Goal: Task Accomplishment & Management: Use online tool/utility

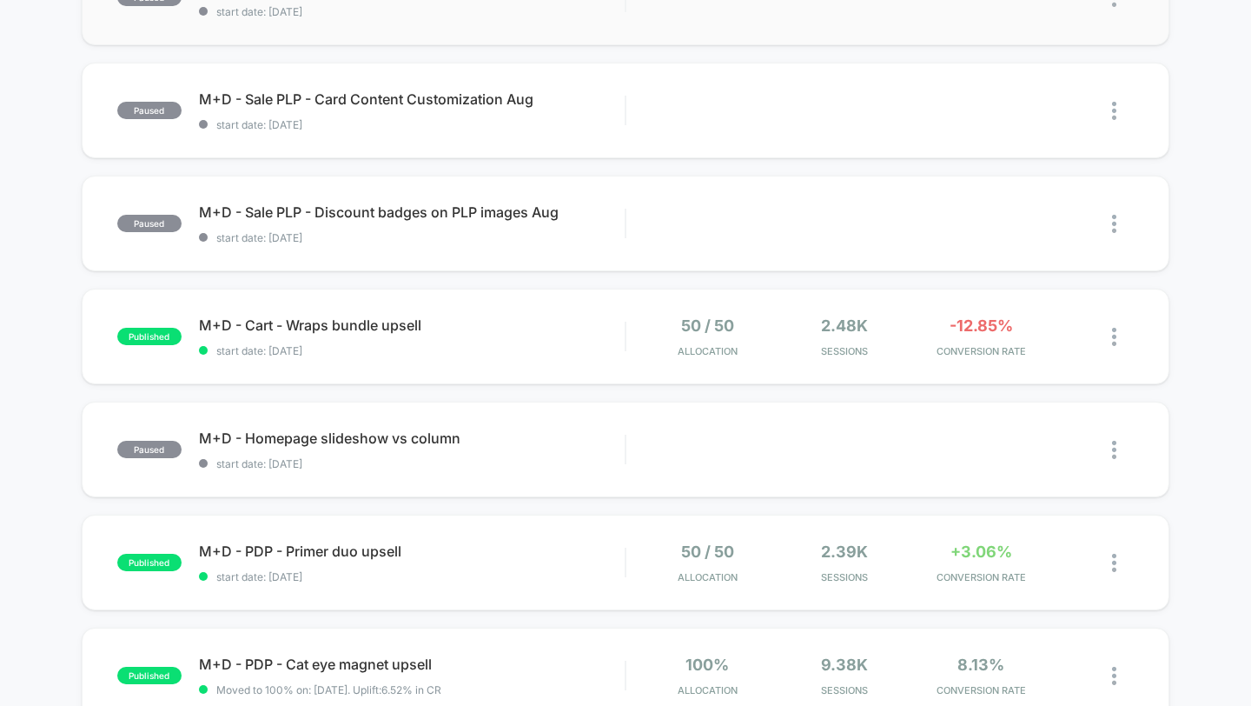
scroll to position [616, 0]
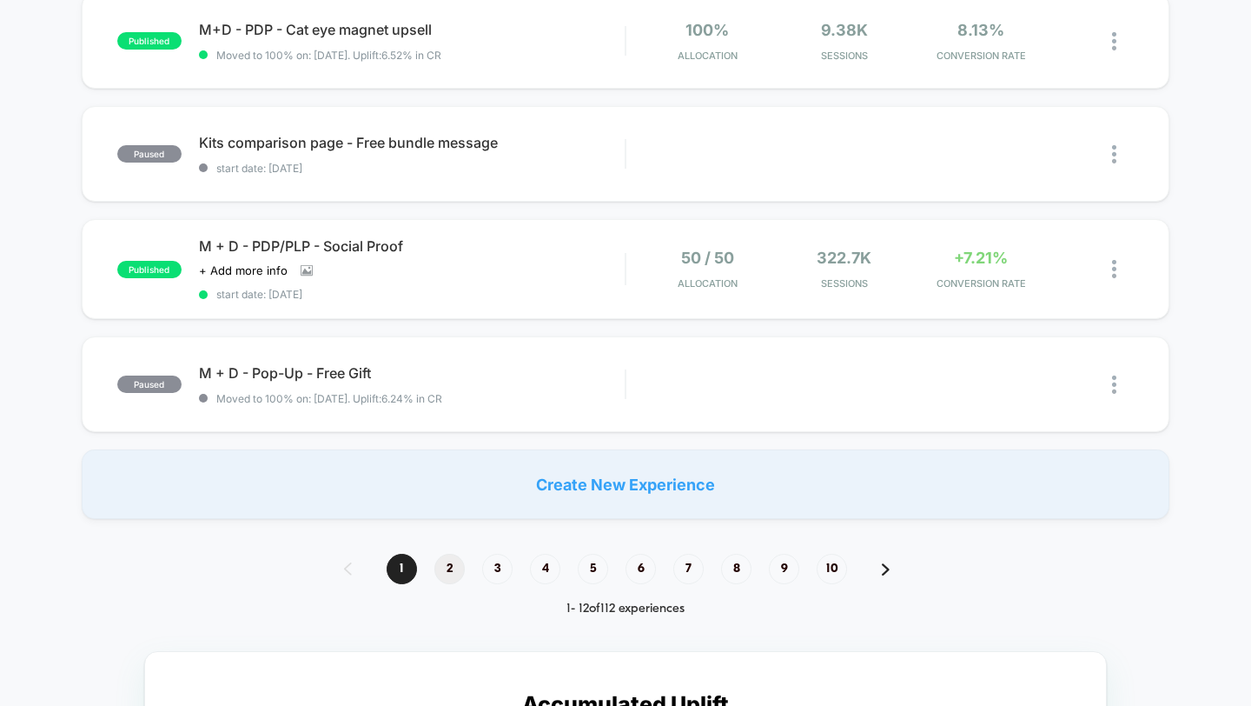
click at [455, 572] on span "2" at bounding box center [449, 568] width 30 height 30
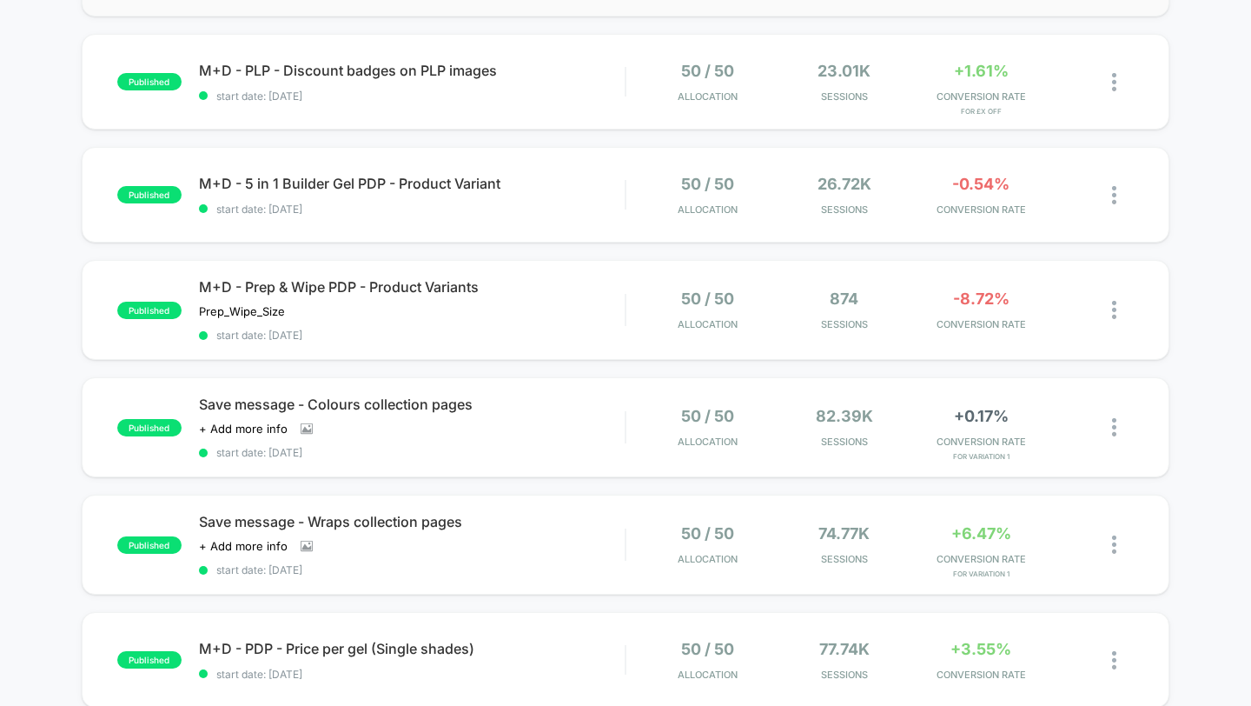
scroll to position [614, 0]
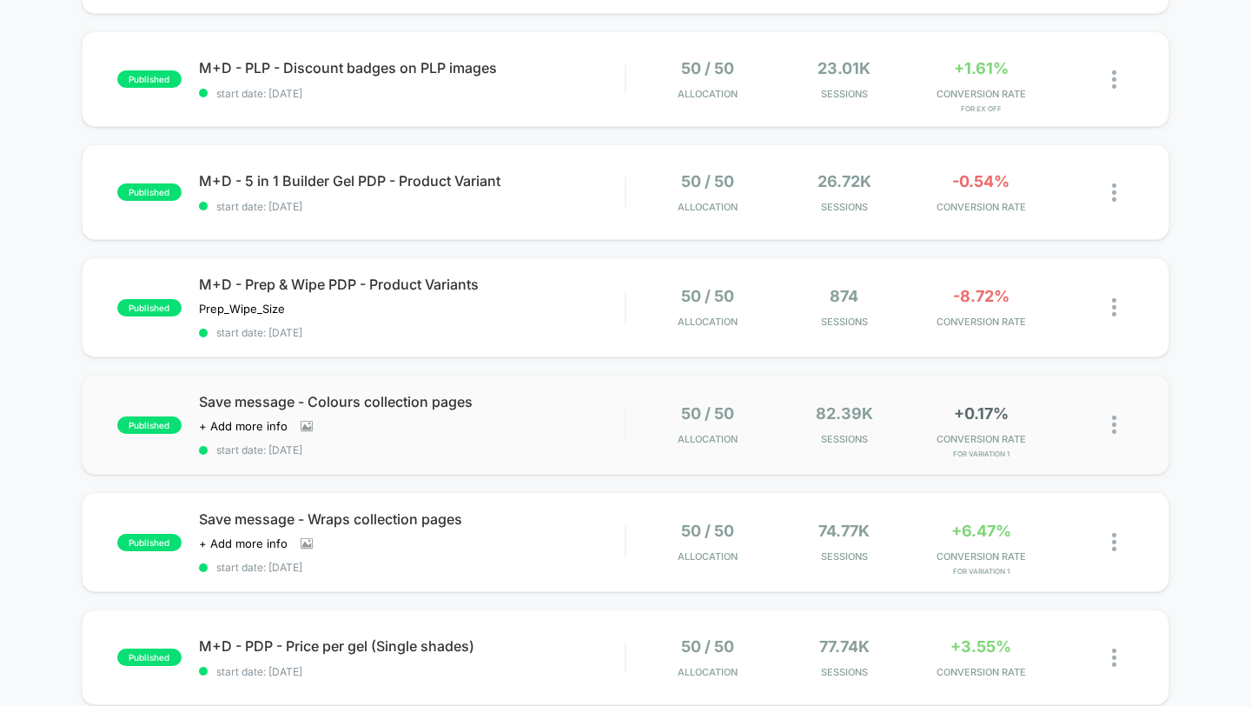
click at [1116, 419] on img at bounding box center [1114, 424] width 4 height 18
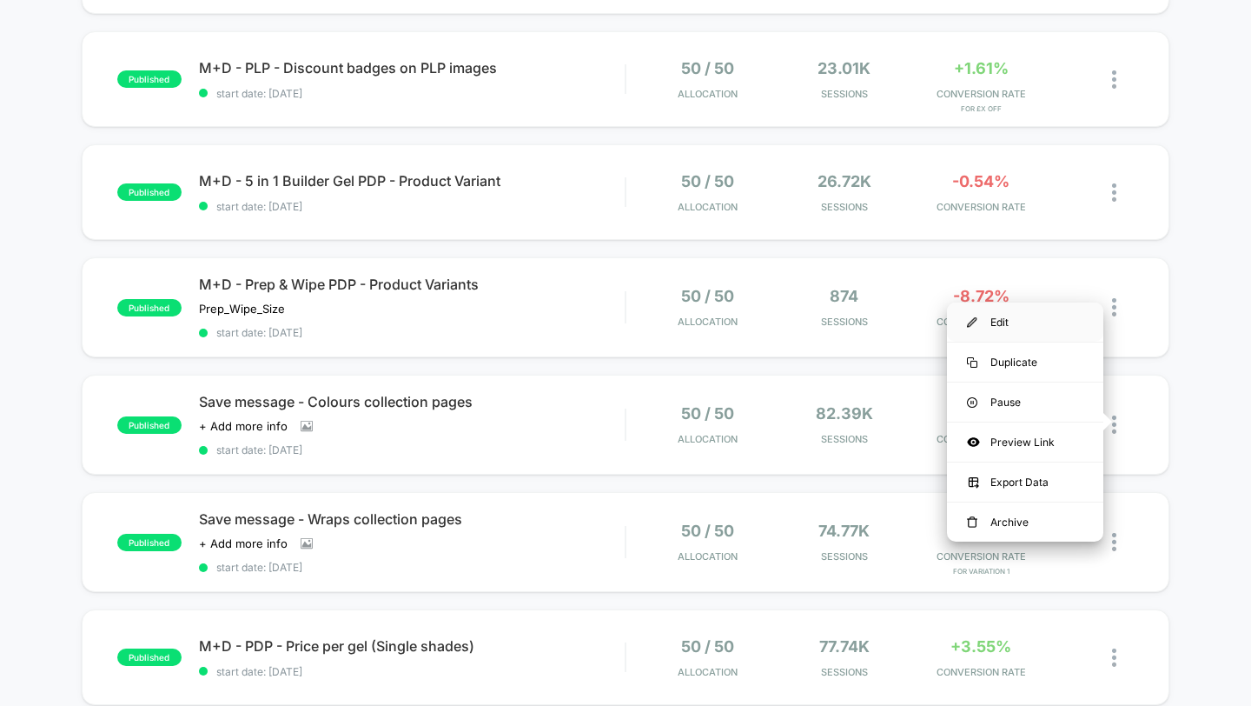
click at [988, 326] on div "Edit" at bounding box center [1025, 321] width 156 height 39
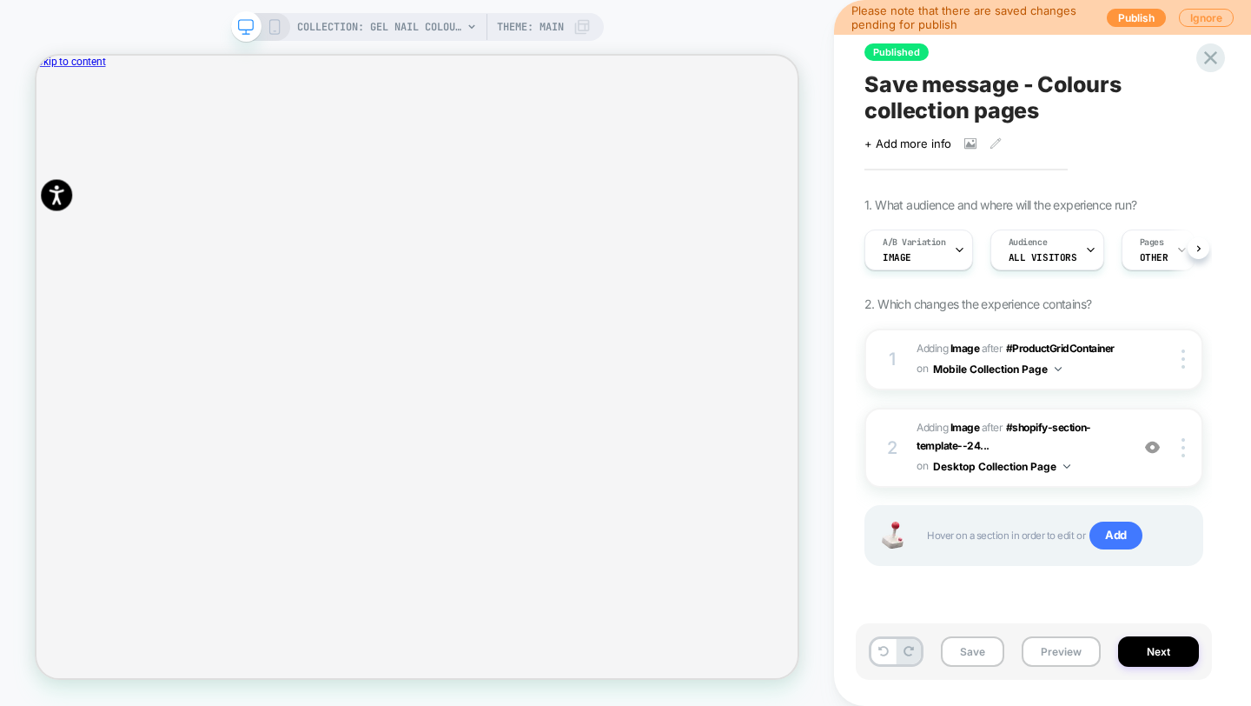
scroll to position [0, 1]
click at [456, 89] on div at bounding box center [544, 89] width 1016 height 0
click at [273, 25] on icon at bounding box center [275, 27] width 16 height 16
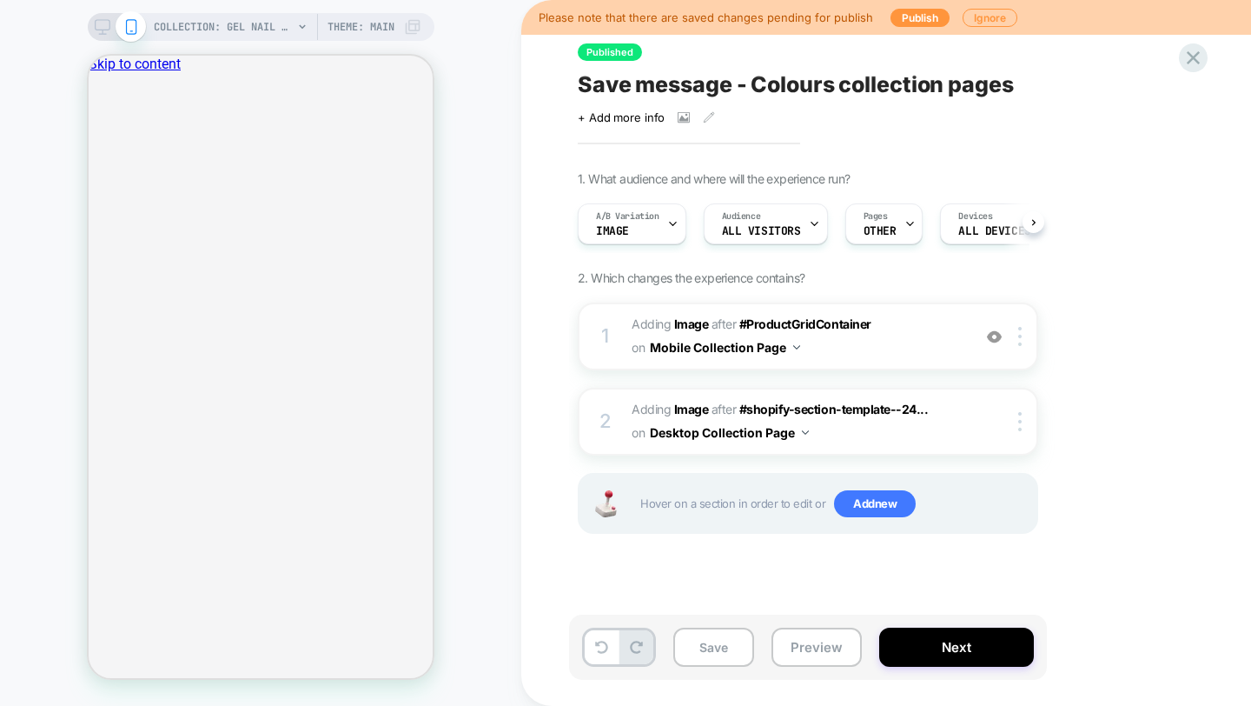
scroll to position [0, 1]
click at [96, 144] on icon "Close" at bounding box center [96, 144] width 0 height 0
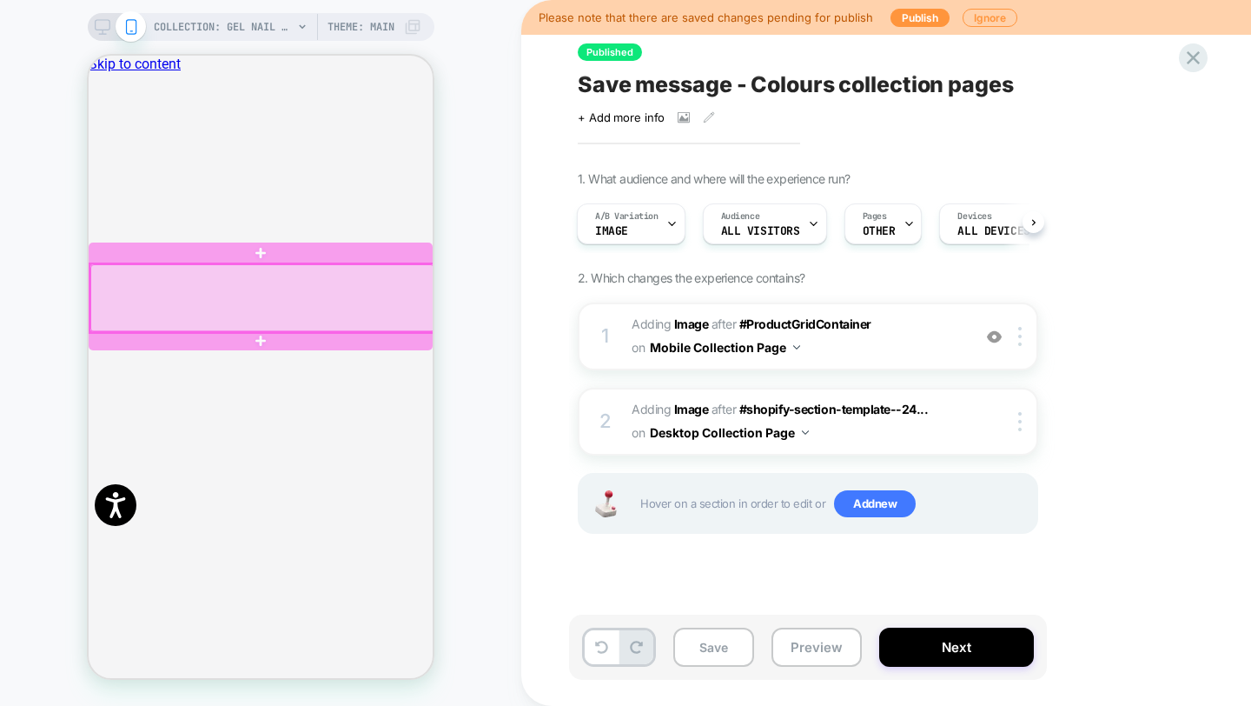
click at [323, 291] on div at bounding box center [262, 298] width 344 height 68
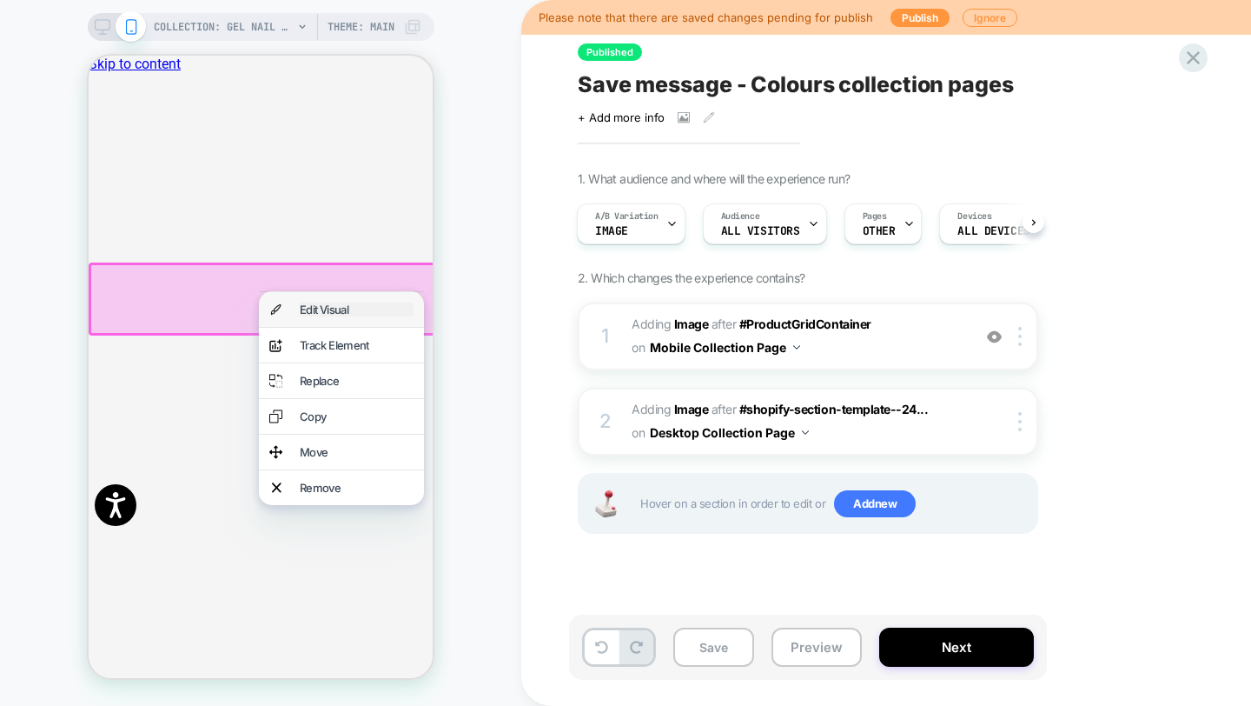
click at [318, 303] on div "Edit Visual" at bounding box center [357, 309] width 114 height 14
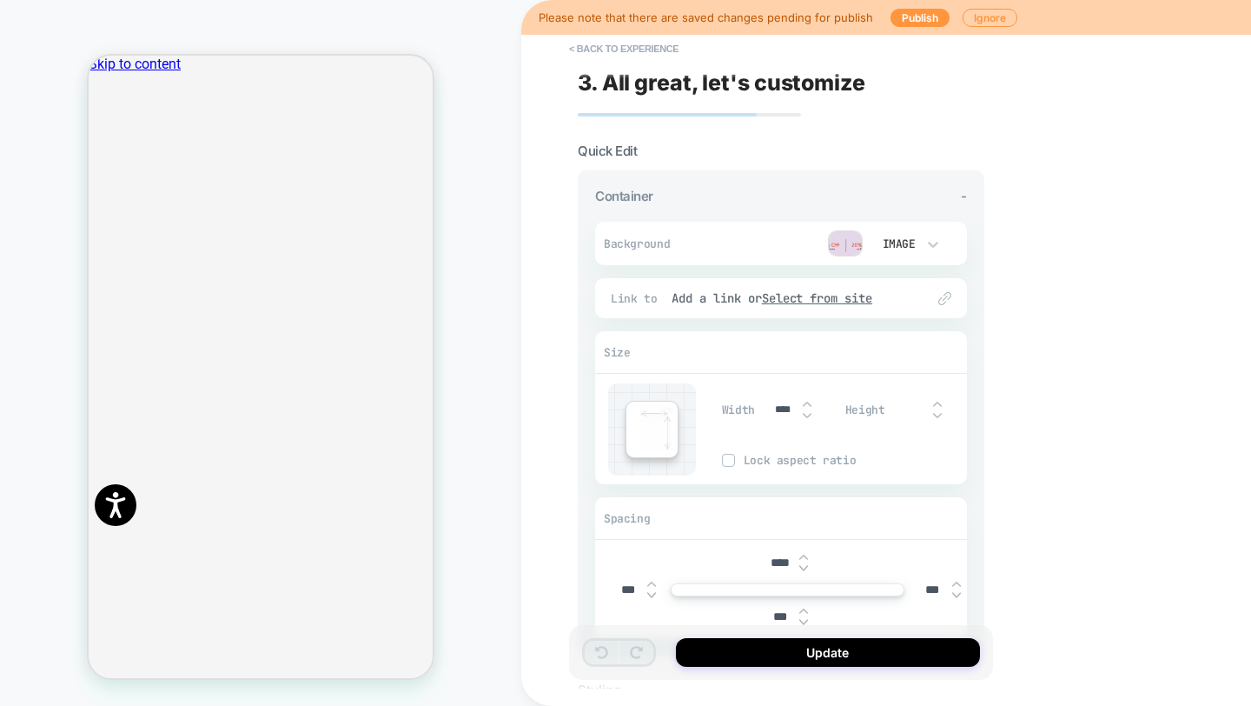
click at [852, 246] on img at bounding box center [845, 243] width 35 height 26
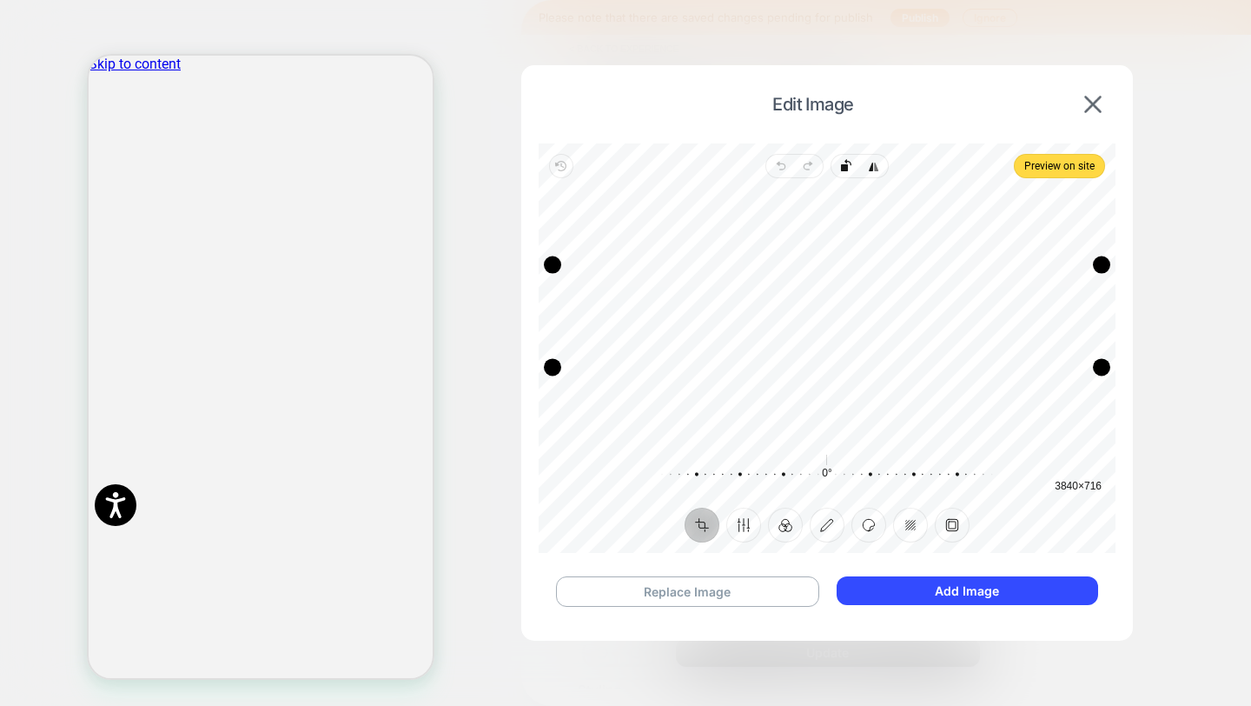
click at [1077, 102] on span "Edit Image" at bounding box center [813, 104] width 532 height 21
click at [1090, 99] on img at bounding box center [1092, 104] width 17 height 17
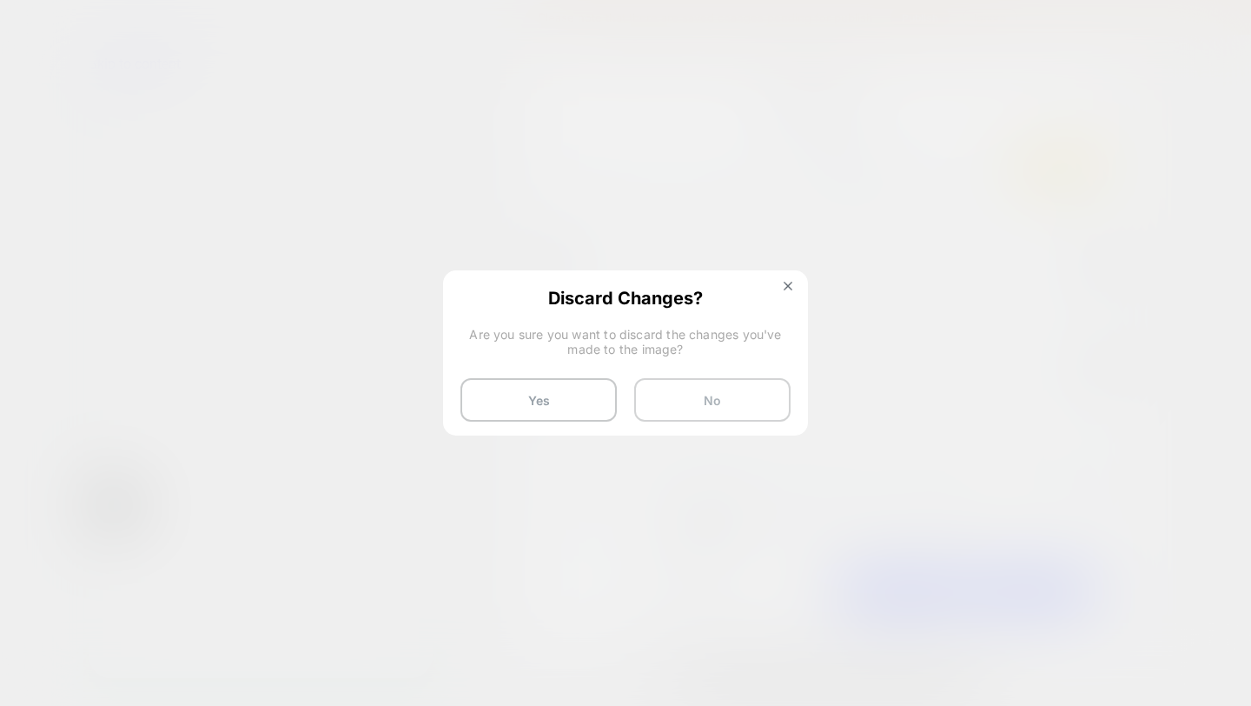
click at [686, 410] on button "No" at bounding box center [712, 399] width 156 height 43
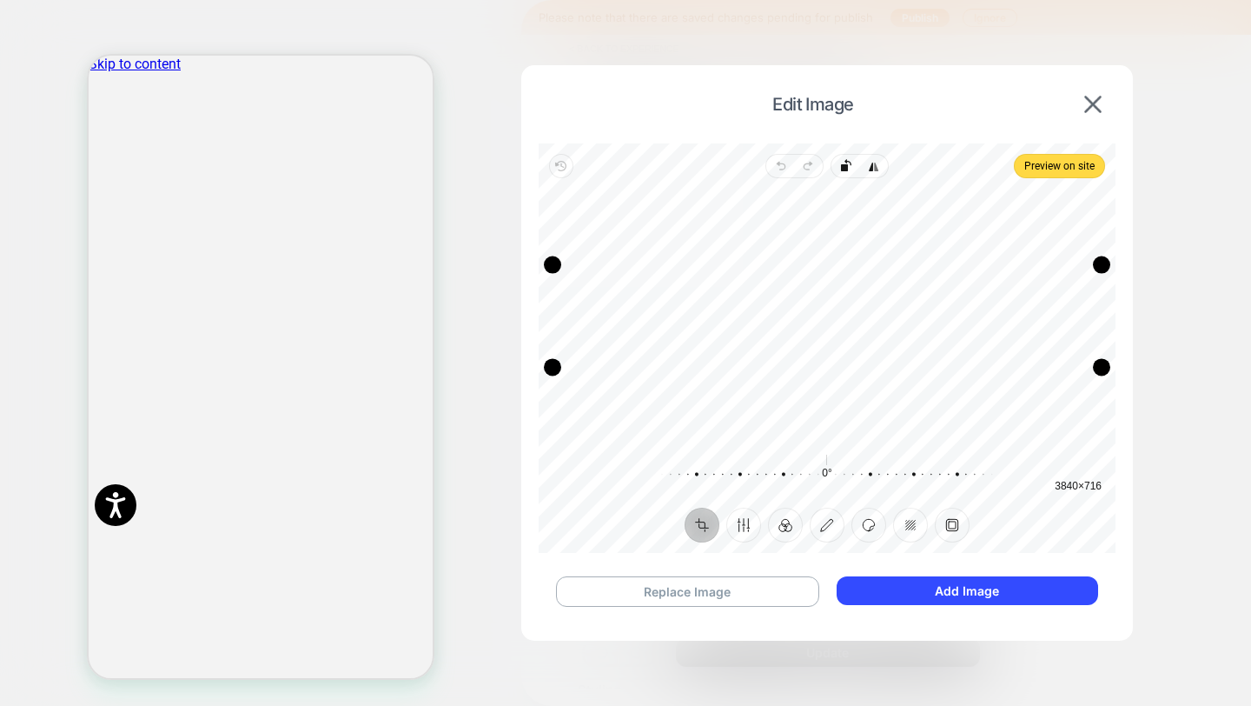
click at [683, 596] on button "Replace Image" at bounding box center [687, 591] width 263 height 30
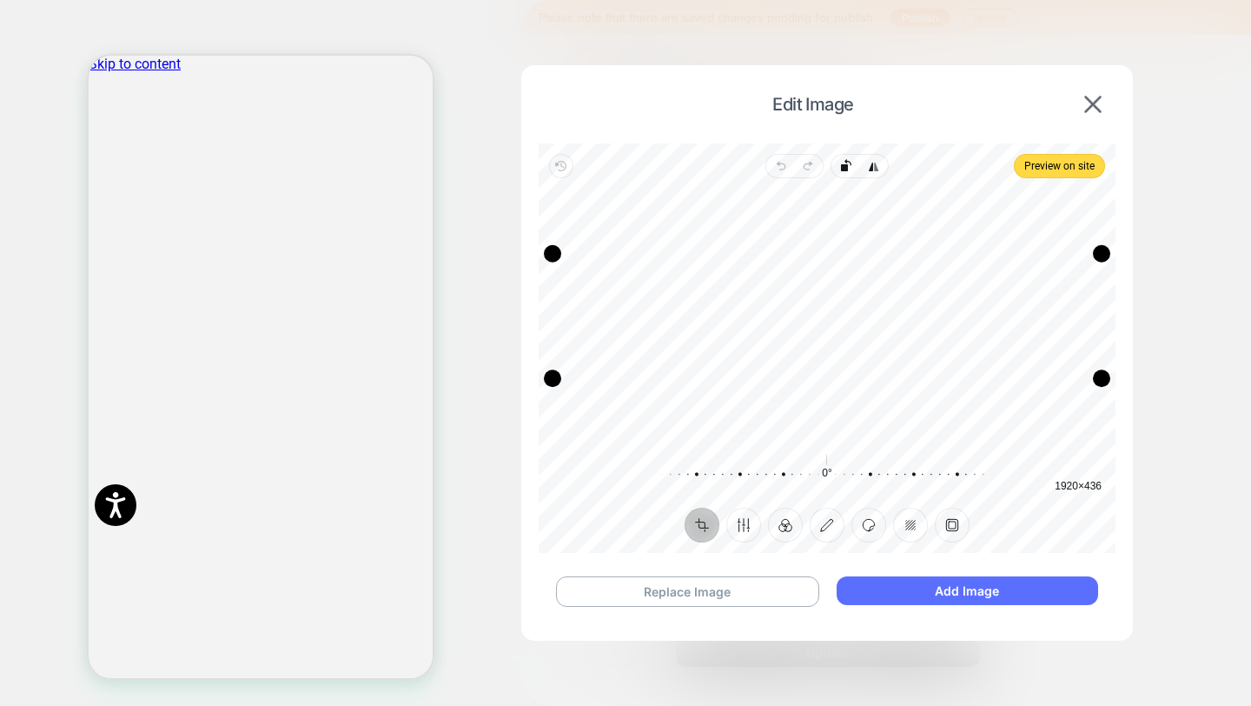
click at [971, 582] on button "Add Image" at bounding box center [968, 590] width 262 height 29
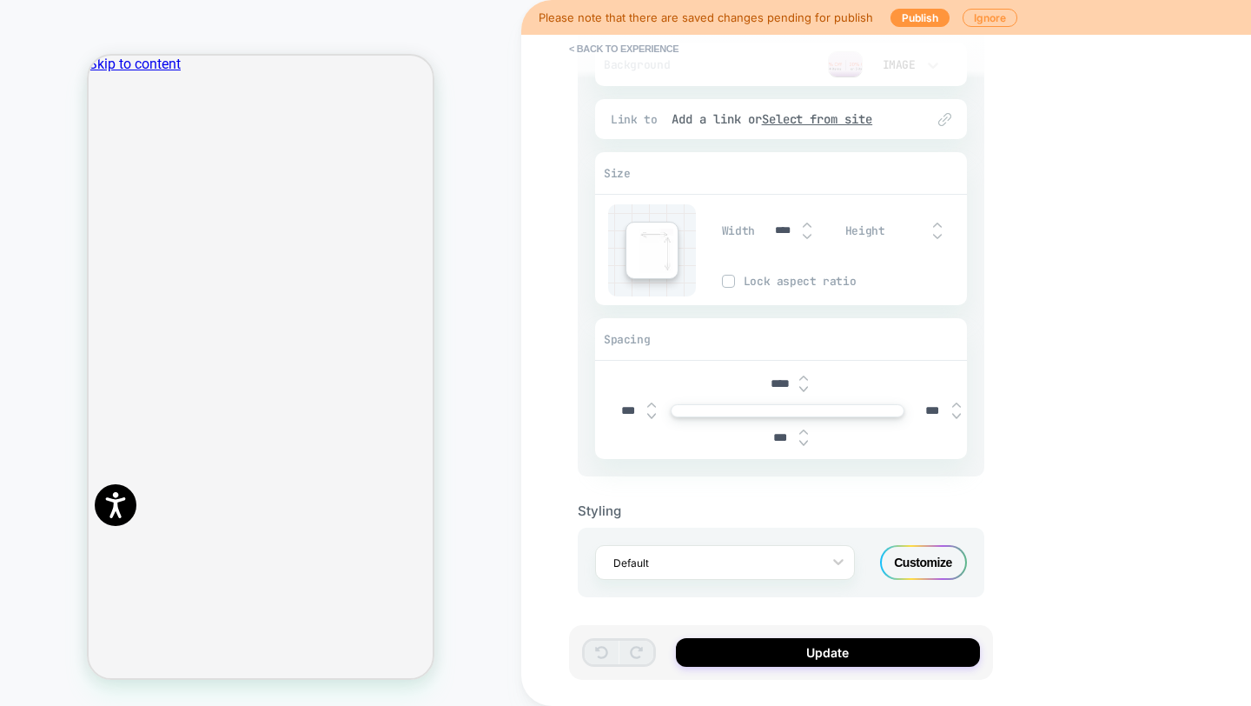
scroll to position [181, 0]
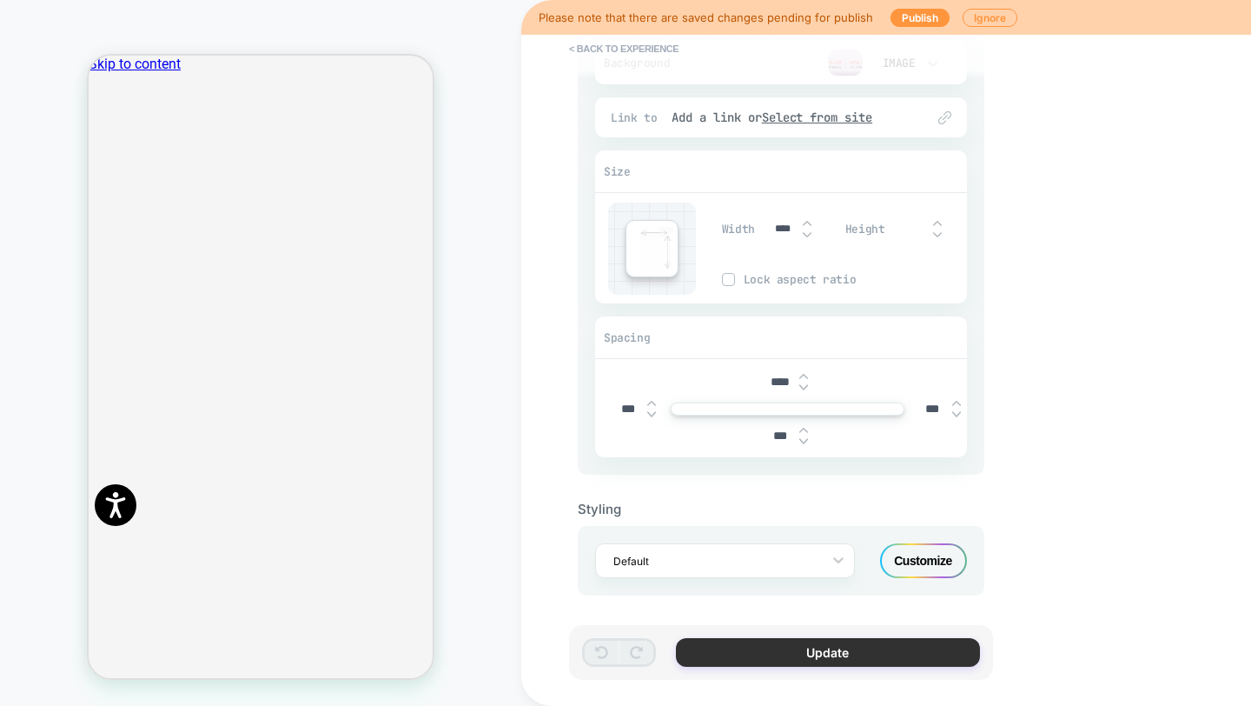
click at [825, 652] on button "Update" at bounding box center [828, 652] width 304 height 29
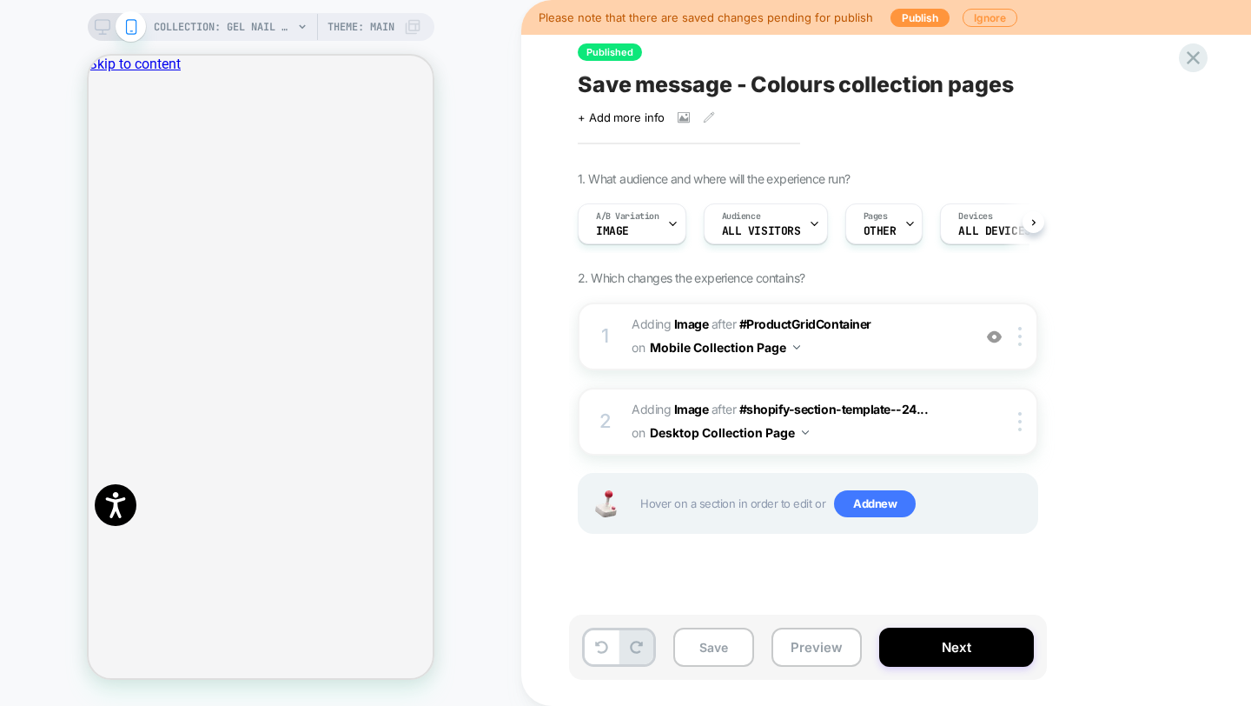
scroll to position [0, 1]
click at [890, 644] on button "Next" at bounding box center [956, 646] width 155 height 39
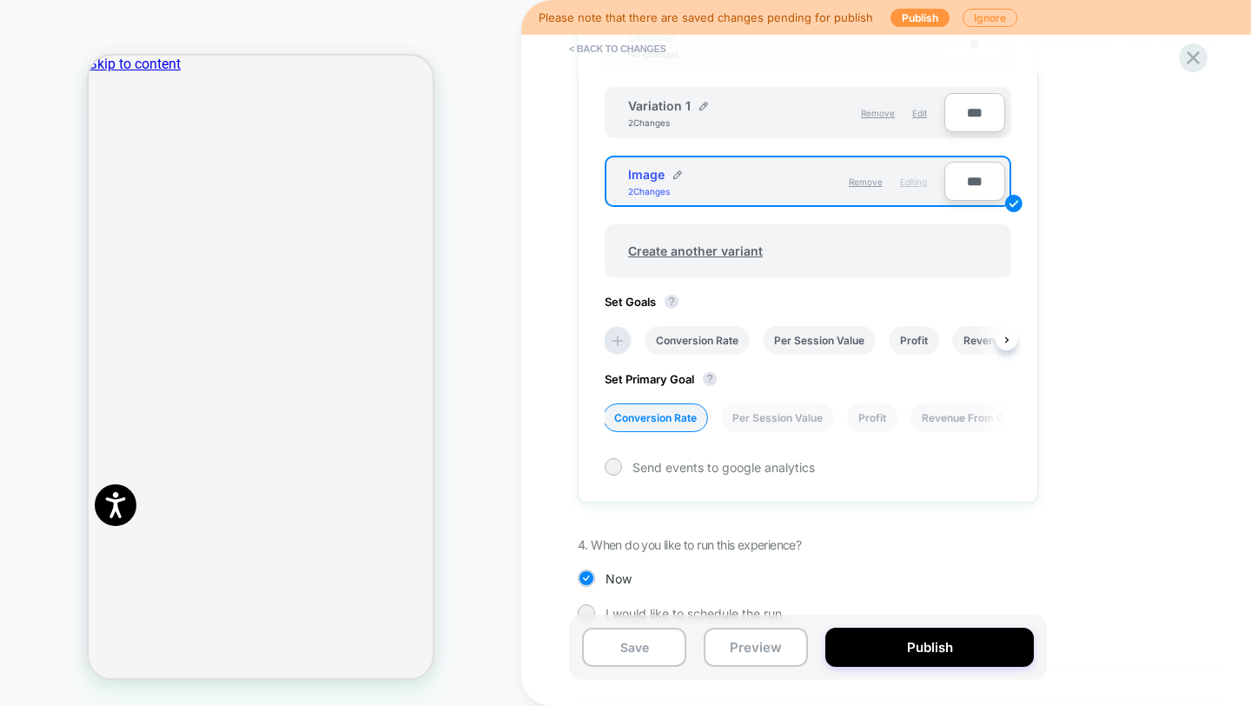
scroll to position [641, 0]
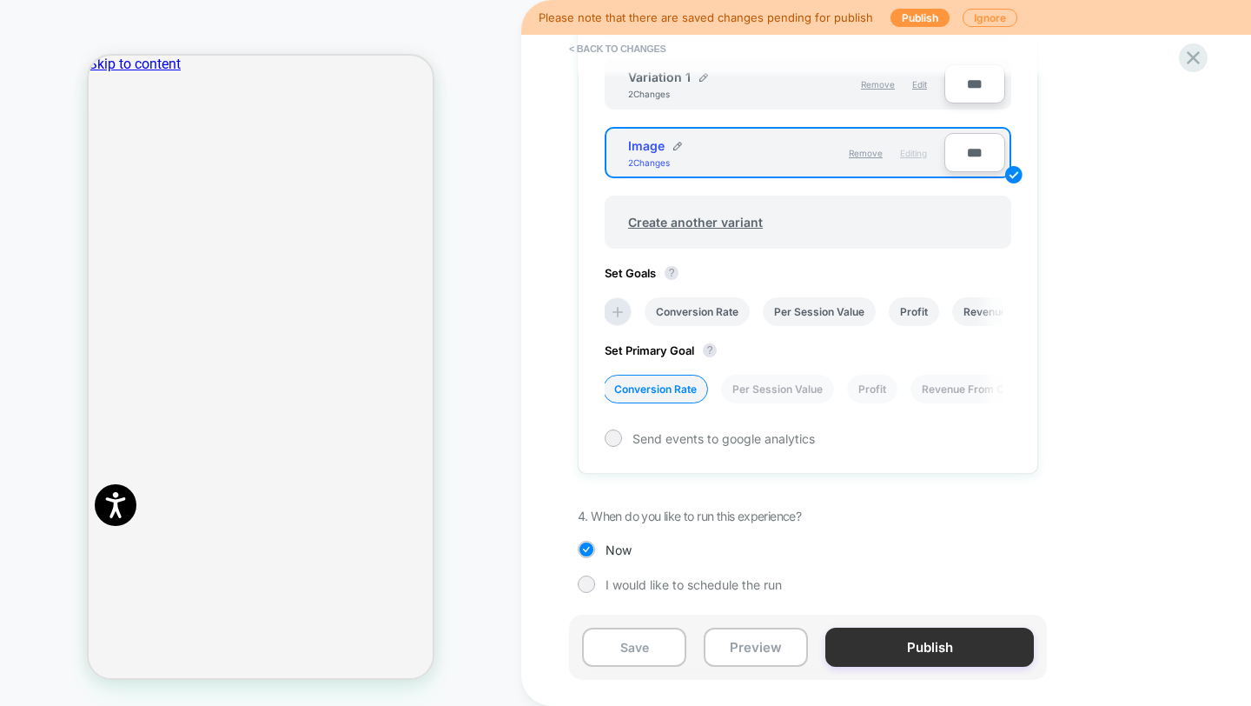
click at [921, 628] on button "Publish" at bounding box center [929, 646] width 209 height 39
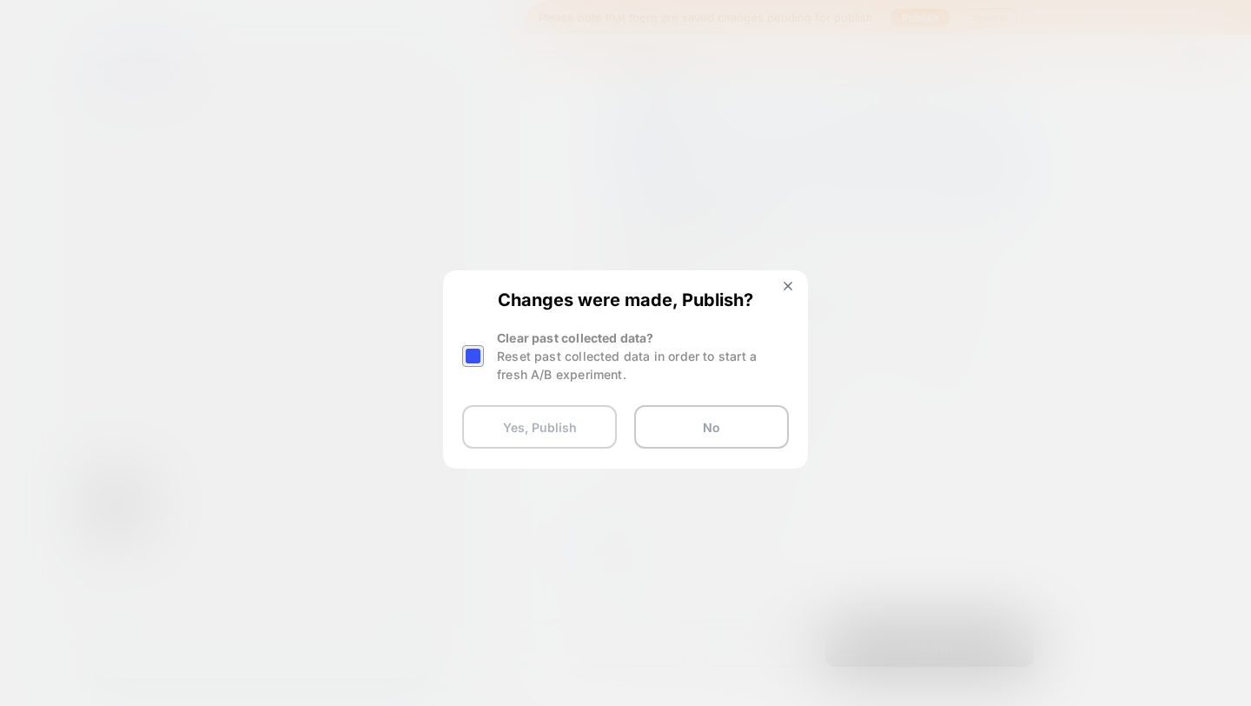
click at [593, 414] on button "Yes, Publish" at bounding box center [539, 426] width 155 height 43
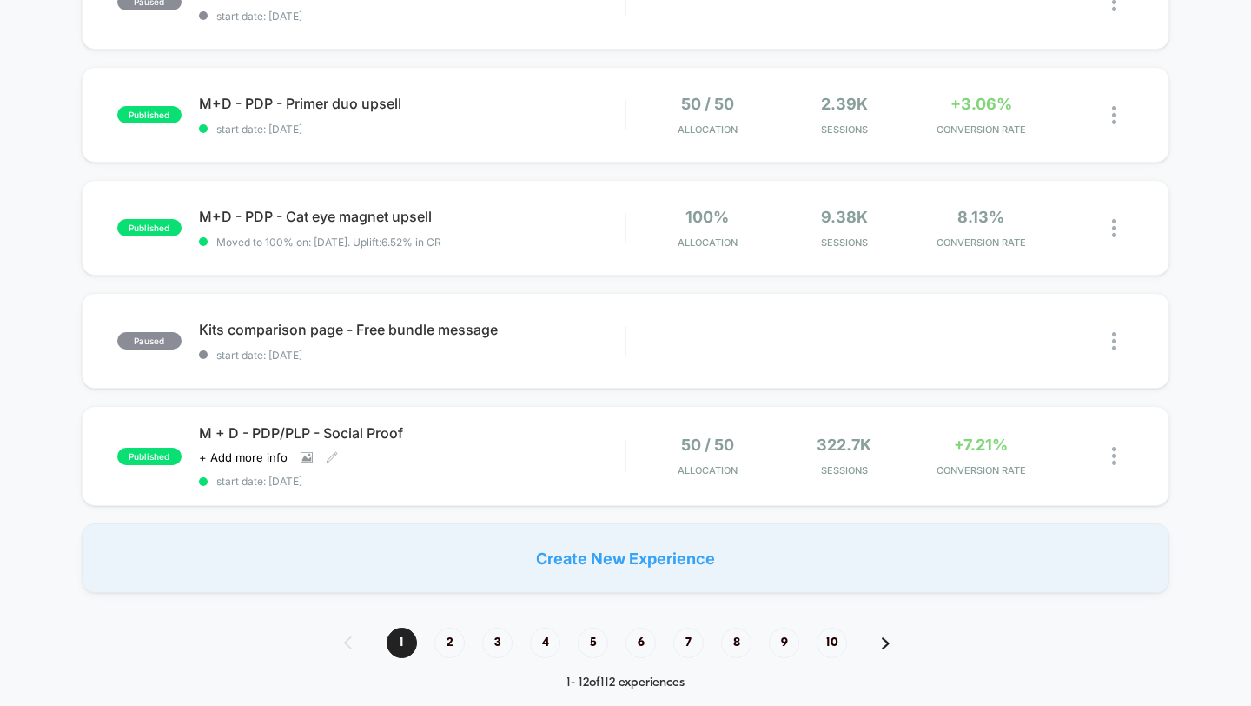
scroll to position [1174, 0]
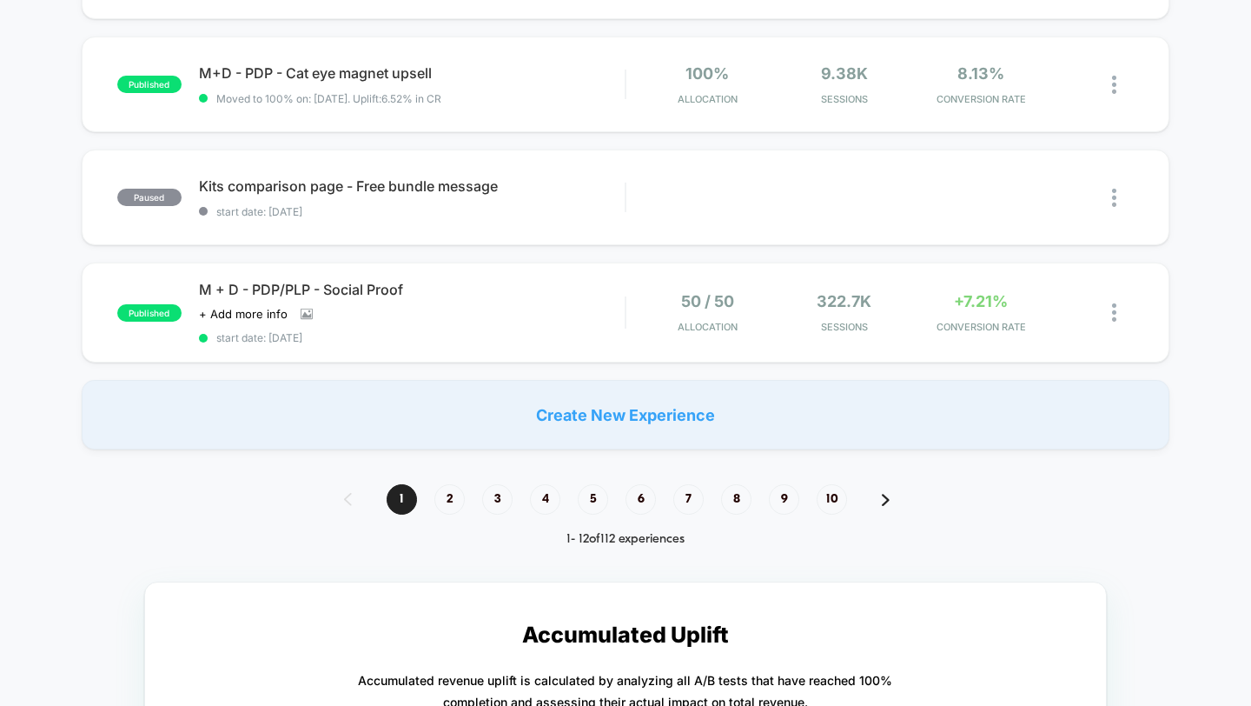
click at [472, 494] on div "1 2 3 4 5 6 7 8 9 10" at bounding box center [626, 499] width 598 height 30
click at [448, 497] on span "2" at bounding box center [449, 499] width 30 height 30
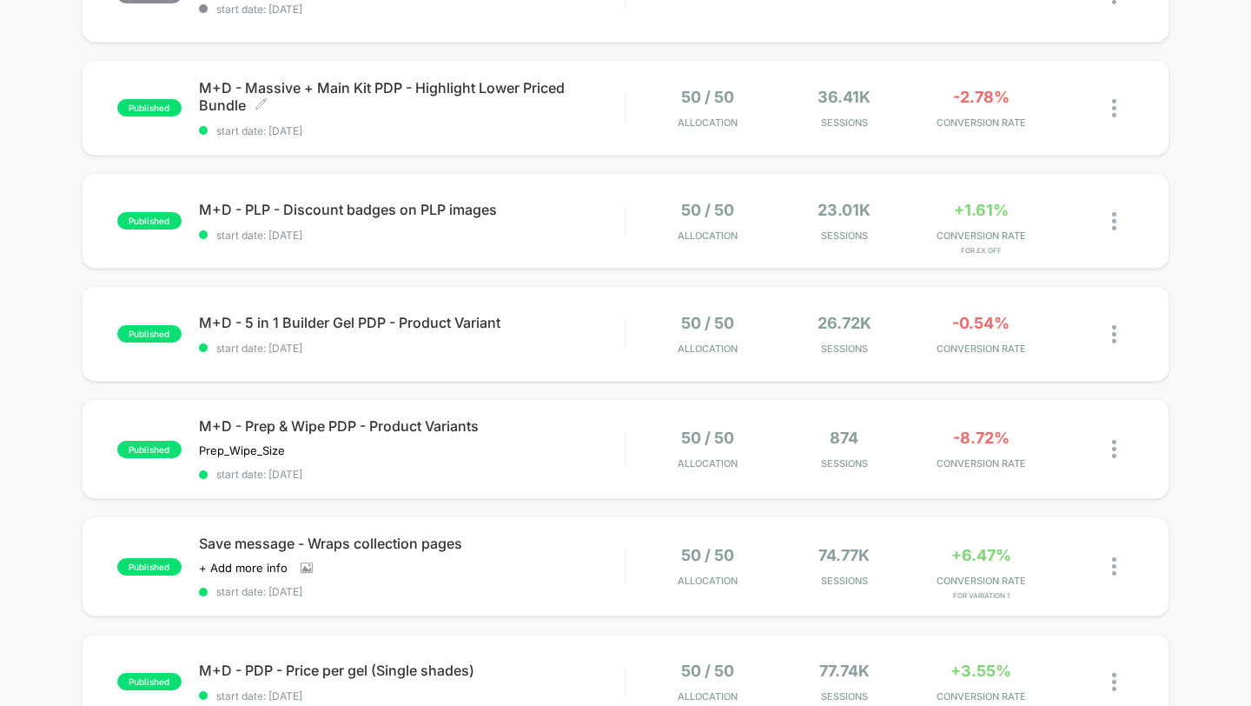
scroll to position [586, 0]
click at [1113, 564] on img at bounding box center [1114, 565] width 4 height 18
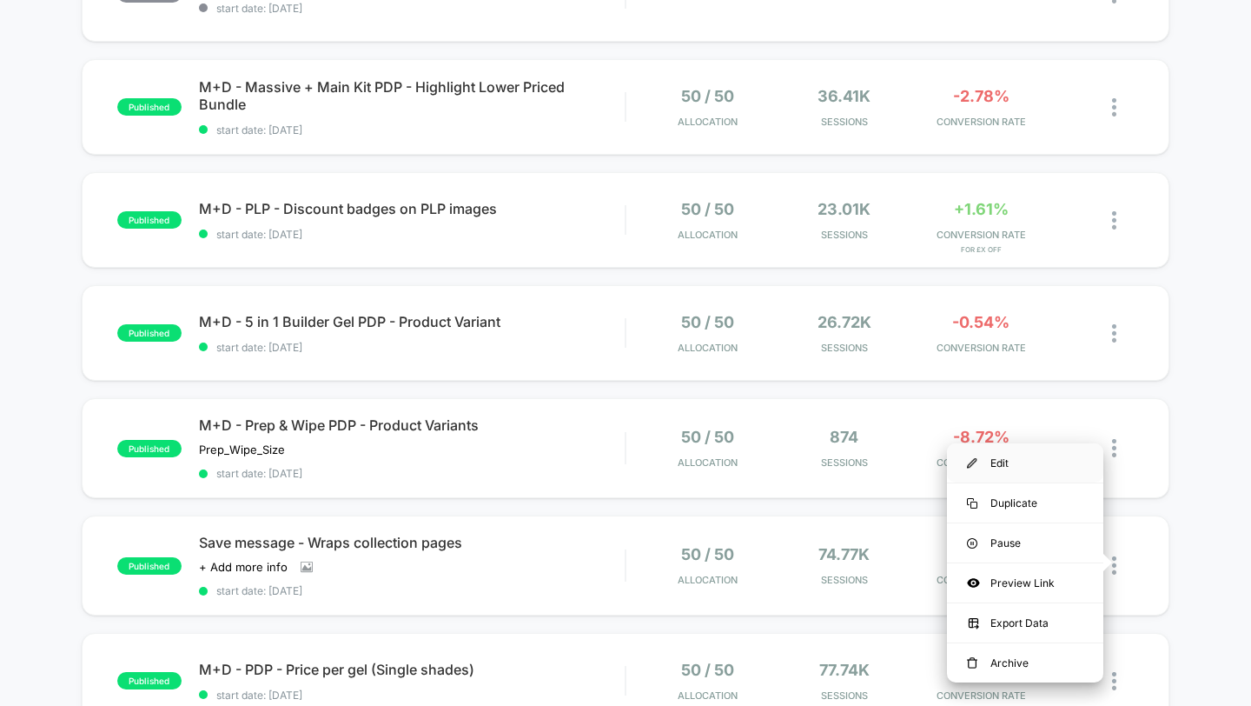
click at [1021, 469] on div "Edit" at bounding box center [1025, 462] width 156 height 39
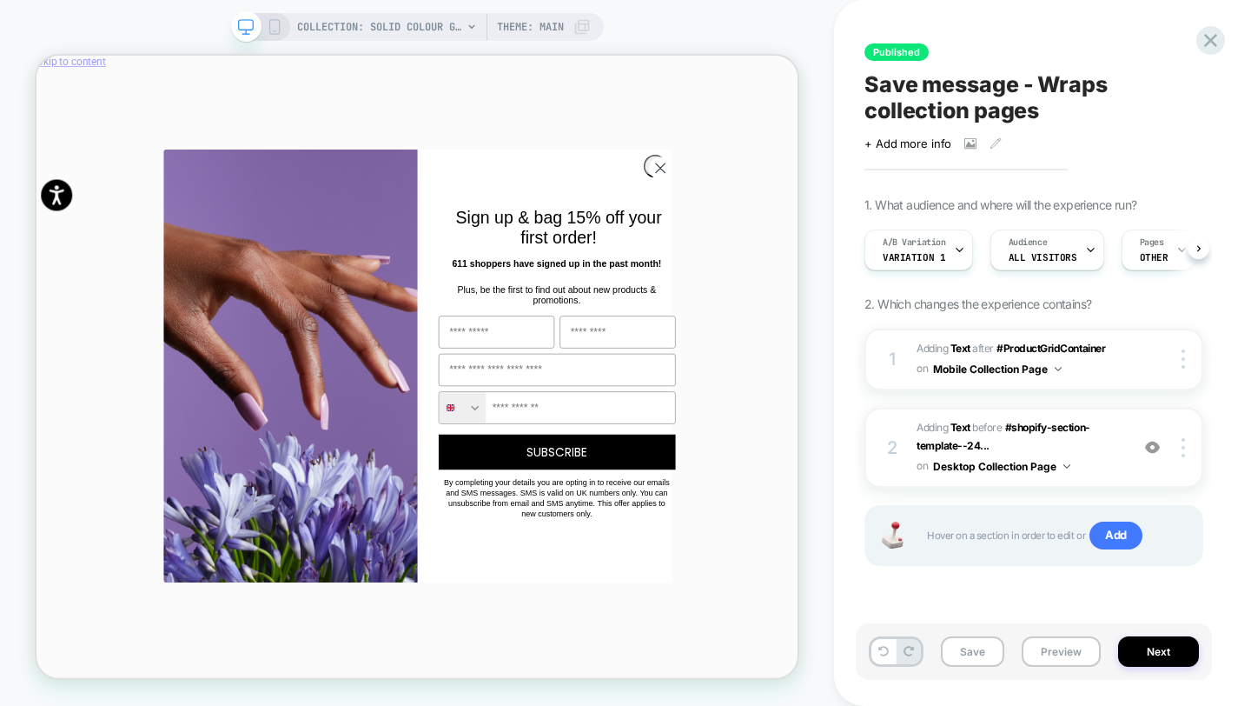
click at [275, 26] on icon at bounding box center [275, 27] width 16 height 16
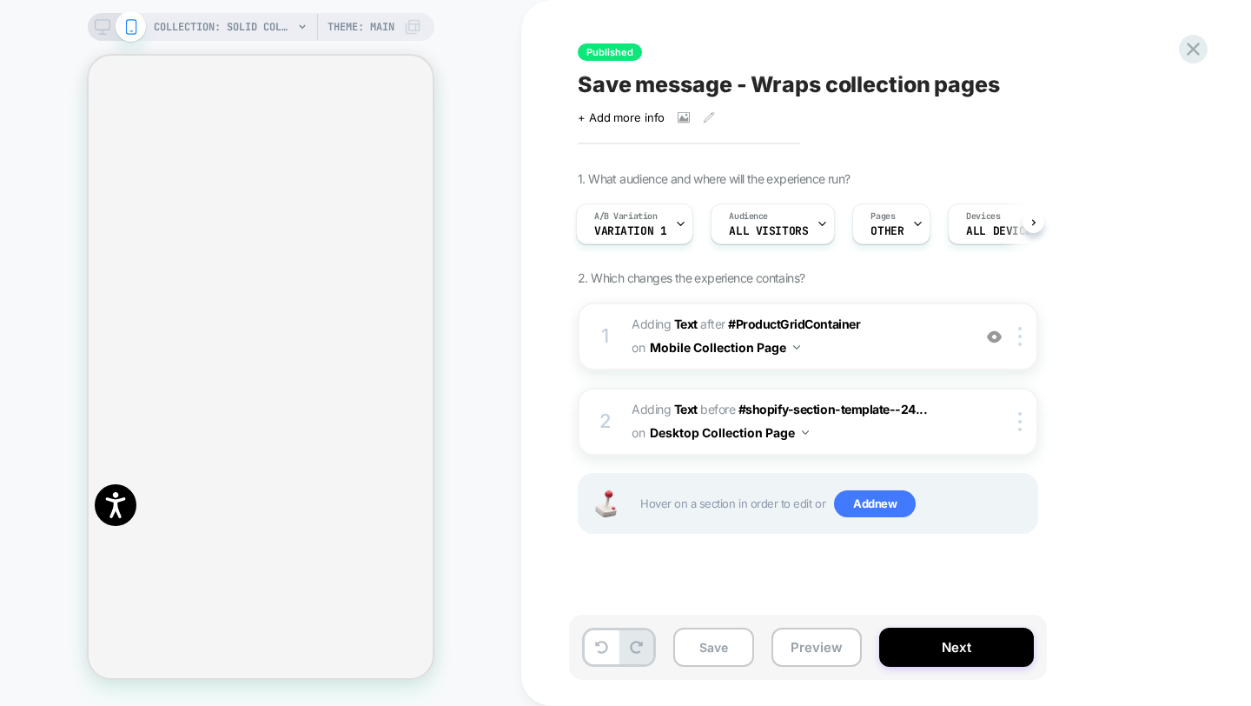
scroll to position [127, 0]
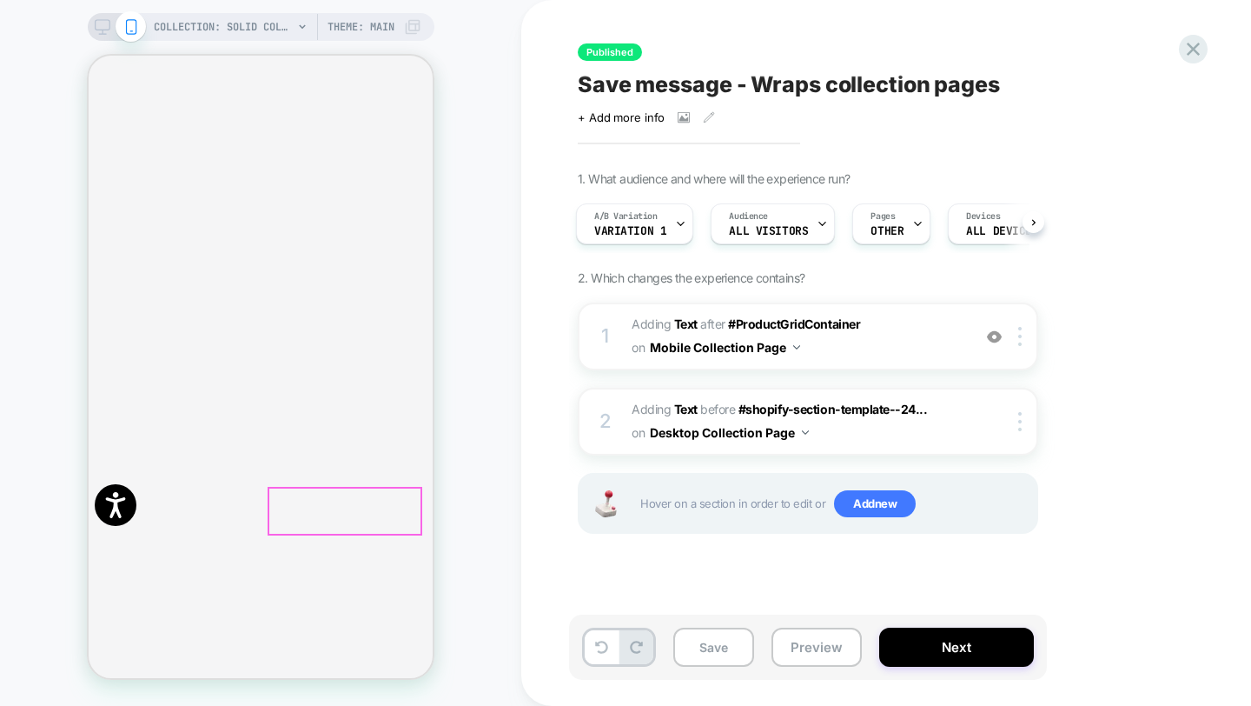
scroll to position [96, 0]
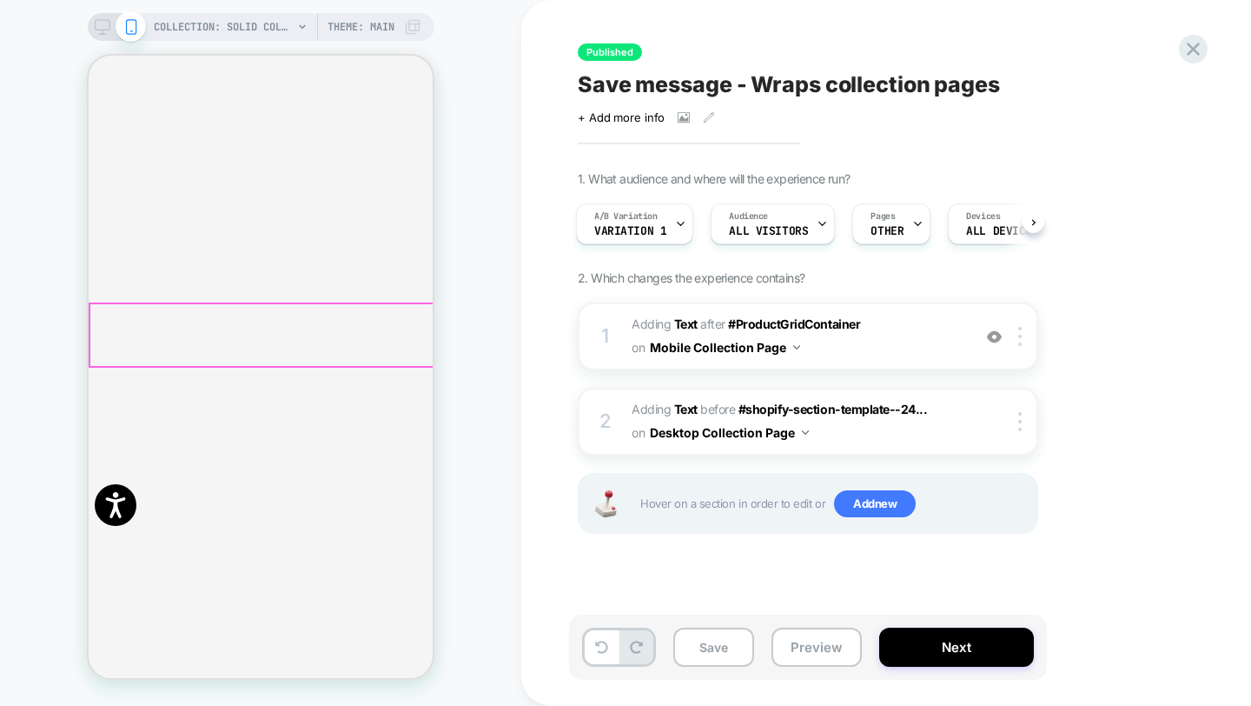
scroll to position [0, 0]
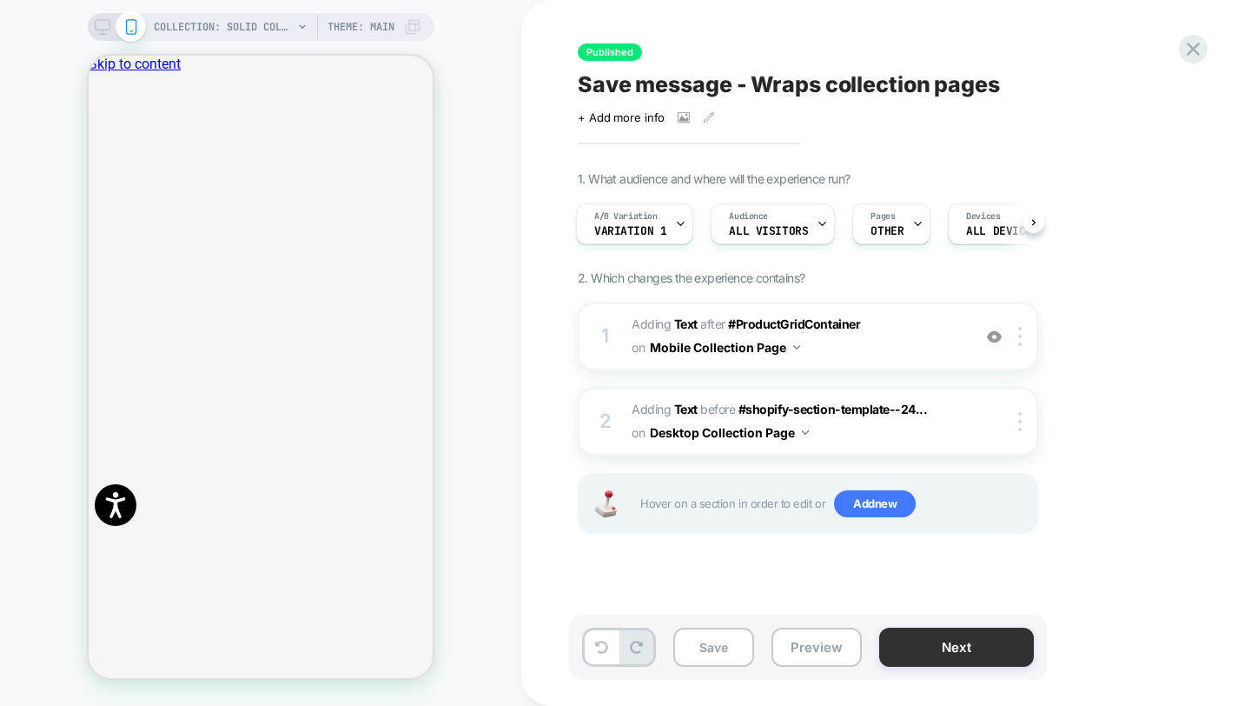
click at [927, 650] on button "Next" at bounding box center [956, 646] width 155 height 39
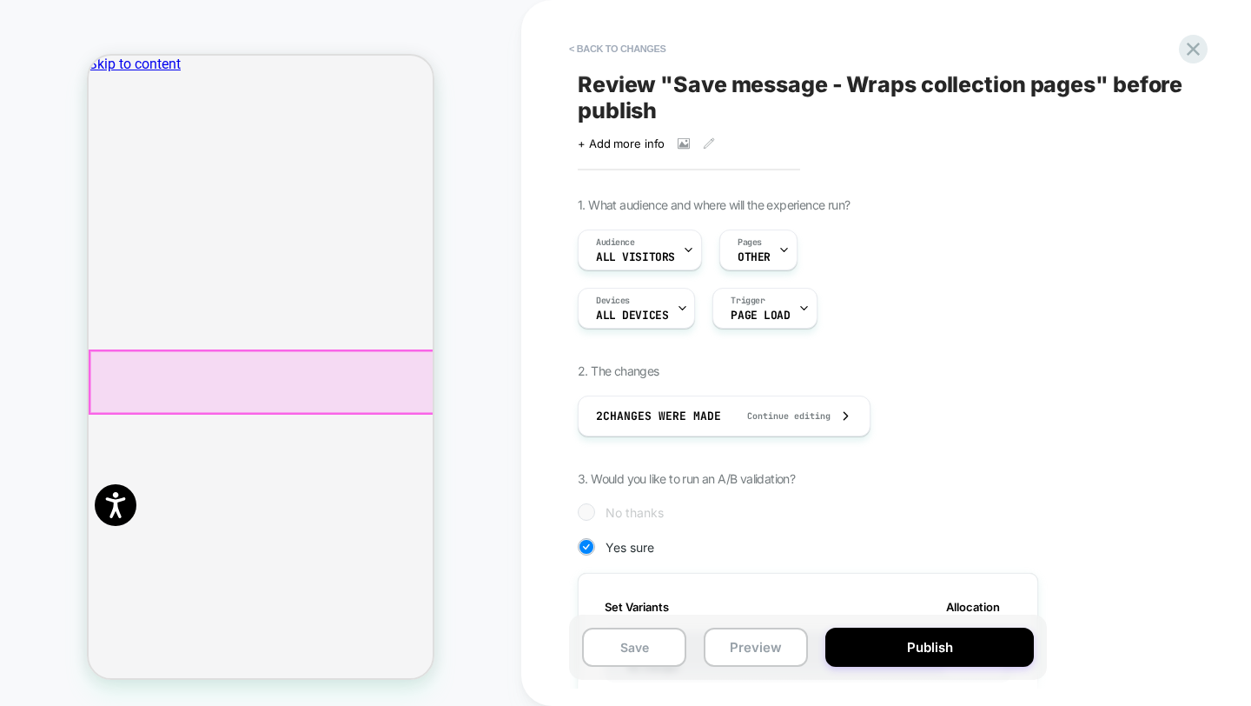
drag, startPoint x: 380, startPoint y: 380, endPoint x: 343, endPoint y: 378, distance: 36.5
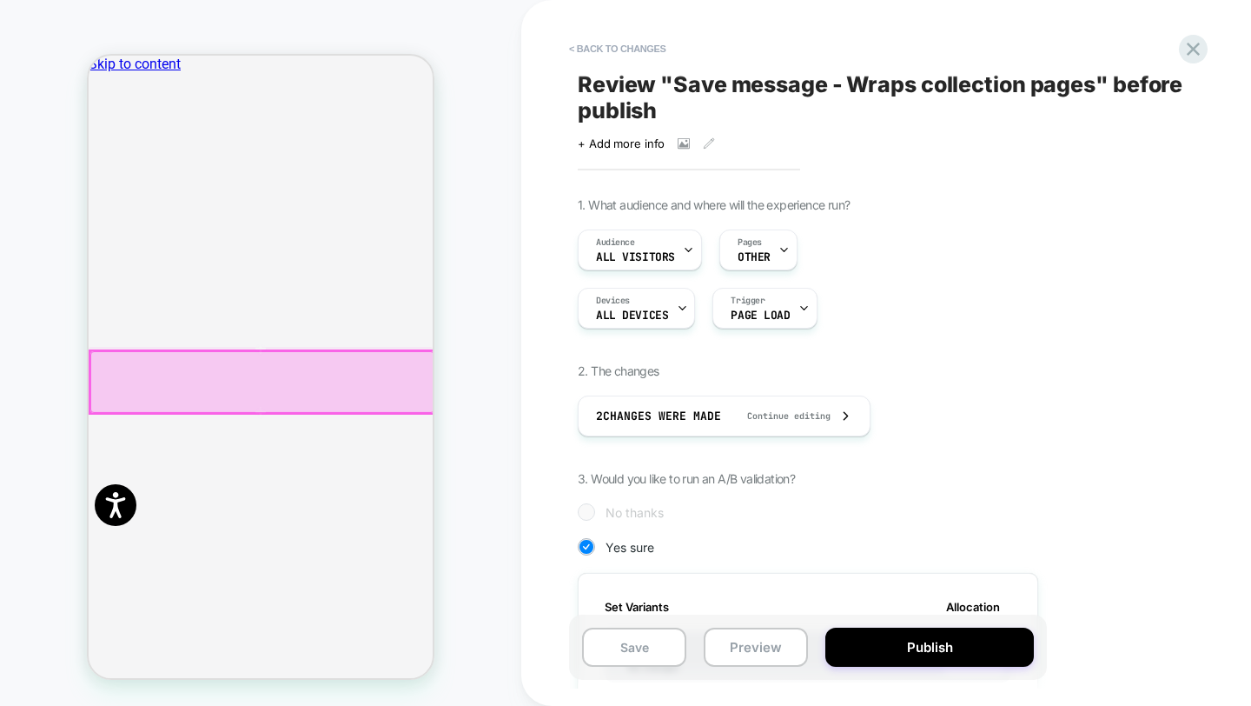
click at [335, 379] on div at bounding box center [262, 382] width 344 height 62
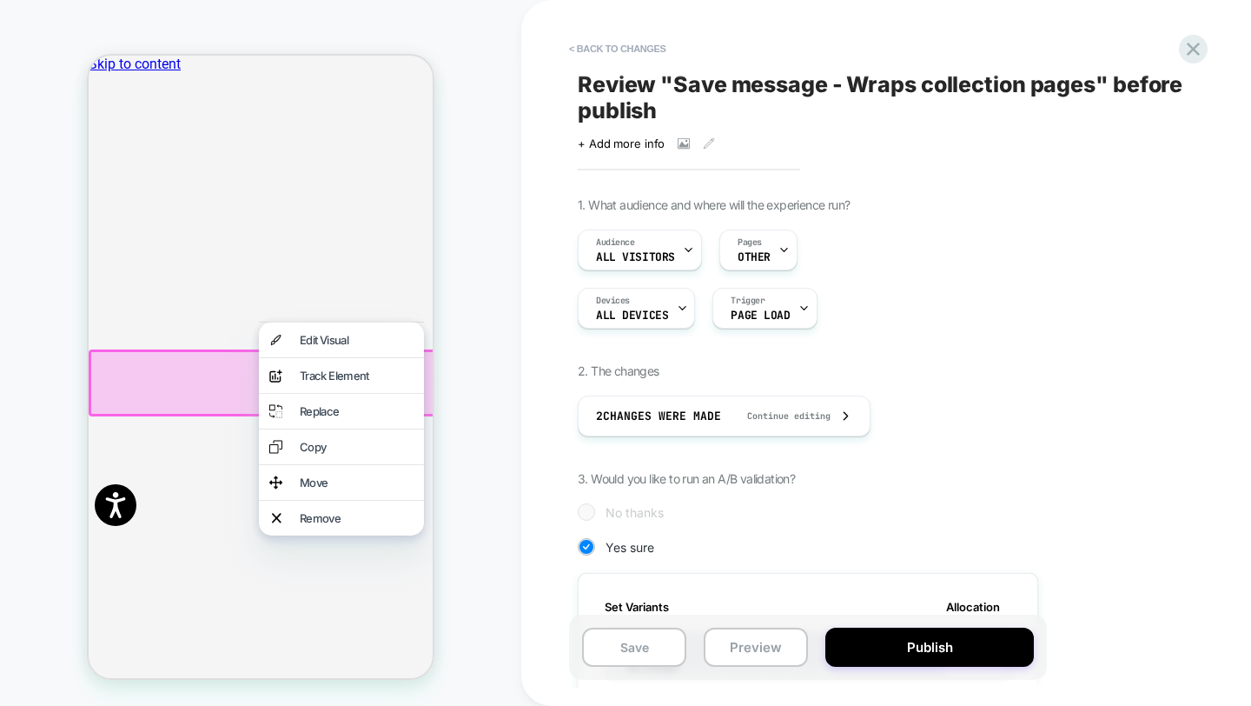
click at [334, 380] on div "Track Element" at bounding box center [357, 375] width 114 height 14
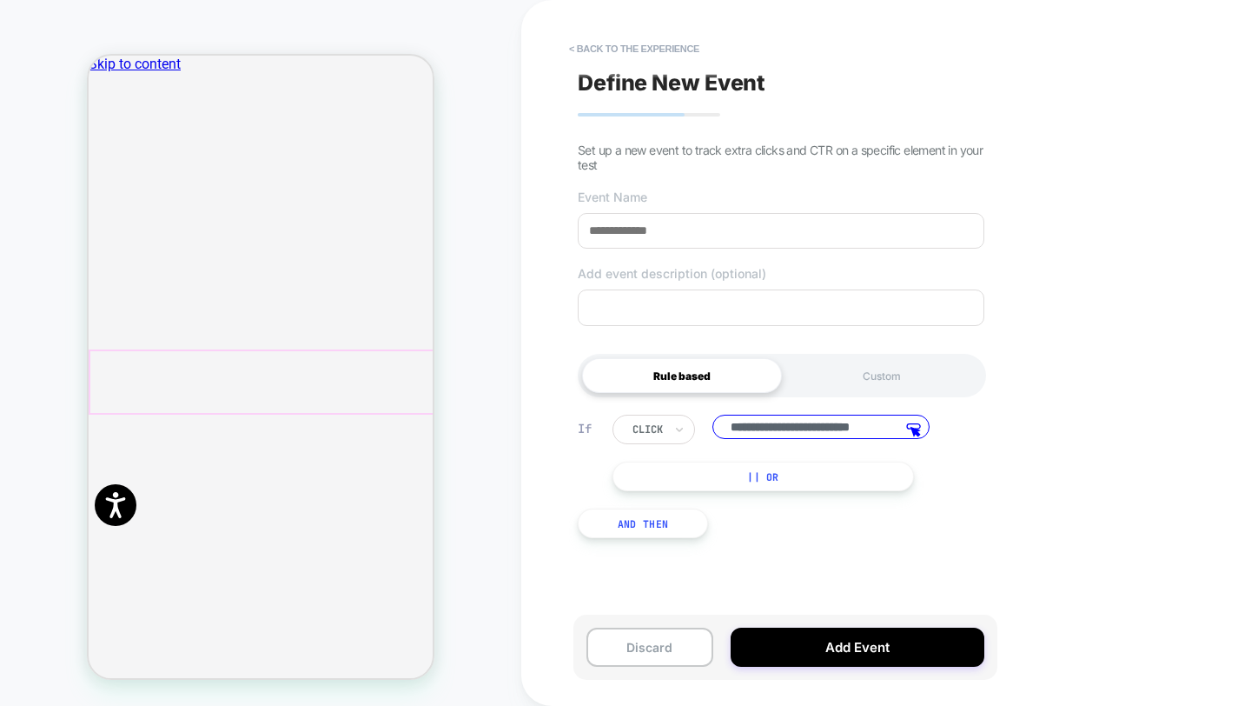
scroll to position [0, 26]
click at [648, 657] on button "Discard" at bounding box center [649, 646] width 127 height 39
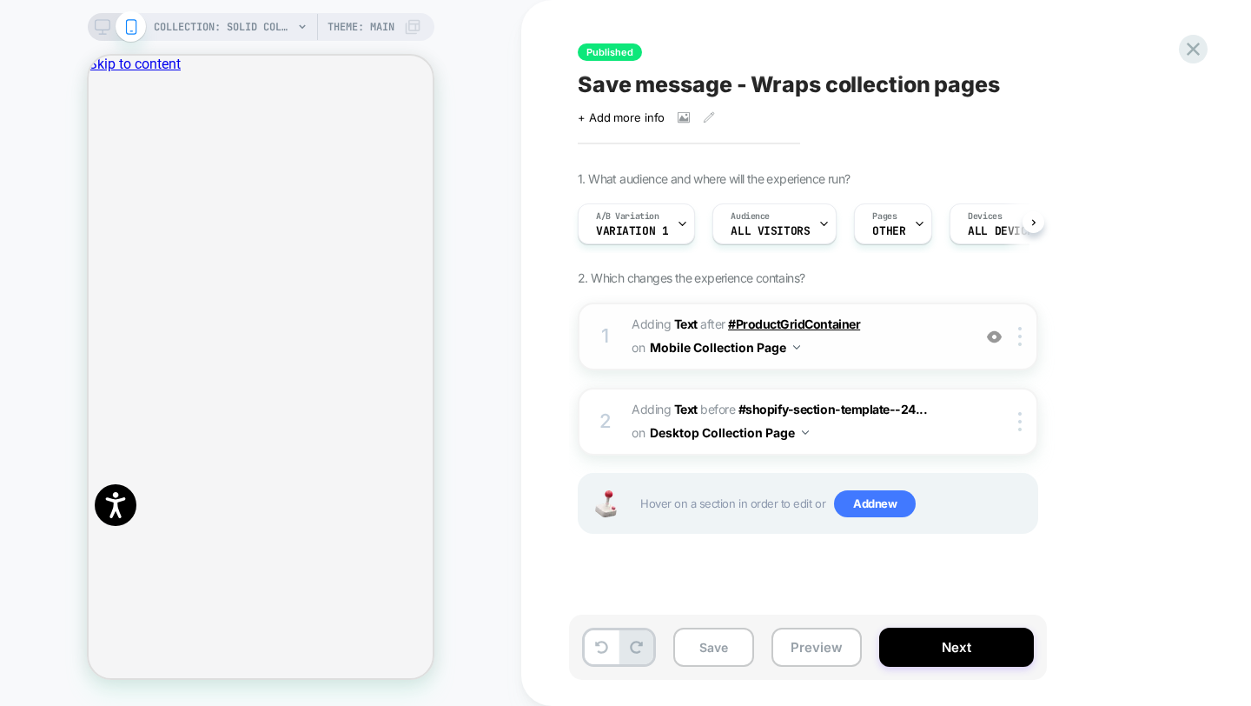
scroll to position [0, 1]
drag, startPoint x: 368, startPoint y: 396, endPoint x: 231, endPoint y: 371, distance: 139.6
click at [460, 338] on div "COLLECTION: Solid Colour Gel Nail Wraps (Category) COLLECTION: Solid Colour Gel…" at bounding box center [260, 352] width 521 height 671
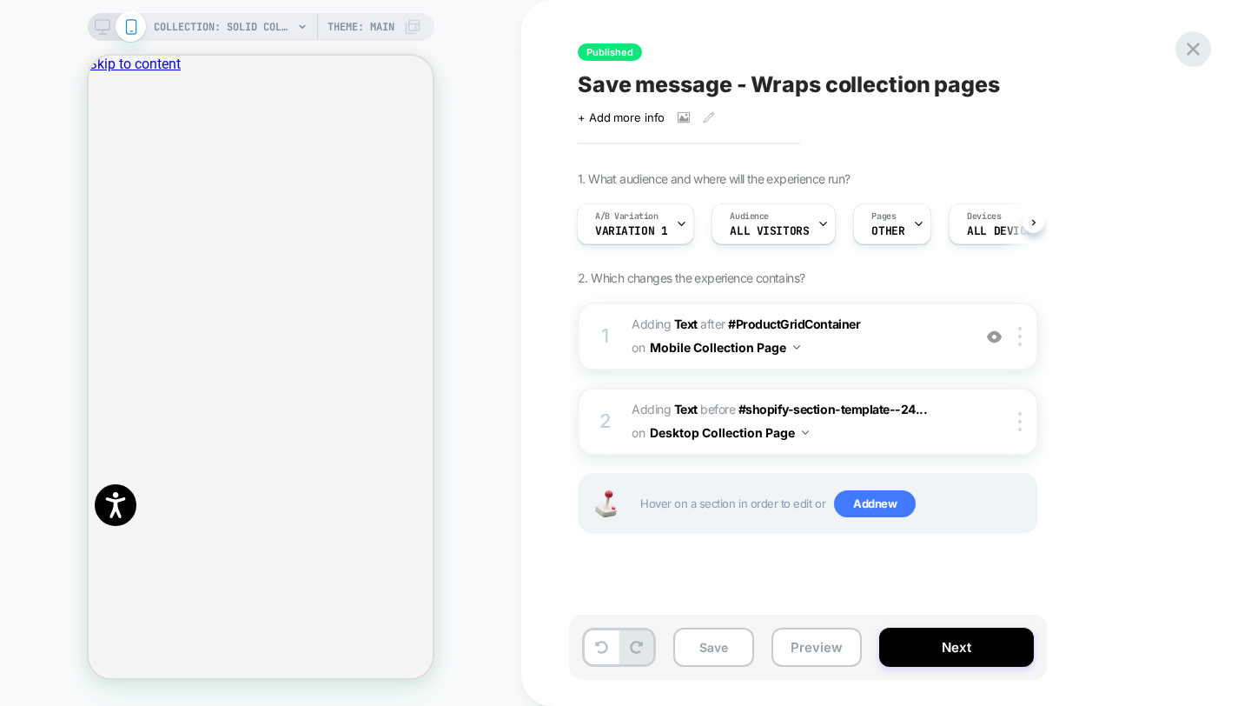
click at [1197, 49] on icon at bounding box center [1193, 48] width 23 height 23
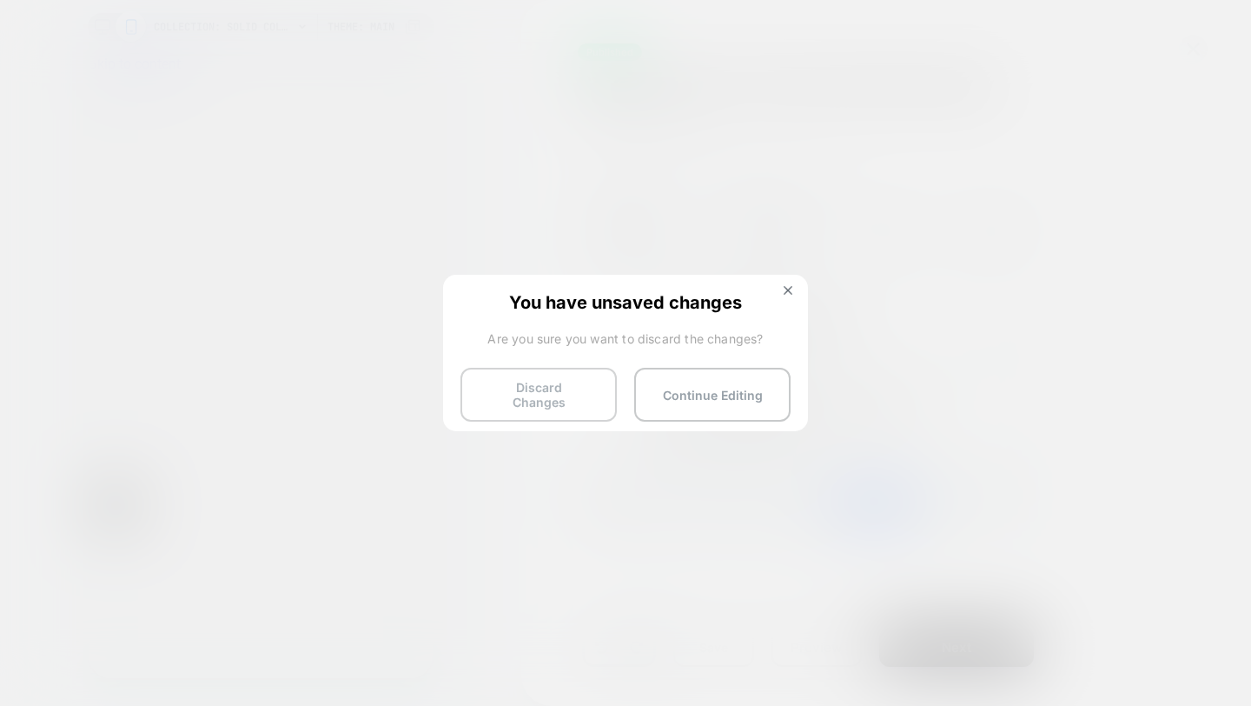
click at [562, 394] on button "Discard Changes" at bounding box center [538, 395] width 156 height 54
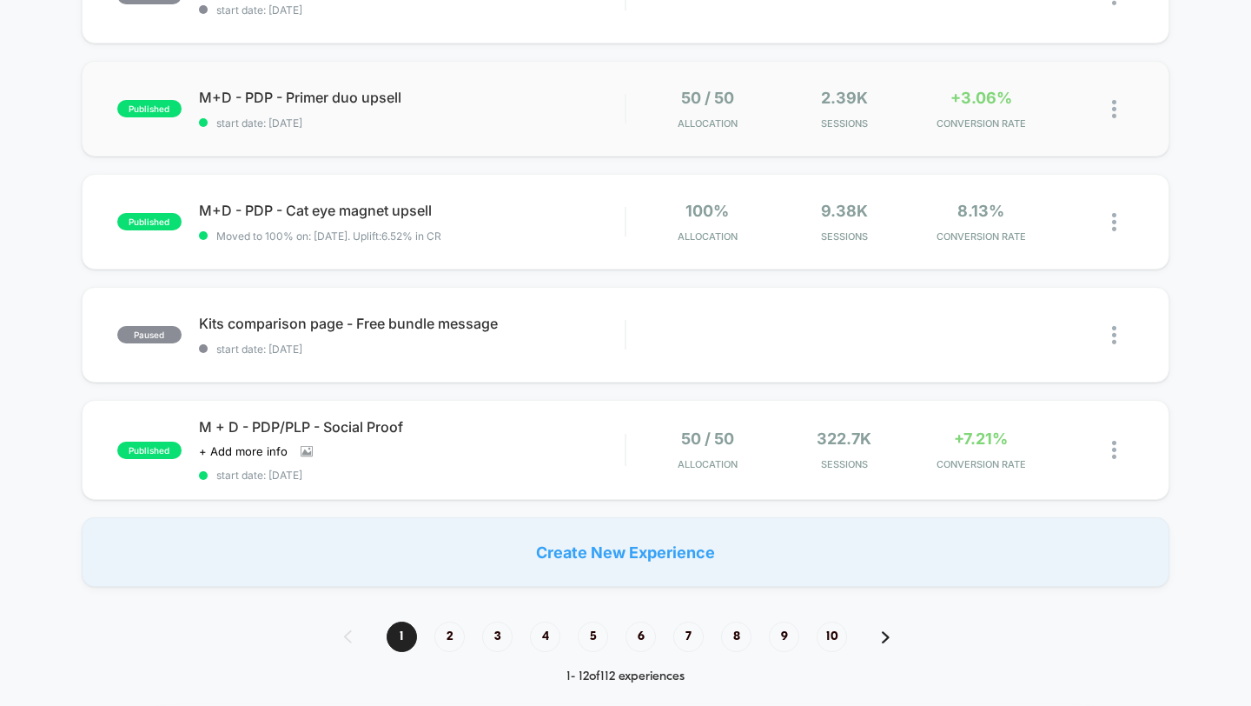
scroll to position [1162, 0]
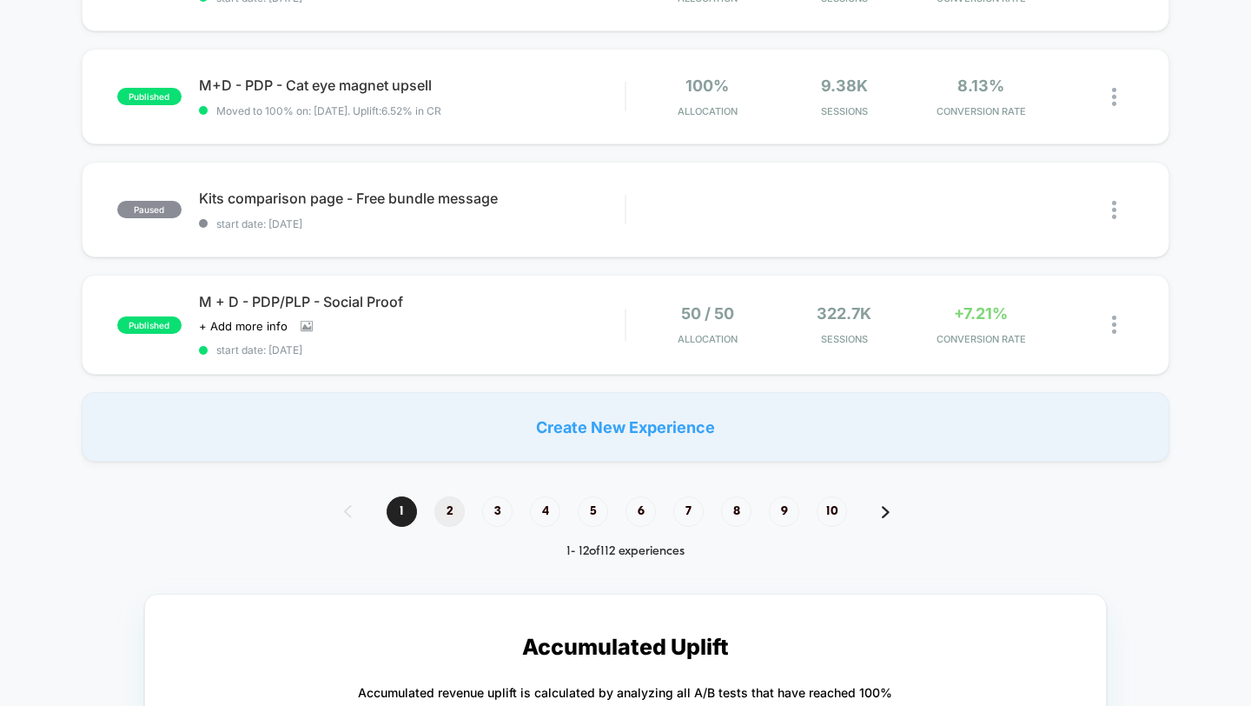
click at [456, 505] on span "2" at bounding box center [449, 511] width 30 height 30
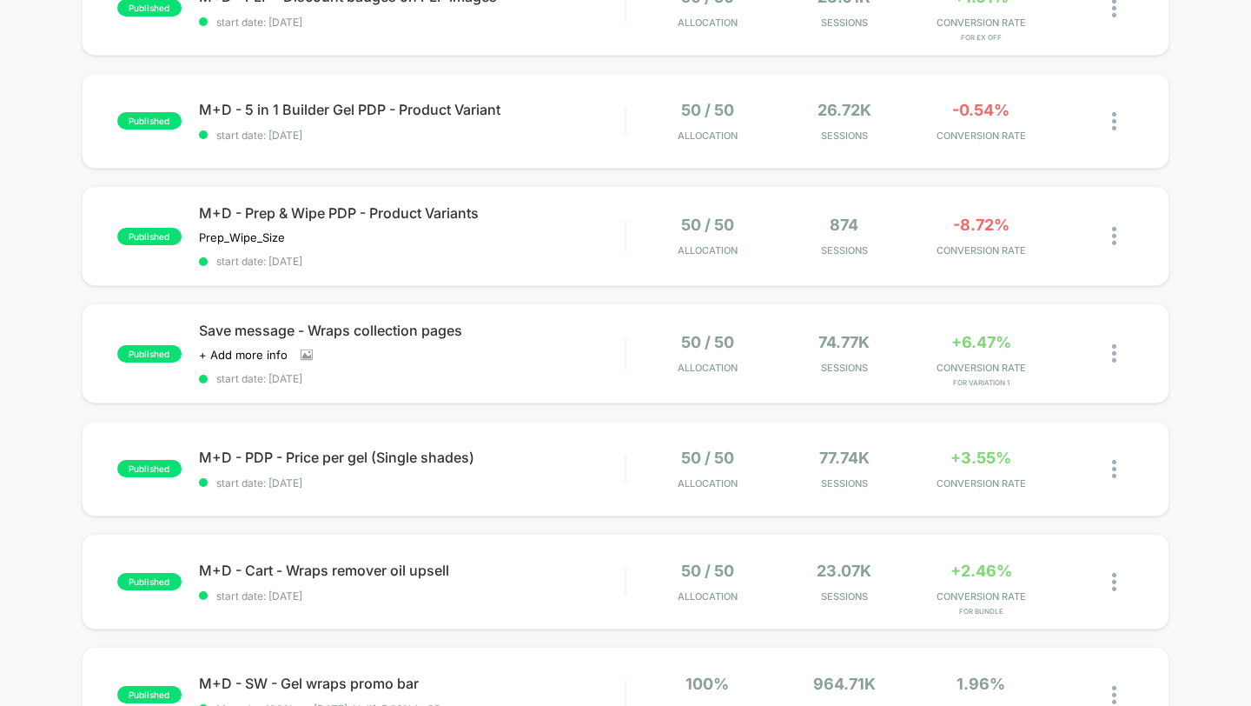
scroll to position [807, 0]
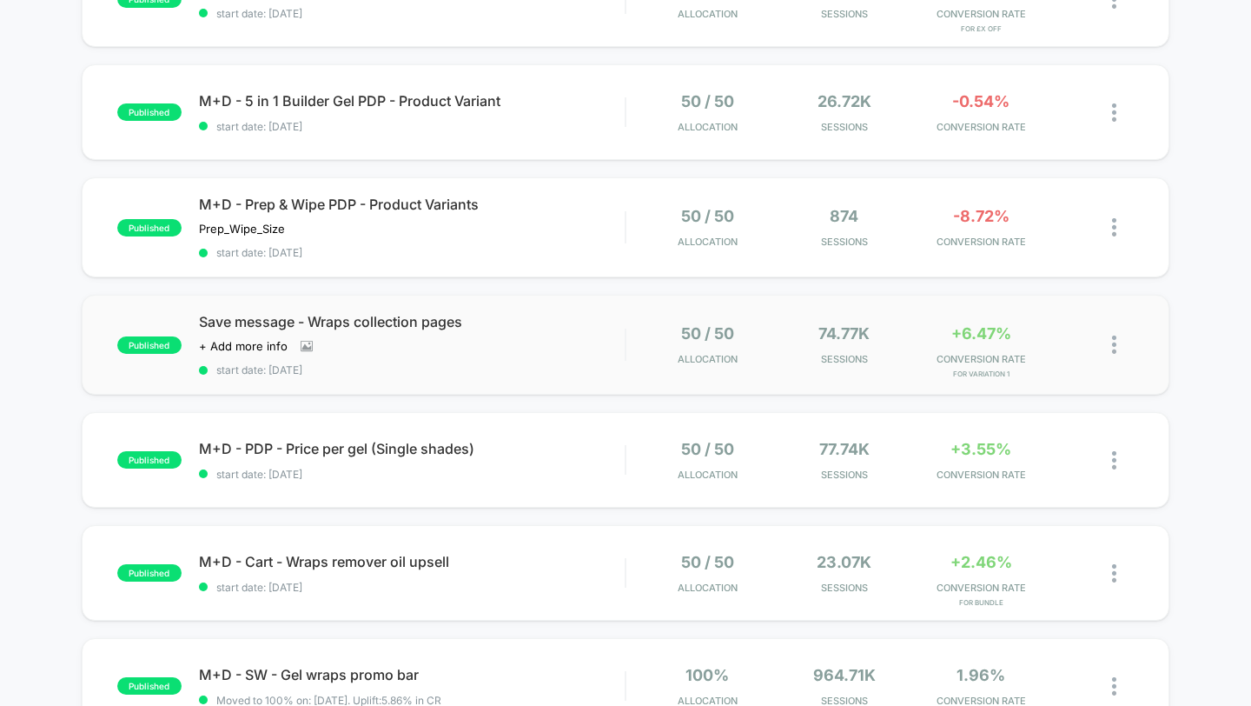
click at [1114, 342] on img at bounding box center [1114, 344] width 4 height 18
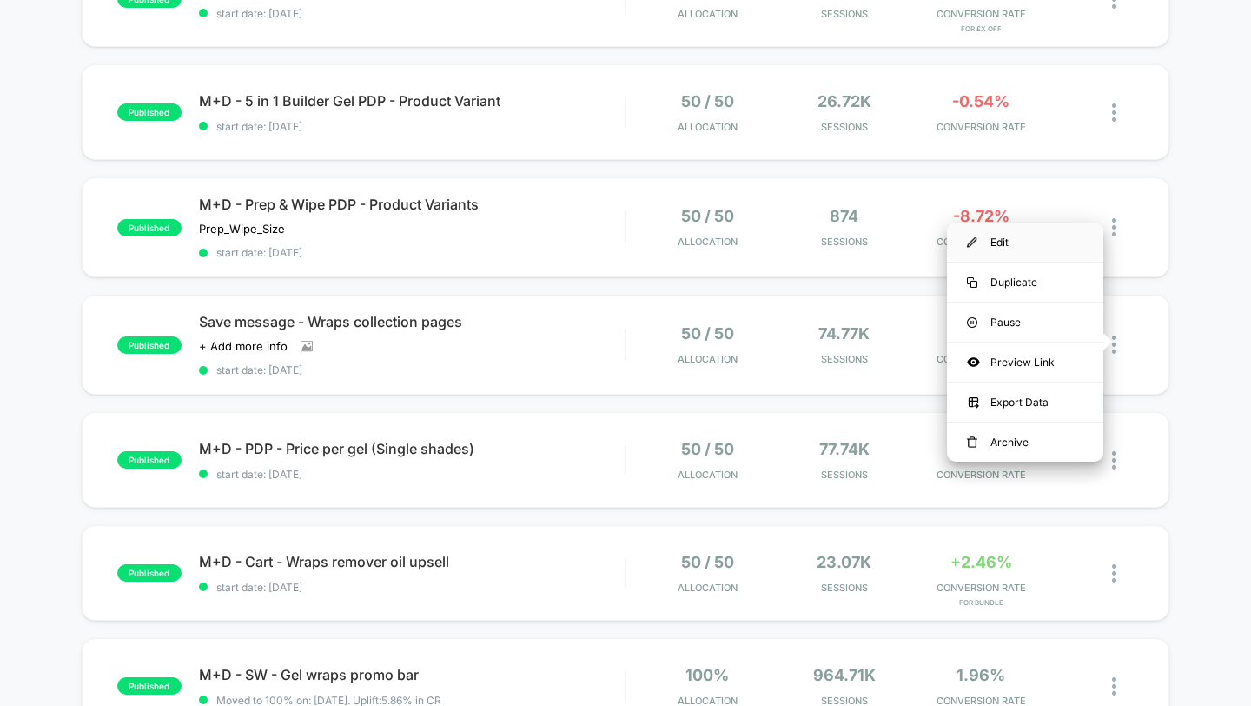
click at [1012, 252] on div "Edit" at bounding box center [1025, 241] width 156 height 39
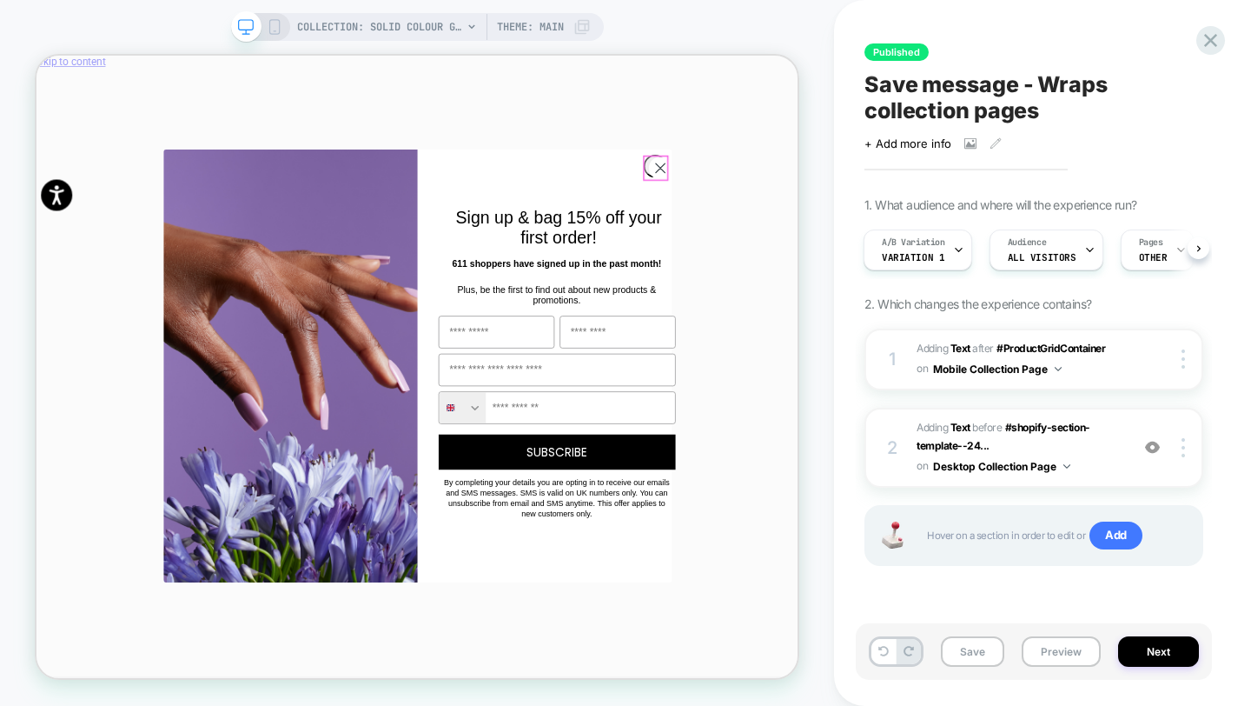
click at [867, 202] on circle "Close dialog" at bounding box center [867, 205] width 29 height 29
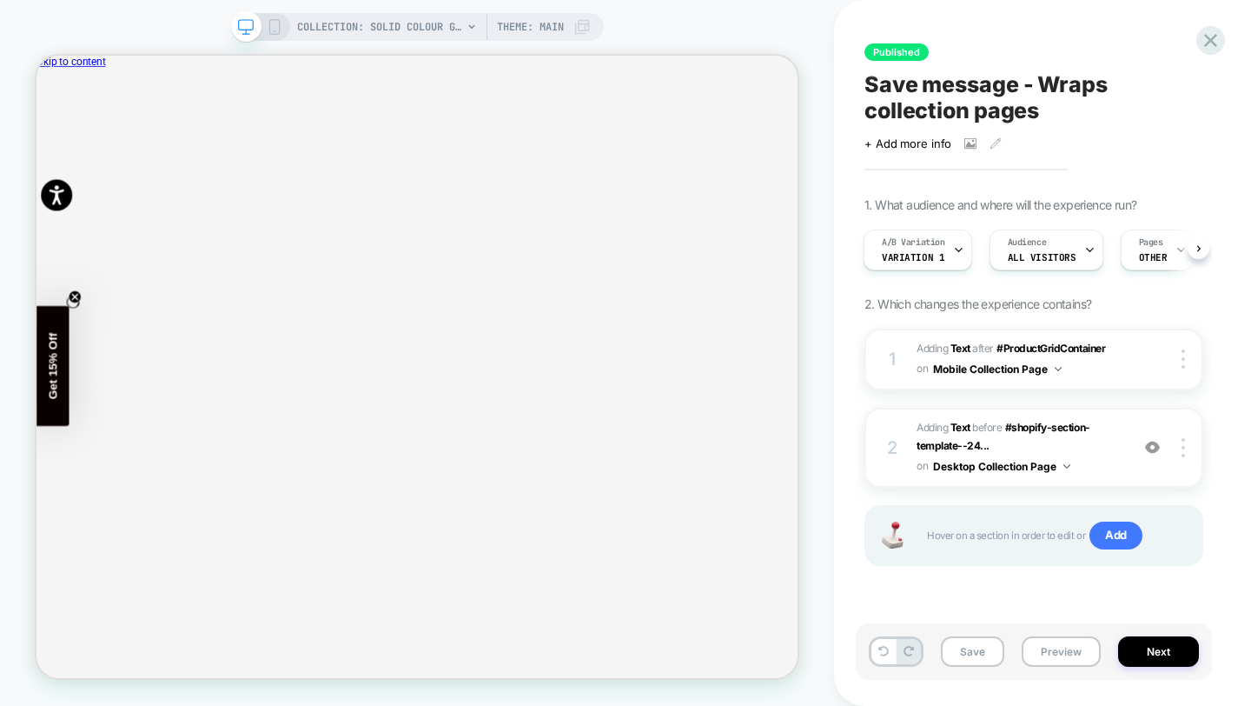
click at [271, 35] on div "COLLECTION: Solid Colour Gel Nail Wraps (Category) Theme: MAIN" at bounding box center [417, 27] width 373 height 28
click at [273, 29] on icon at bounding box center [275, 27] width 16 height 16
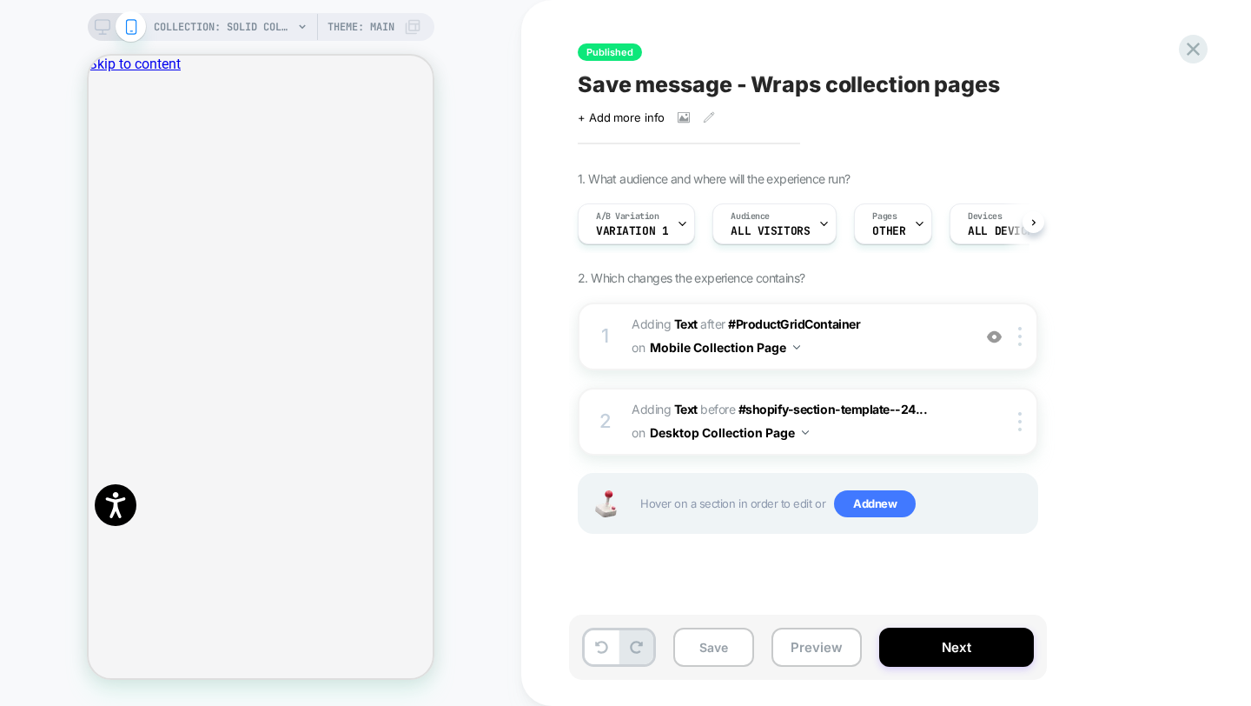
scroll to position [0, 1]
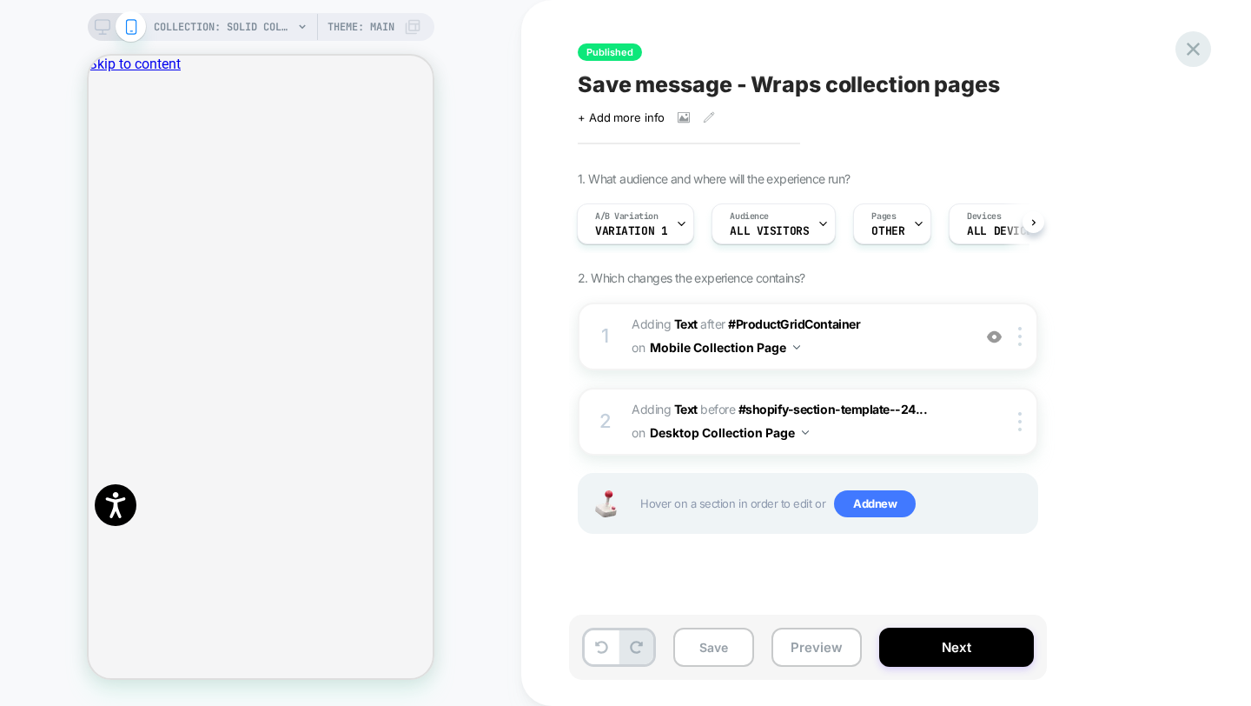
click at [1181, 43] on div at bounding box center [1194, 49] width 36 height 36
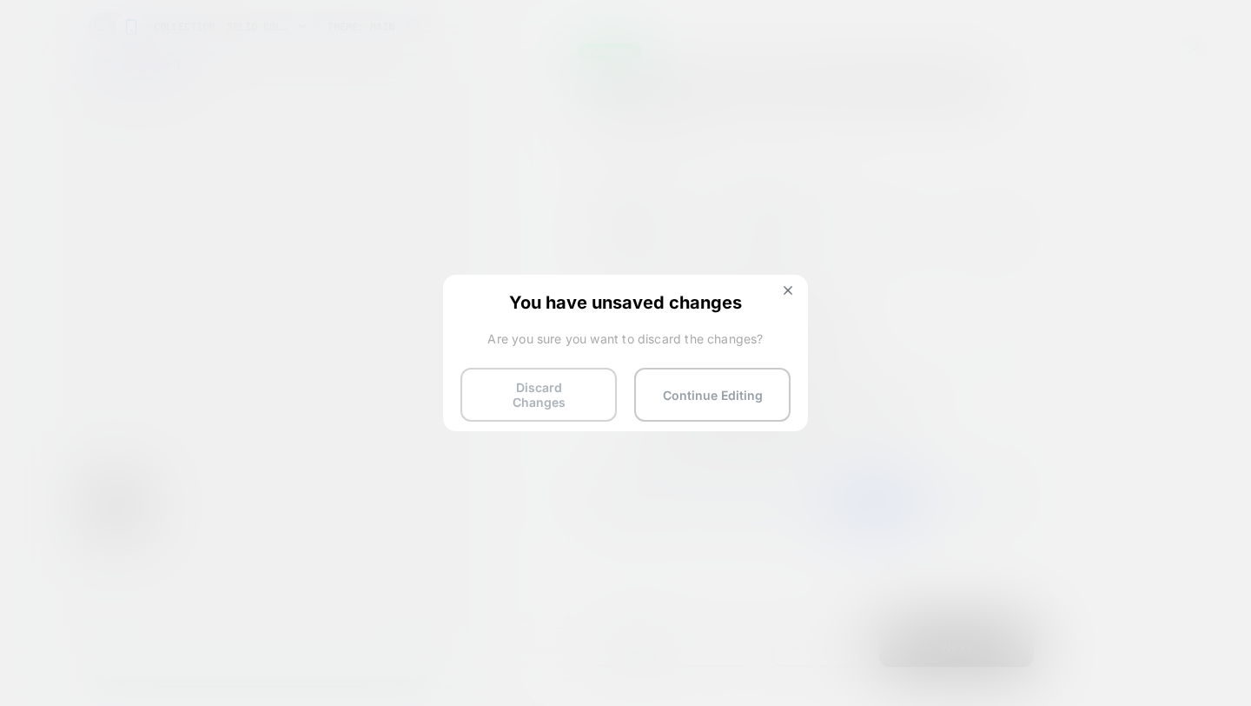
click at [549, 394] on button "Discard Changes" at bounding box center [538, 395] width 156 height 54
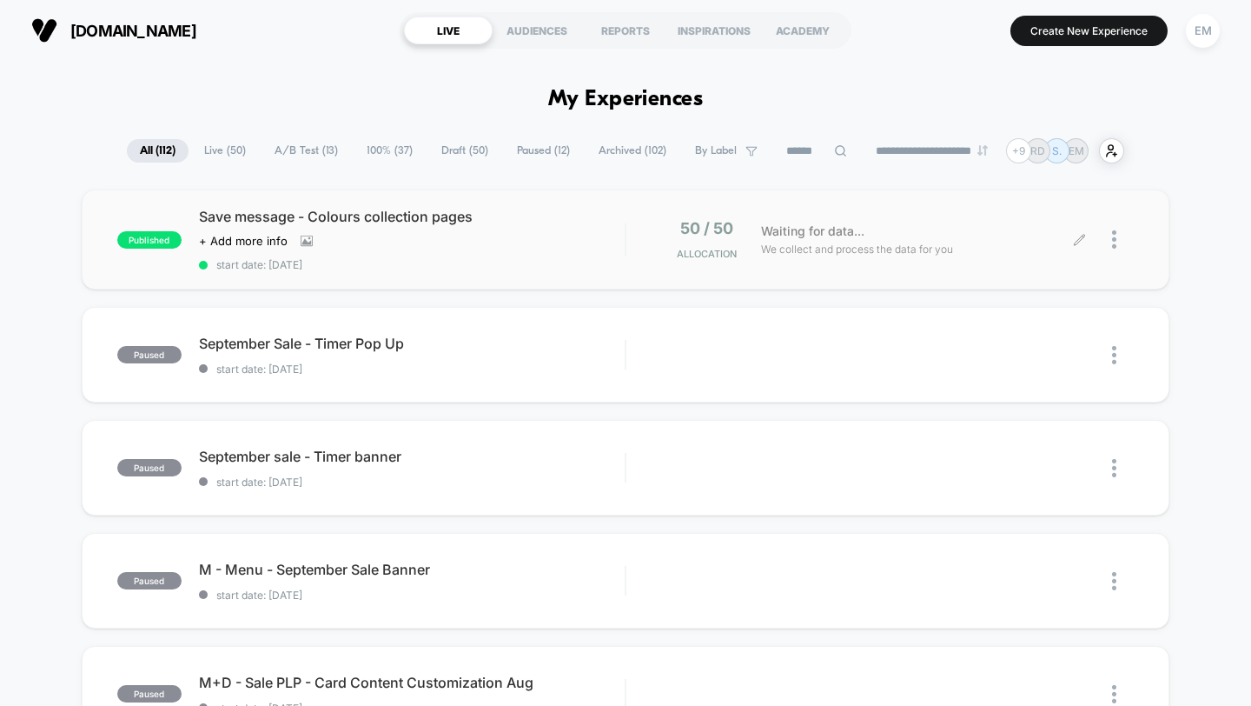
click at [1119, 238] on div at bounding box center [1123, 239] width 22 height 41
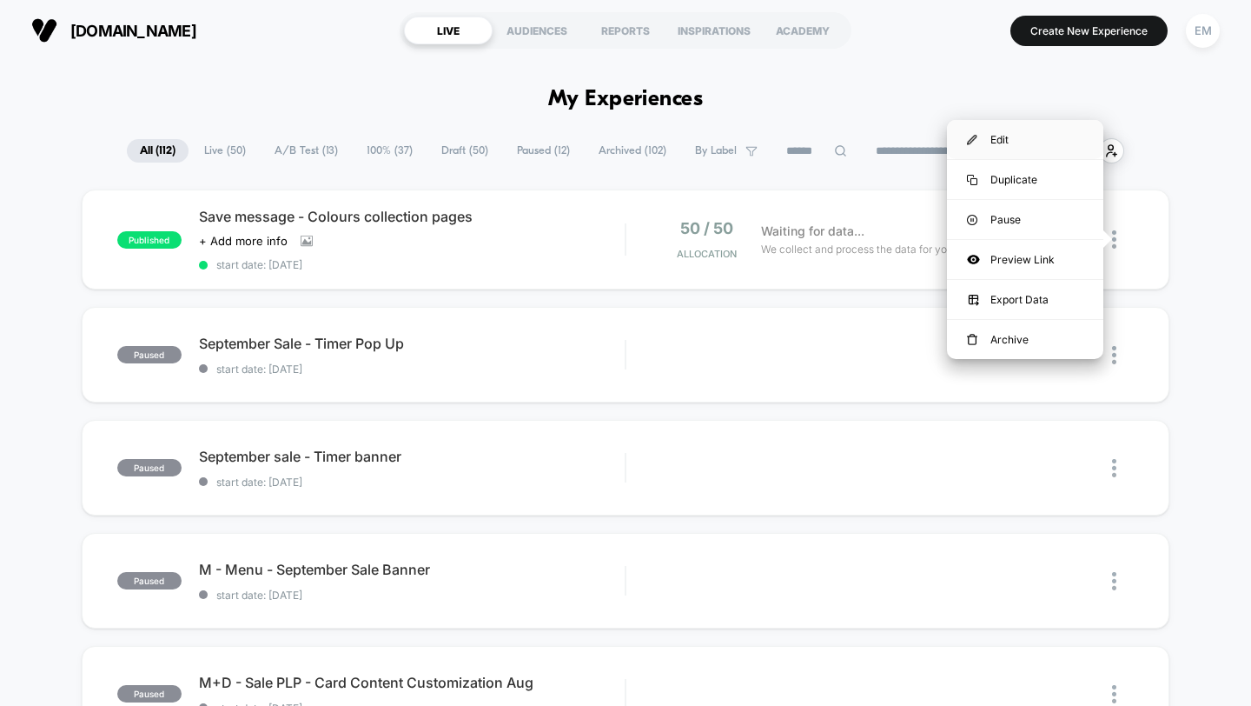
click at [1002, 144] on div "Edit" at bounding box center [1025, 139] width 156 height 39
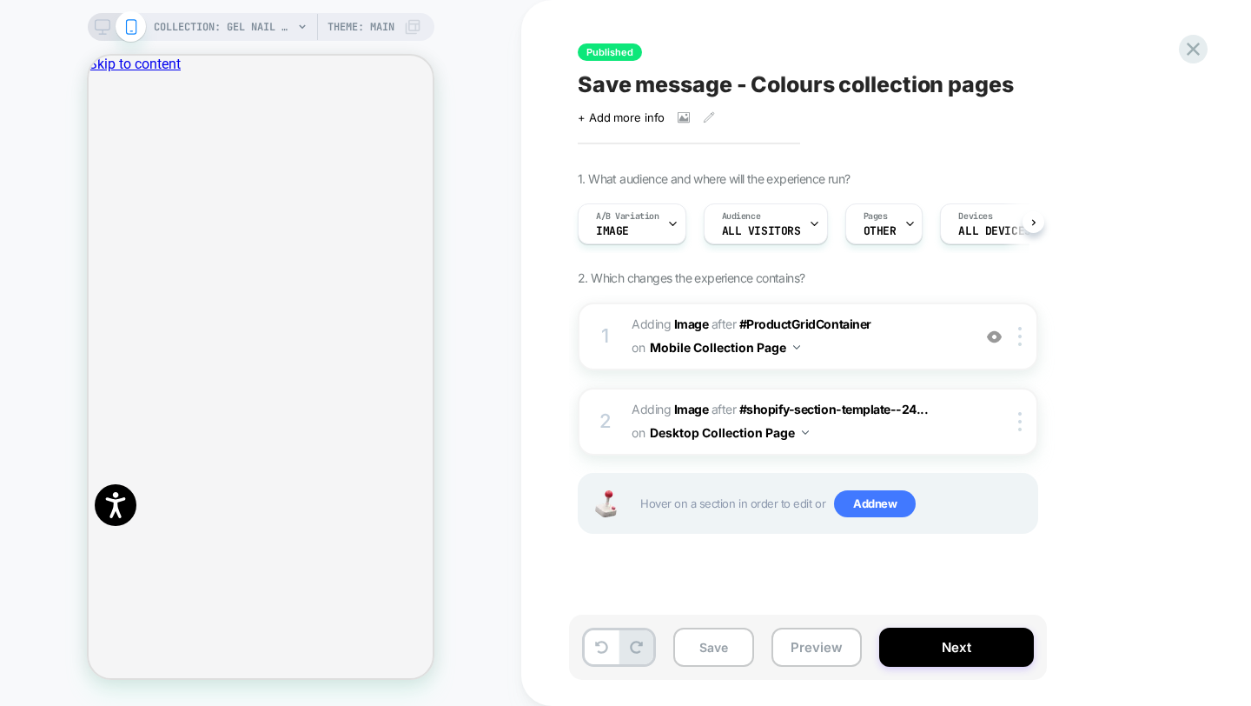
scroll to position [0, 1]
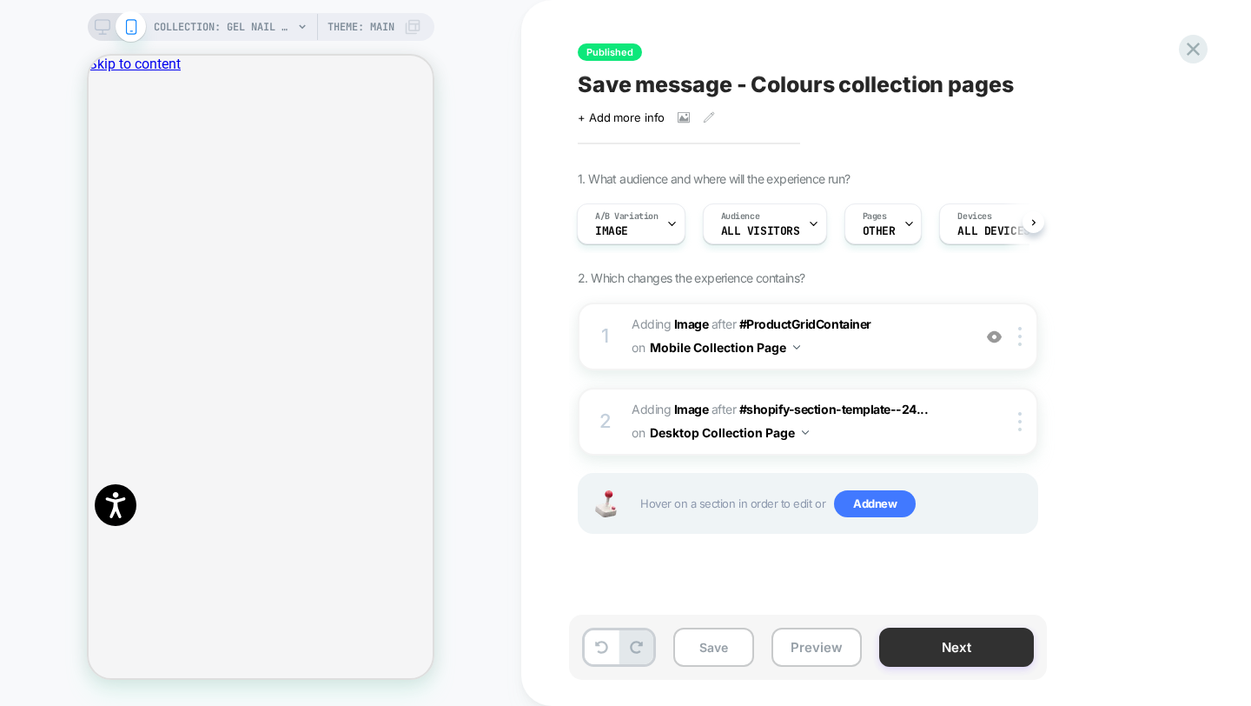
click at [980, 639] on button "Next" at bounding box center [956, 646] width 155 height 39
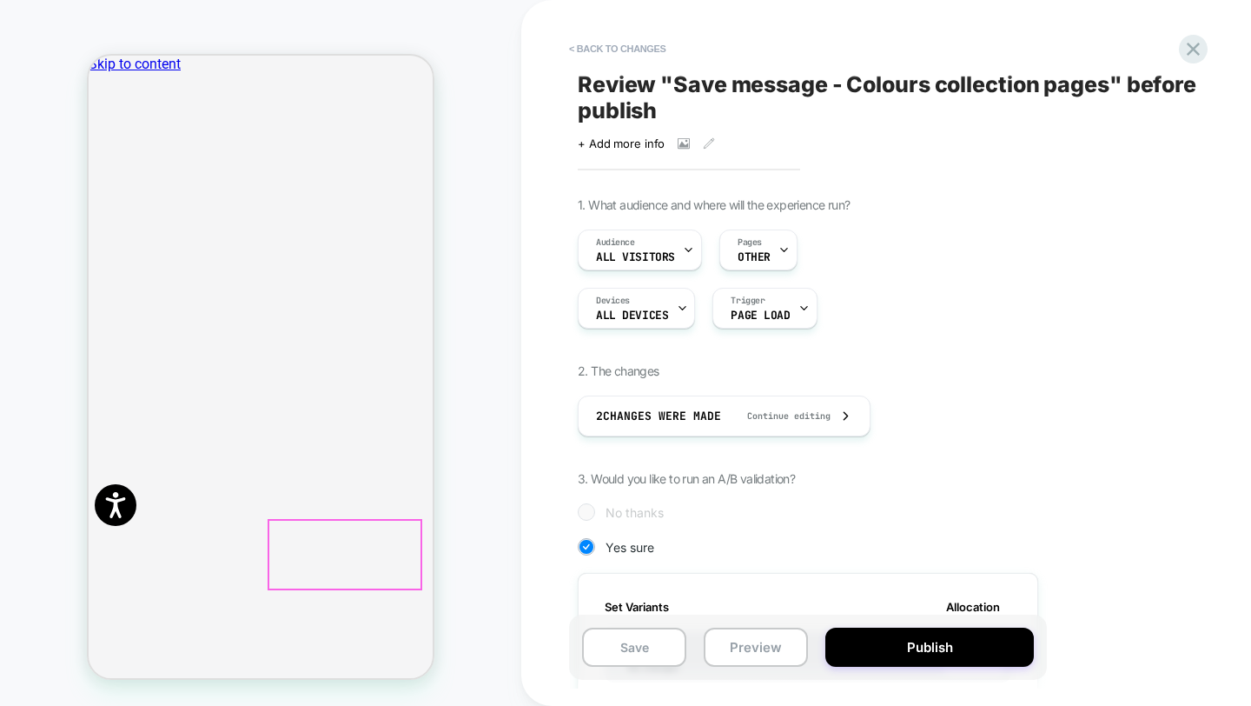
scroll to position [0, 2]
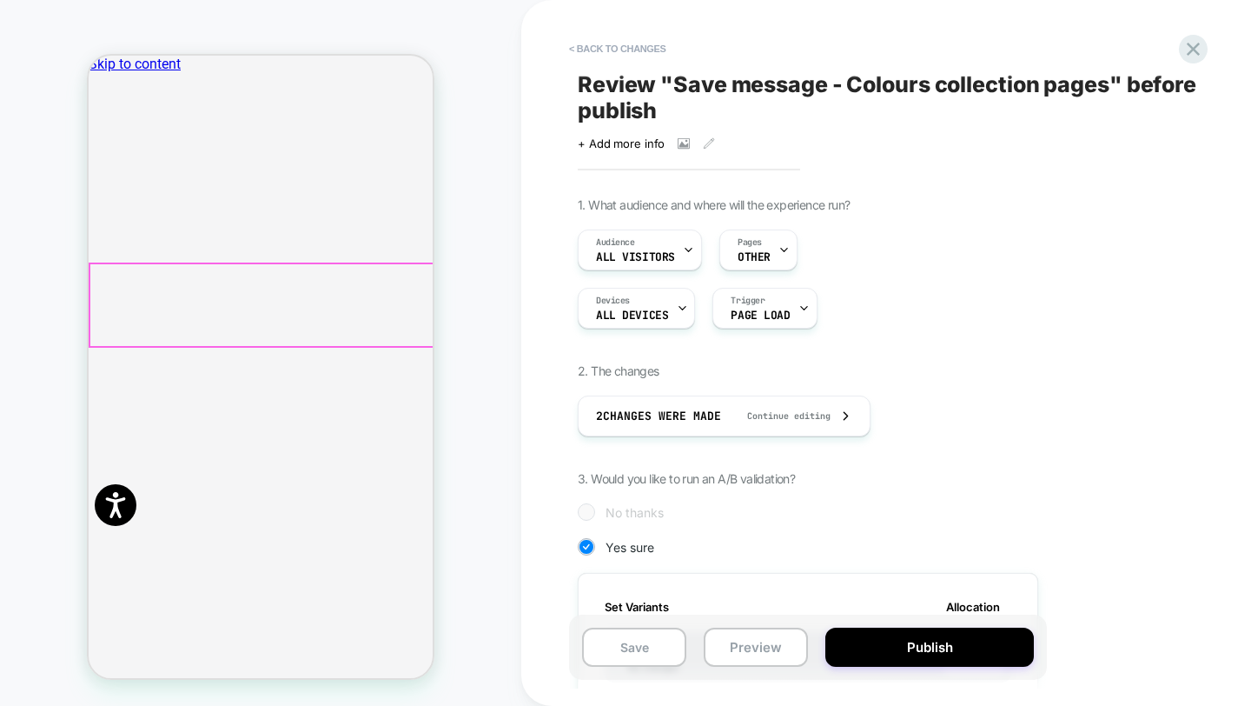
click at [1202, 49] on icon at bounding box center [1193, 48] width 23 height 23
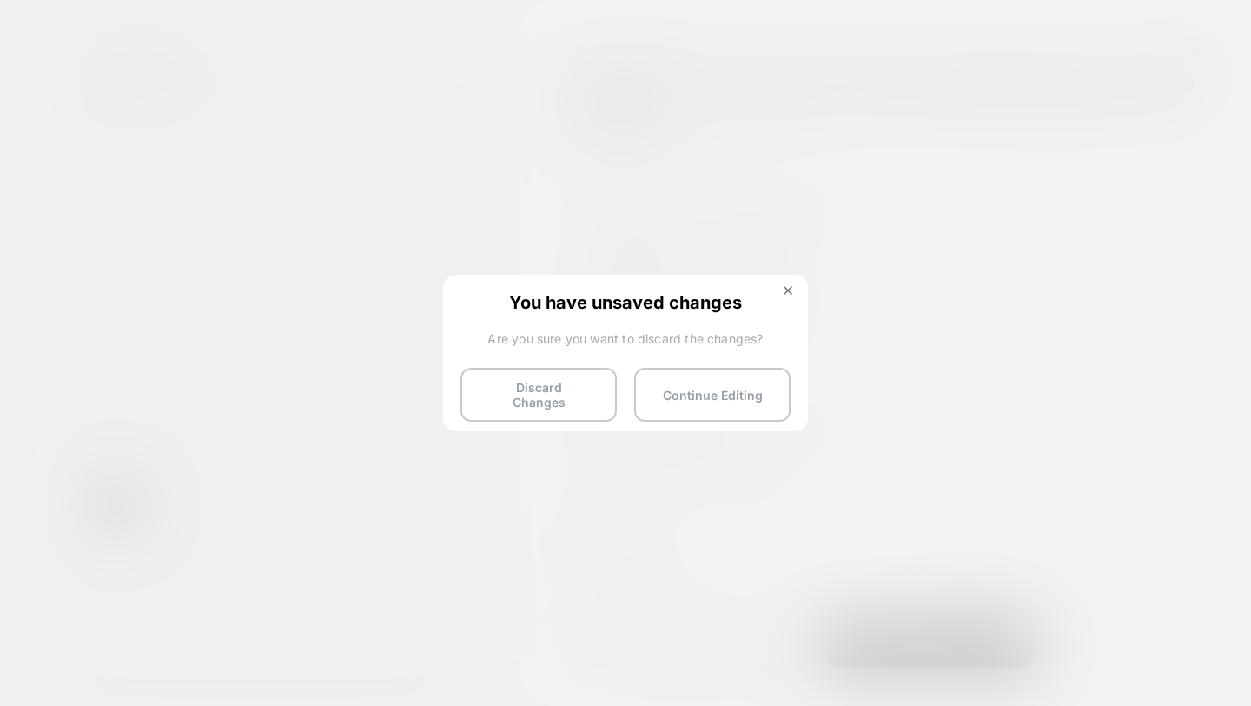
click at [577, 377] on button "Discard Changes" at bounding box center [538, 395] width 156 height 54
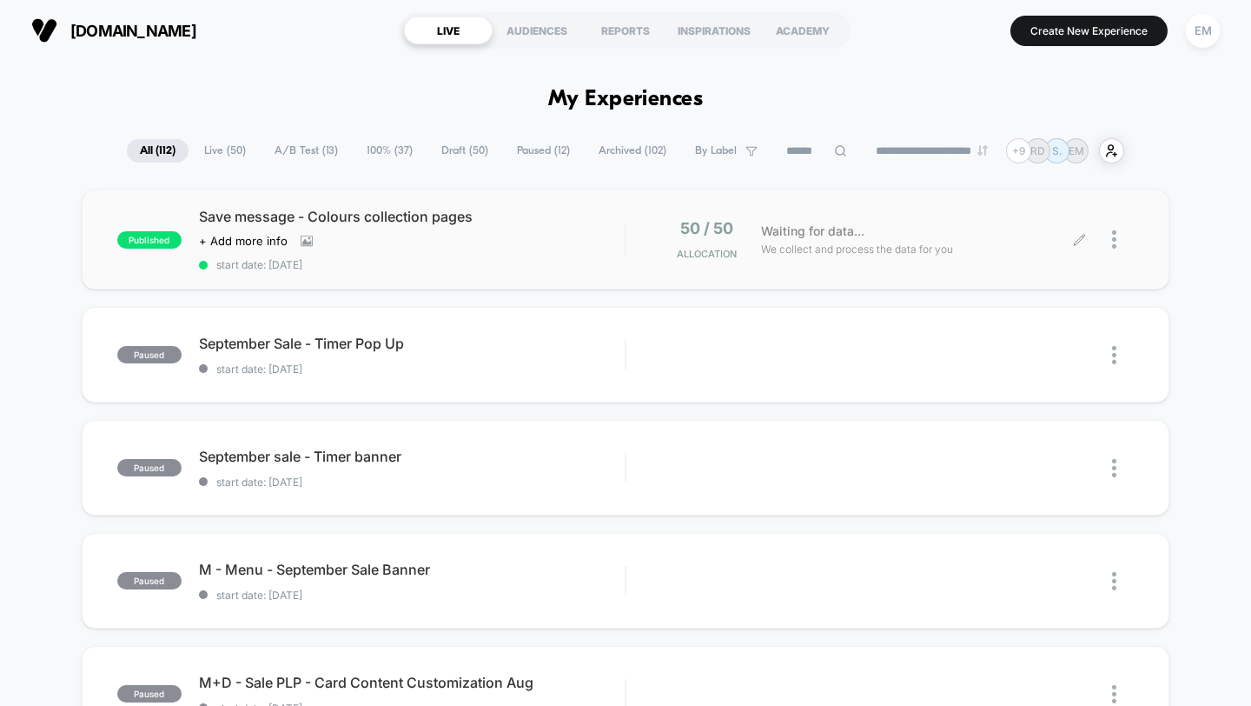
click at [1109, 232] on div at bounding box center [1107, 239] width 55 height 41
click at [1115, 235] on img at bounding box center [1114, 239] width 4 height 18
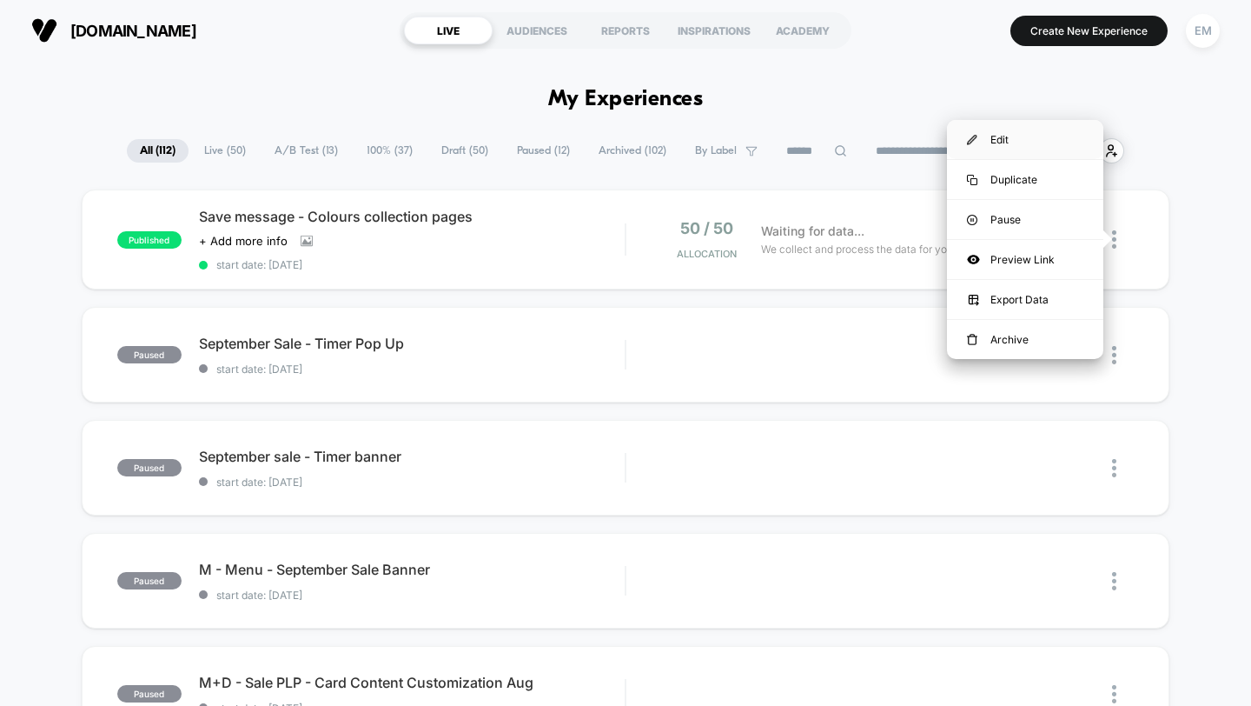
click at [1033, 145] on div "Edit" at bounding box center [1025, 139] width 156 height 39
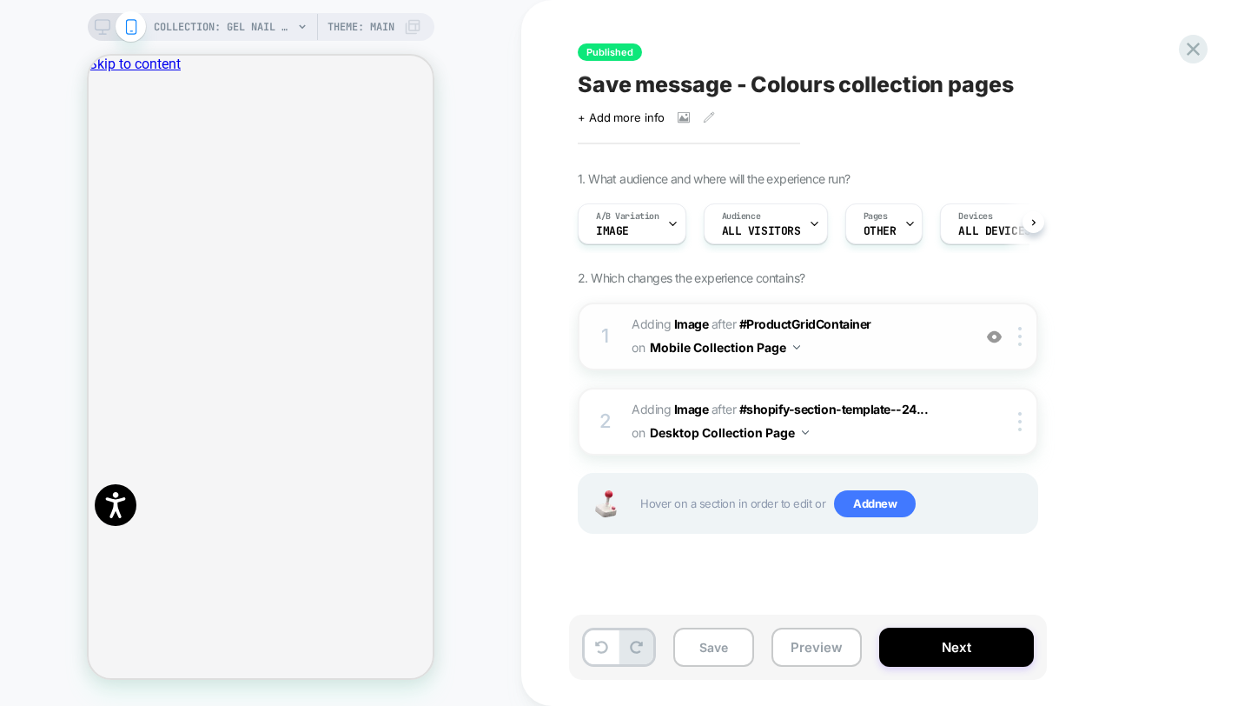
scroll to position [0, 1]
click at [715, 345] on button "Mobile Collection Page" at bounding box center [725, 347] width 150 height 25
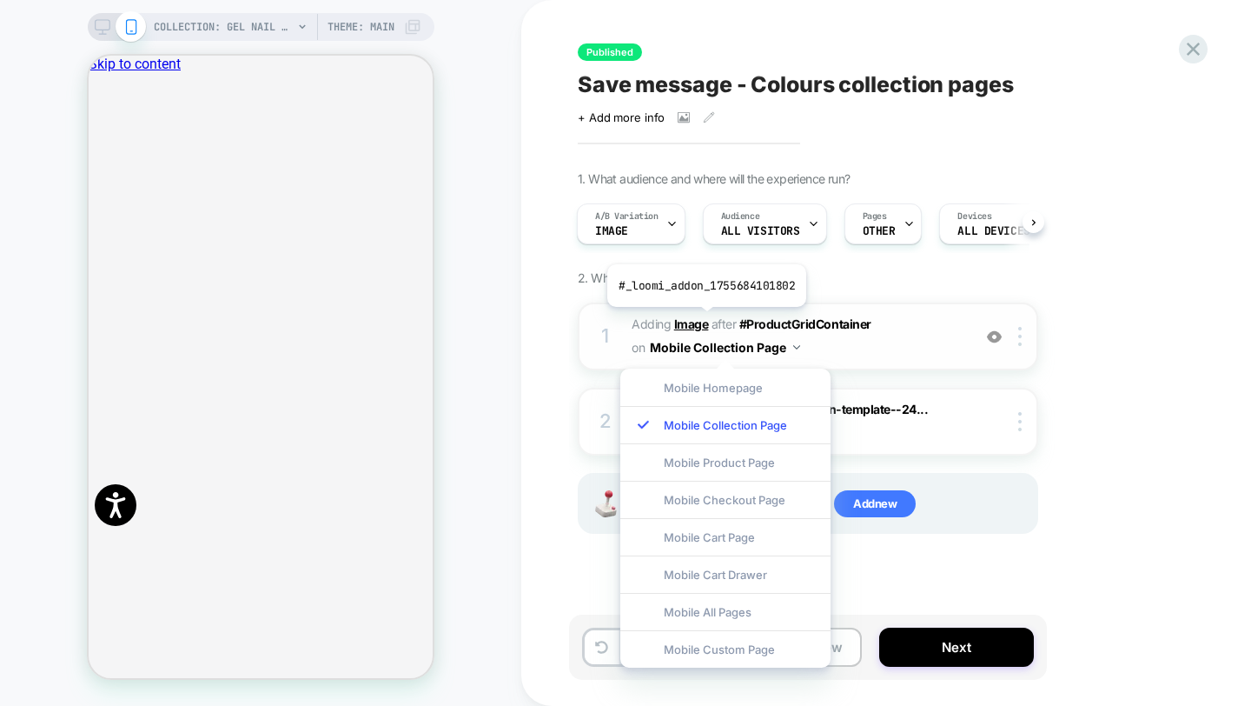
click at [705, 320] on b "Image" at bounding box center [691, 323] width 35 height 15
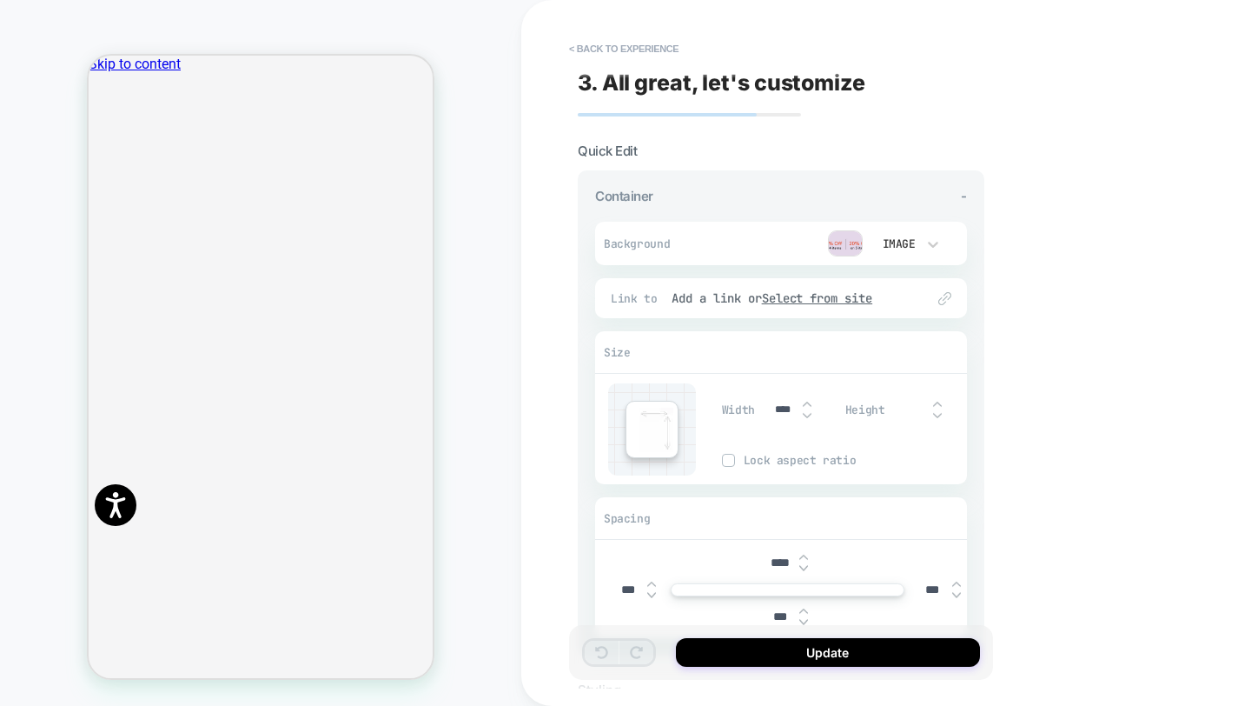
click at [56, 112] on div "COLLECTION: Gel Nail Colours (Category) COLLECTION: Gel Nail Colours (Category)…" at bounding box center [260, 352] width 521 height 671
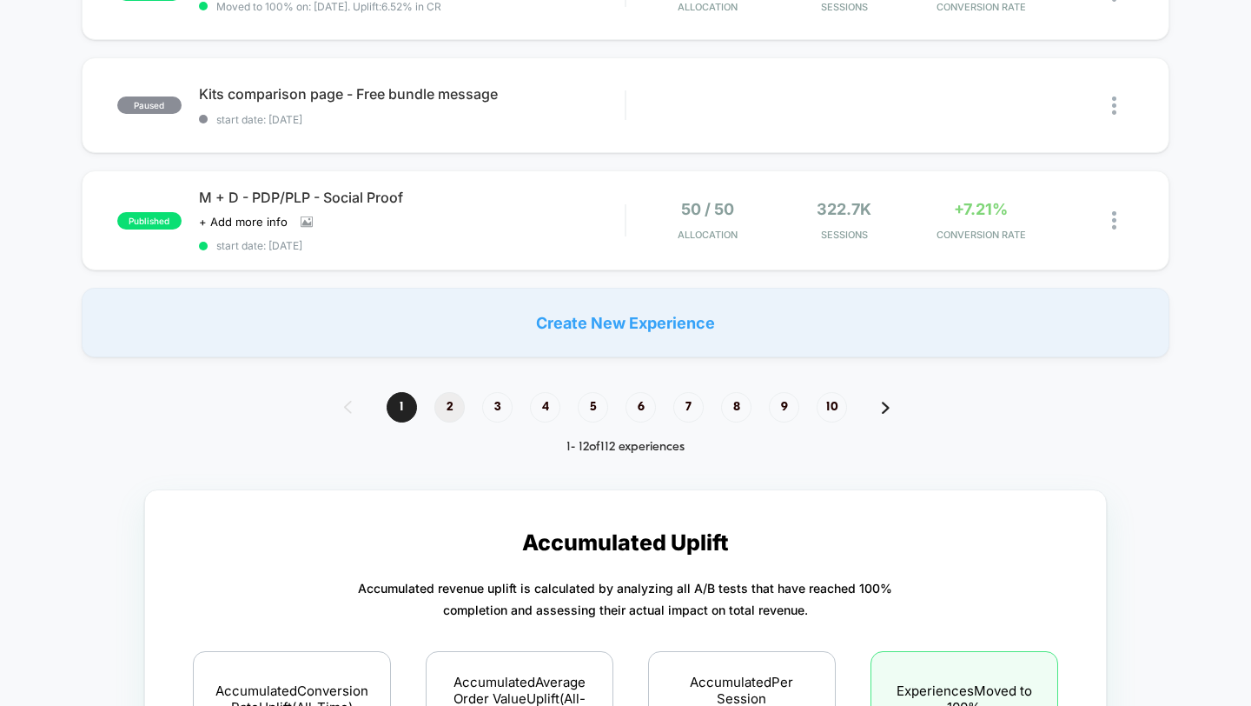
click at [443, 393] on span "2" at bounding box center [449, 407] width 30 height 30
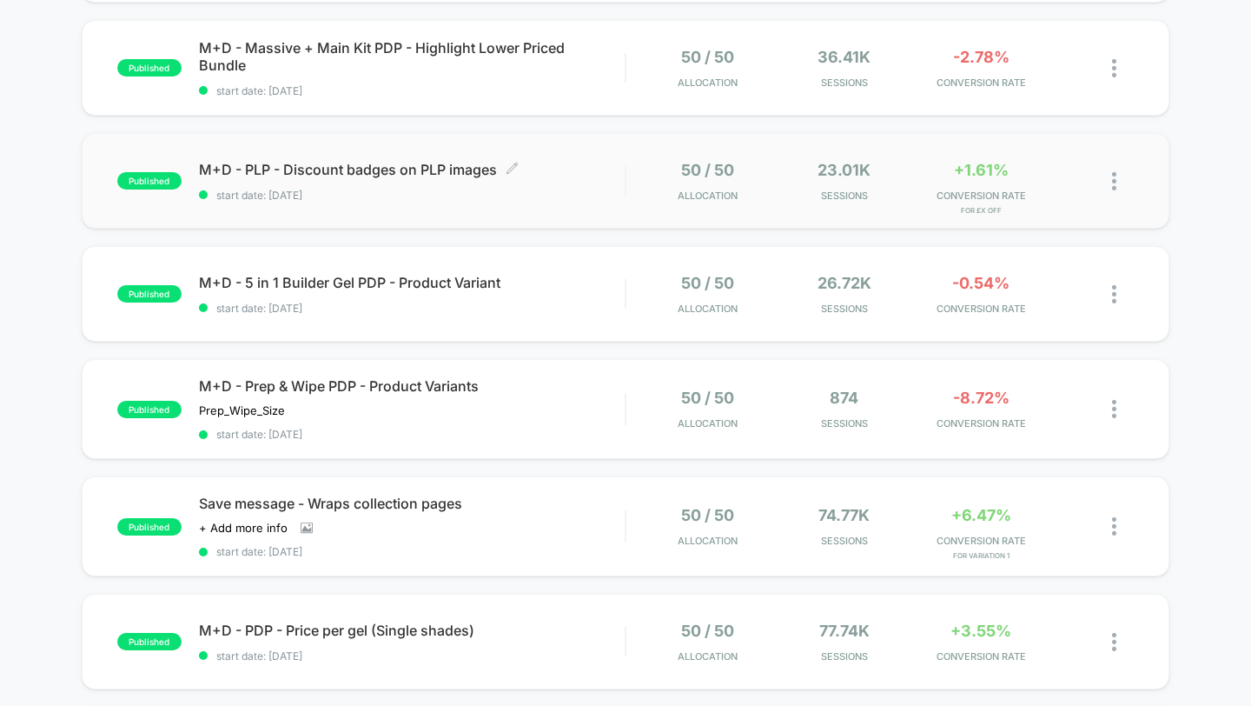
scroll to position [643, 0]
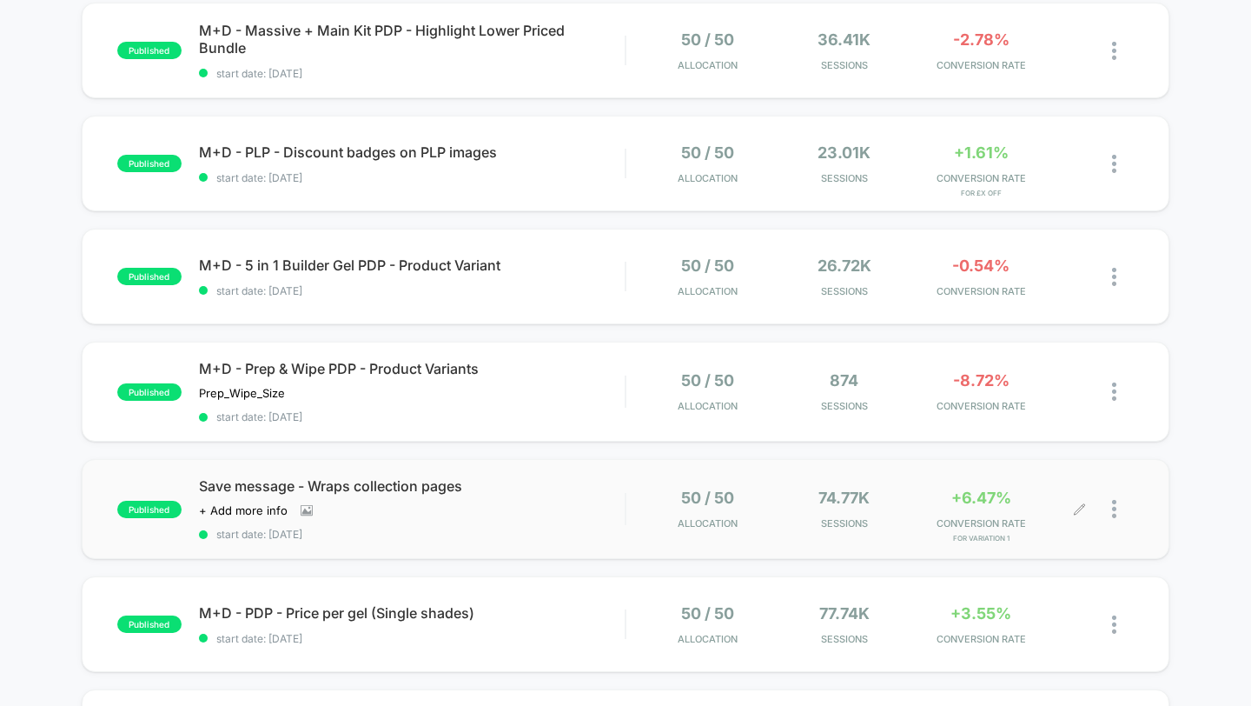
click at [1117, 509] on div at bounding box center [1123, 508] width 22 height 41
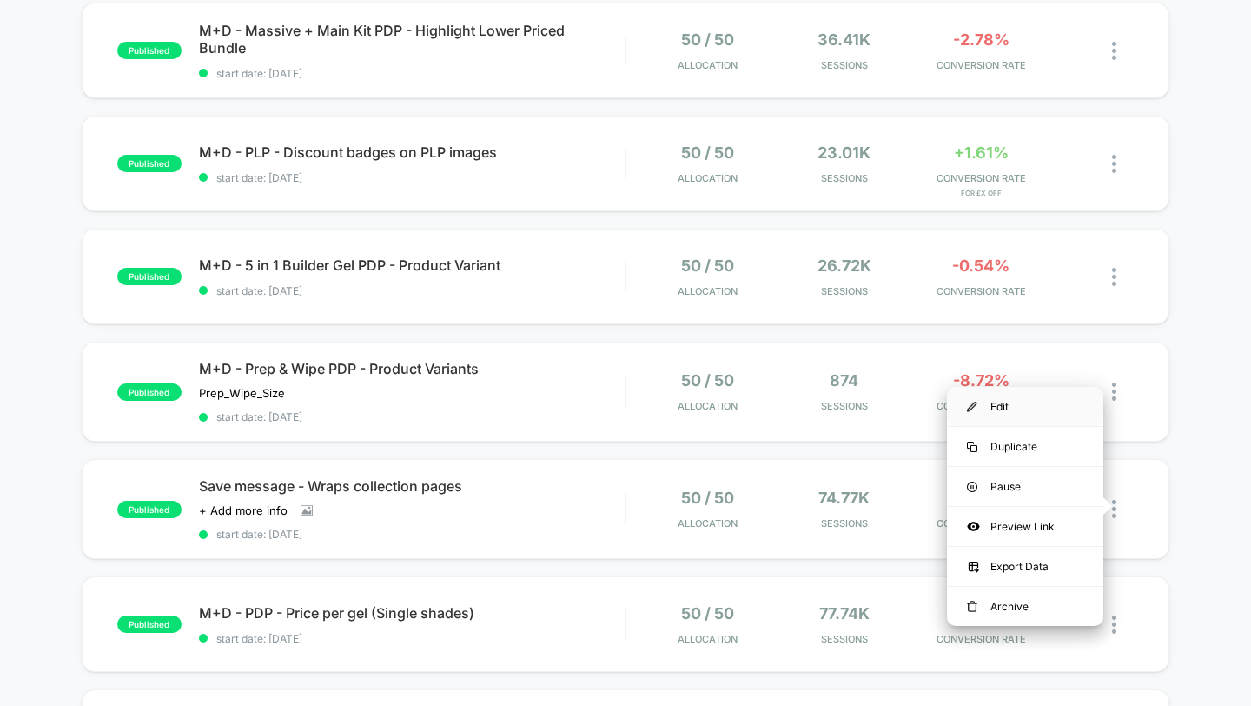
click at [1025, 414] on div "Edit" at bounding box center [1025, 406] width 156 height 39
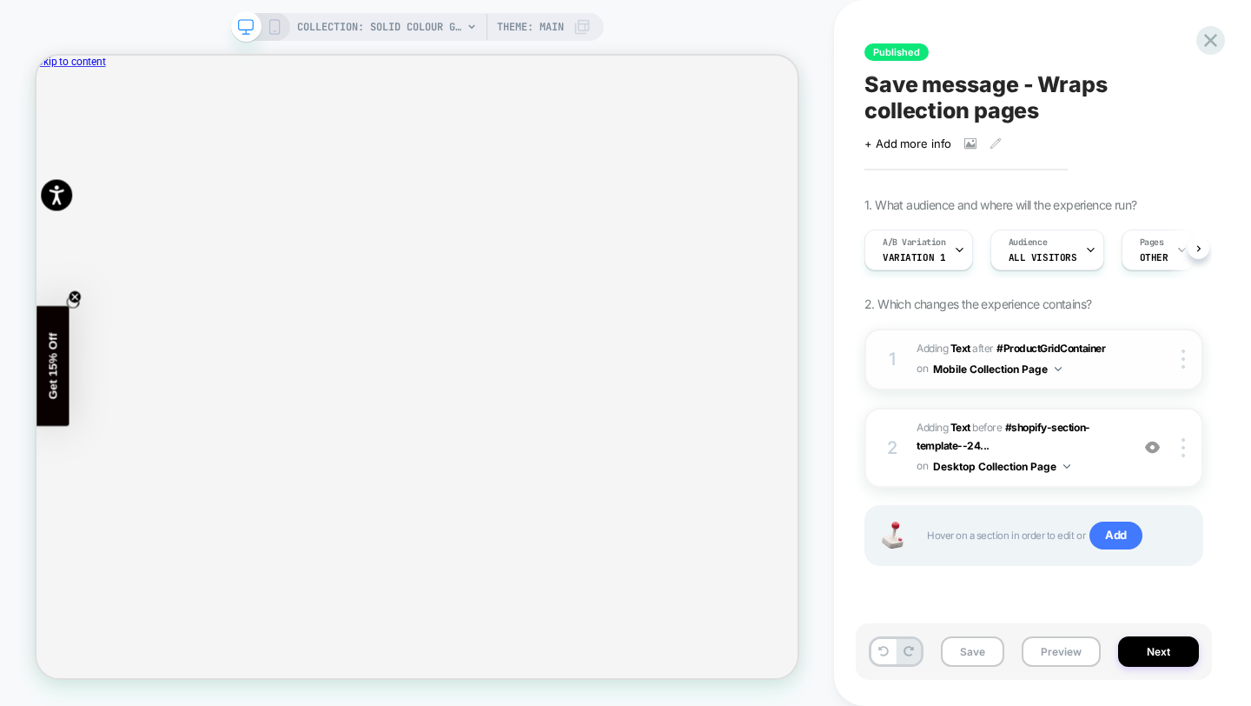
scroll to position [0, 1]
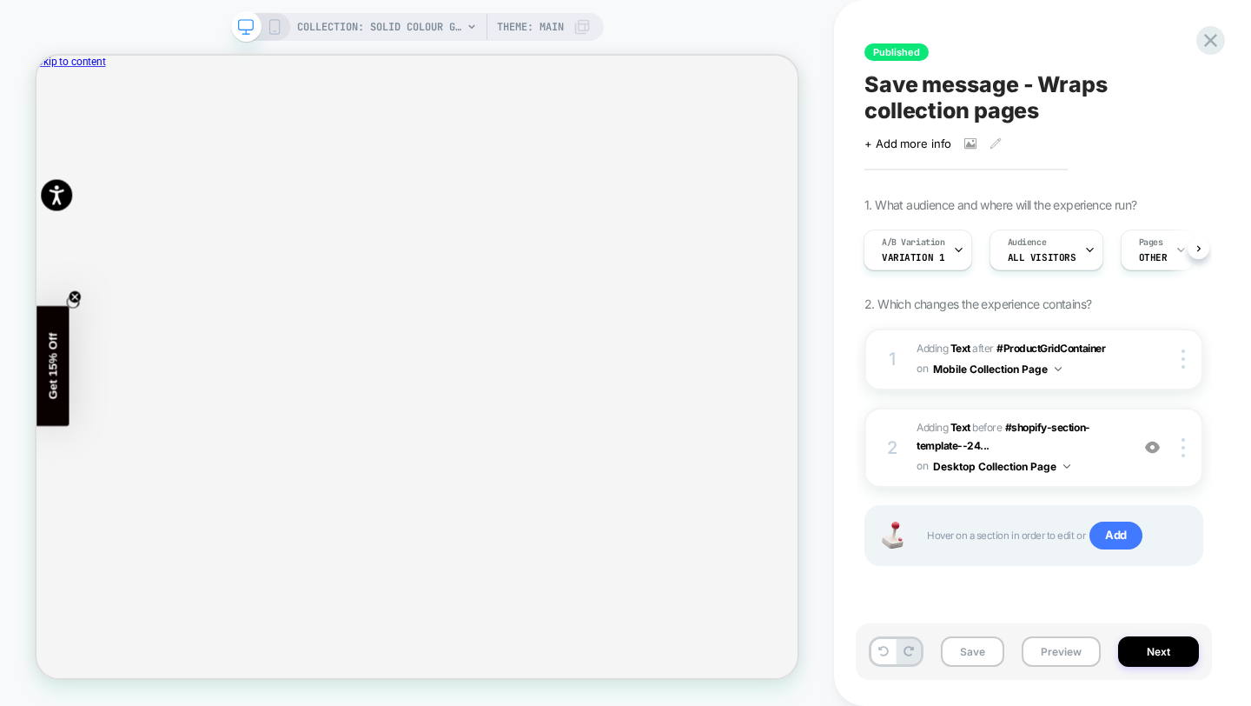
click at [283, 36] on div "COLLECTION: Solid Colour Gel Nail Wraps (Category) Theme: MAIN" at bounding box center [417, 27] width 373 height 28
click at [275, 31] on icon at bounding box center [275, 27] width 16 height 16
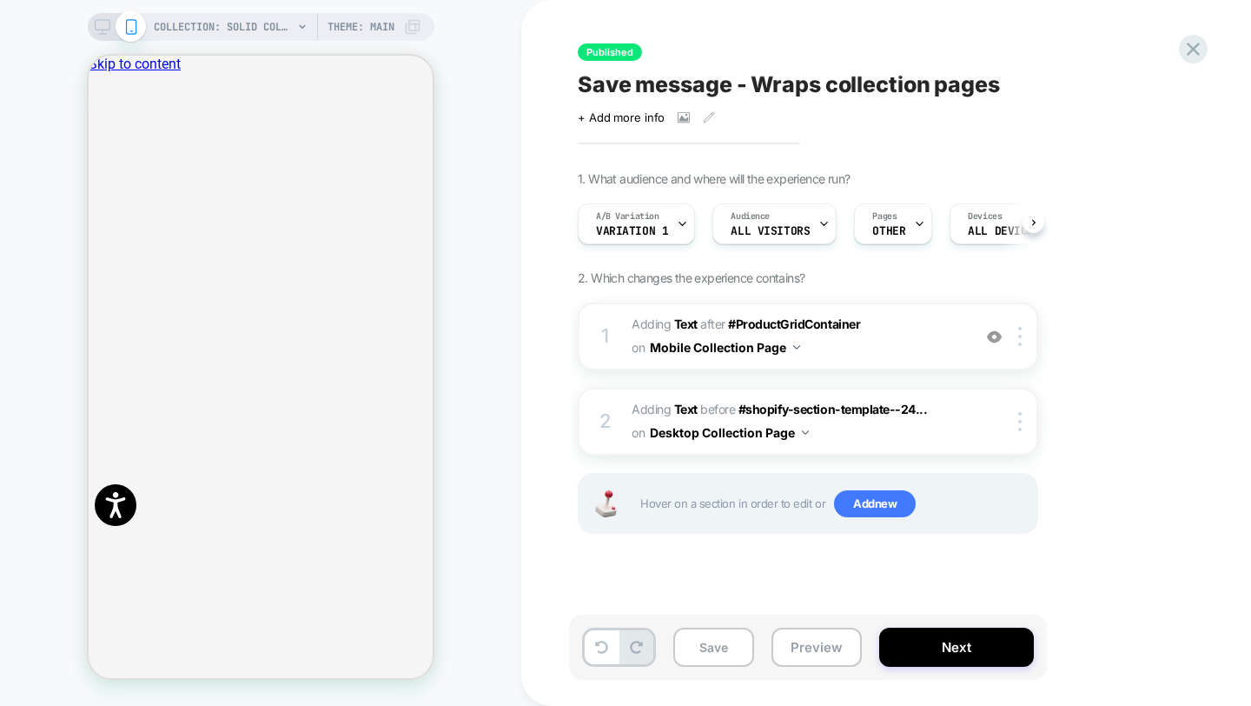
scroll to position [0, 1]
click at [664, 227] on span "Variation 1" at bounding box center [631, 231] width 72 height 12
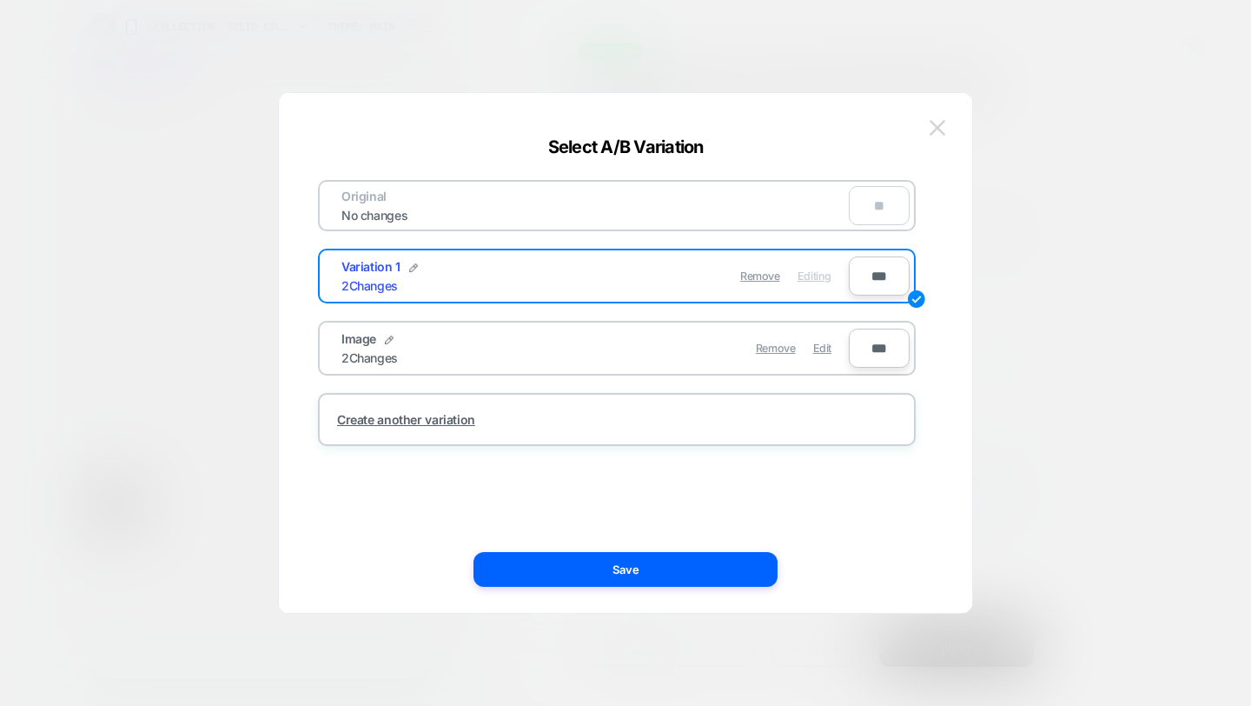
click at [949, 126] on button at bounding box center [937, 128] width 26 height 26
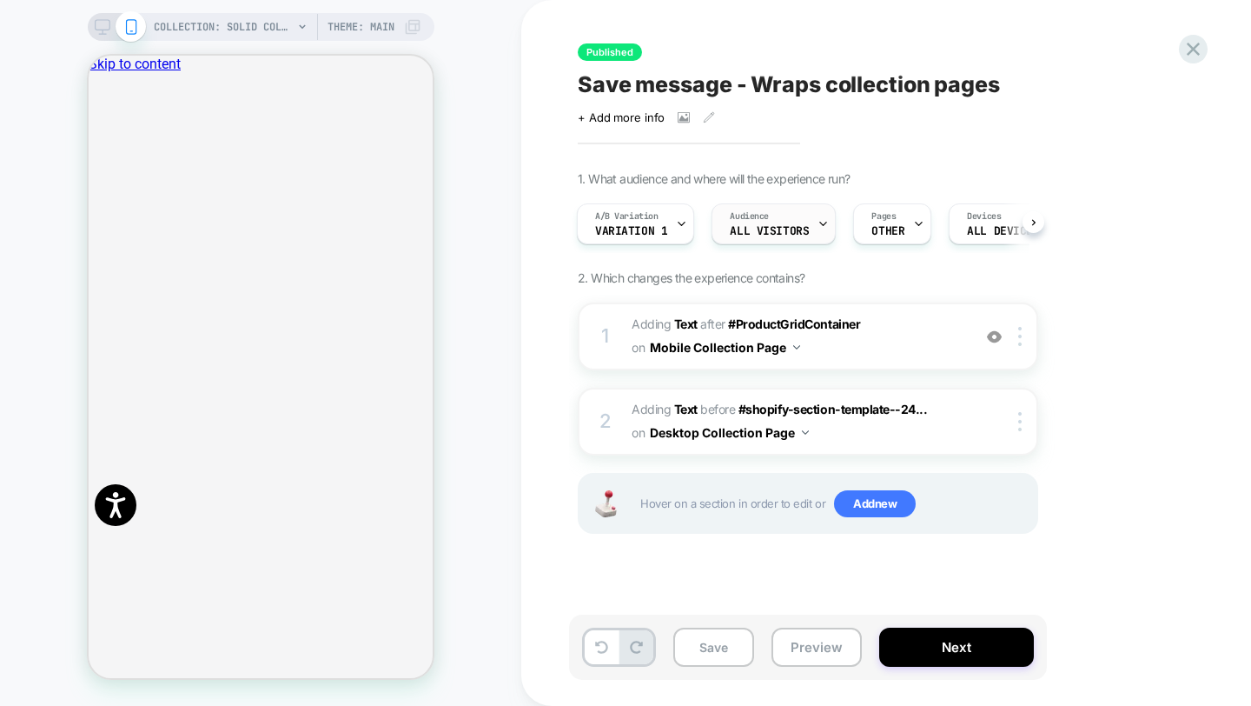
click at [796, 239] on div "Audience All Visitors" at bounding box center [769, 223] width 114 height 39
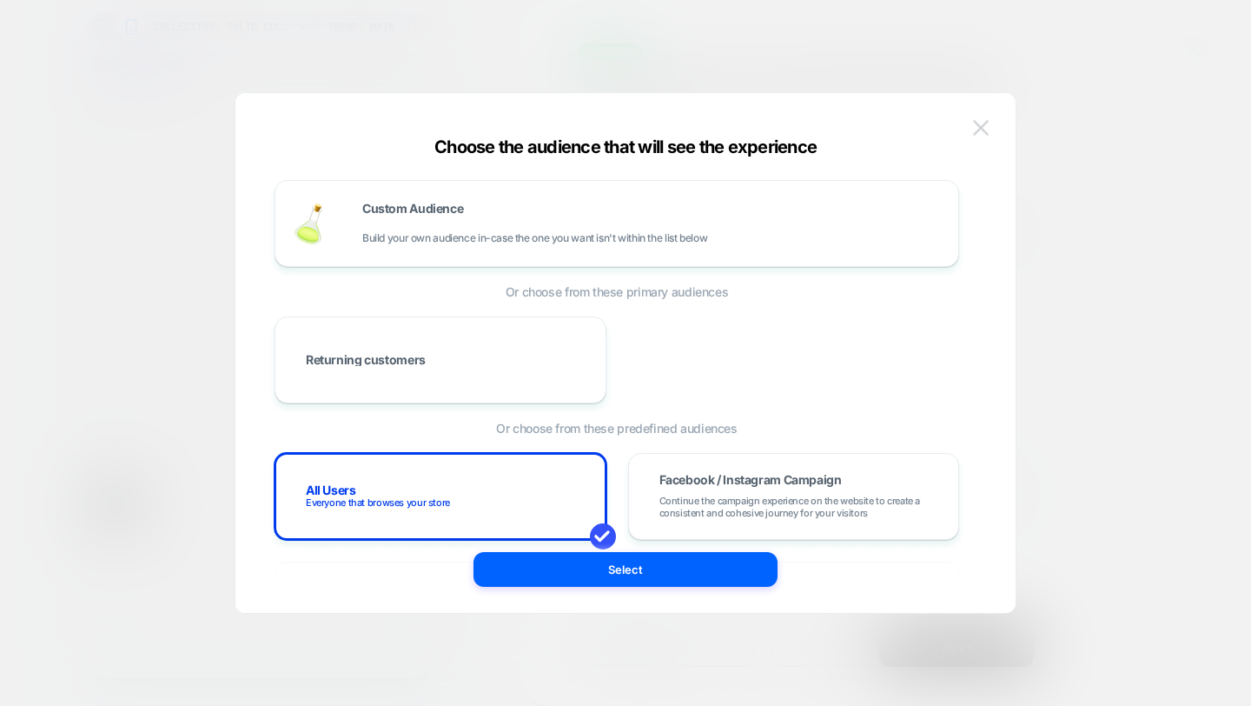
click at [984, 123] on img at bounding box center [981, 127] width 16 height 15
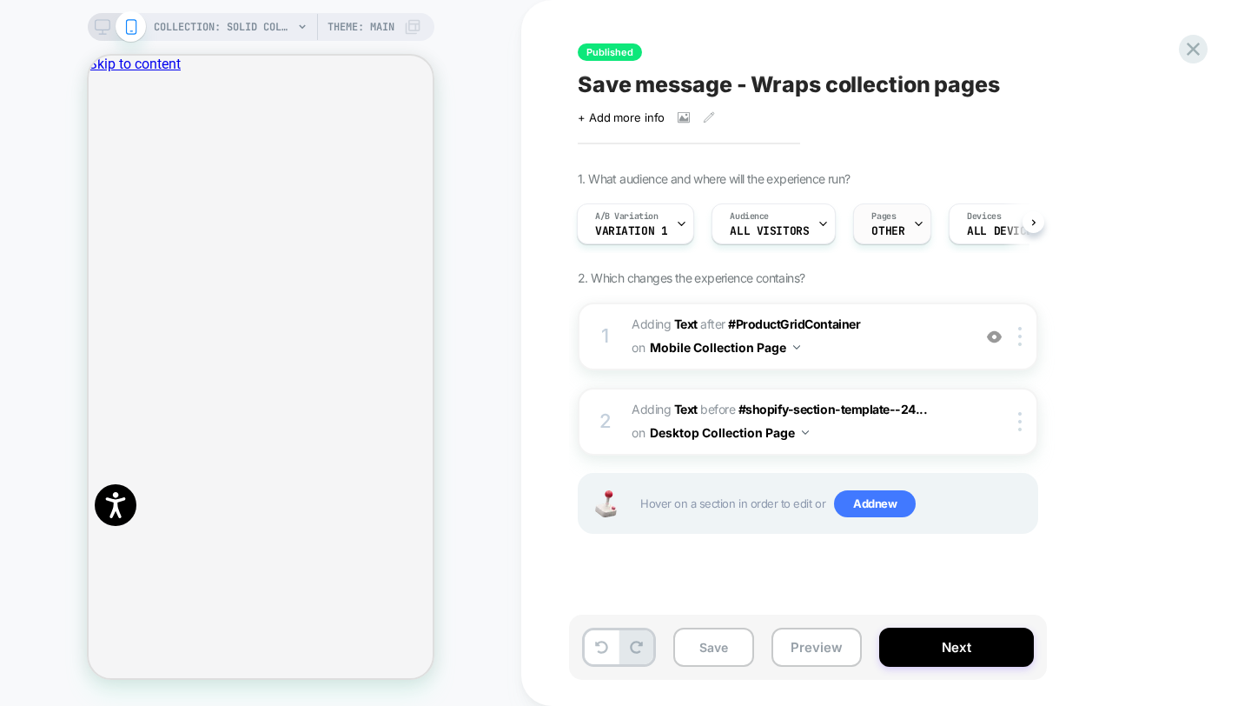
click at [888, 231] on span "OTHER" at bounding box center [887, 231] width 33 height 12
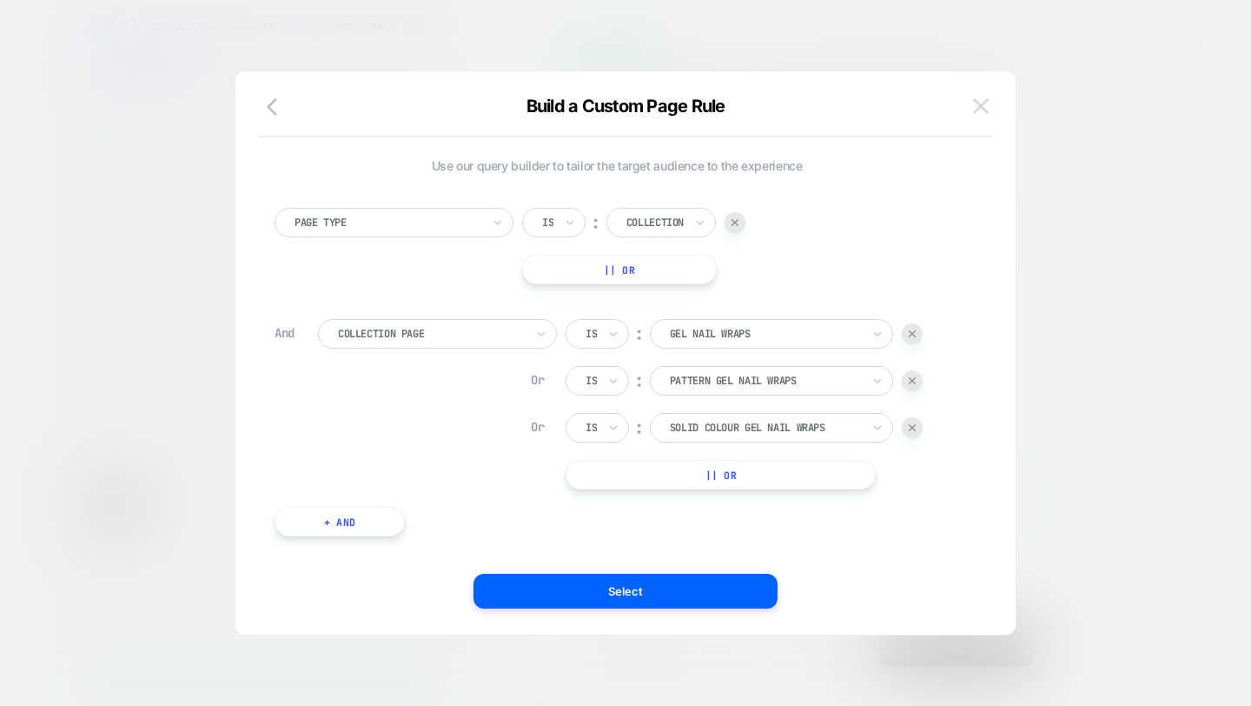
click at [982, 109] on img at bounding box center [981, 105] width 16 height 15
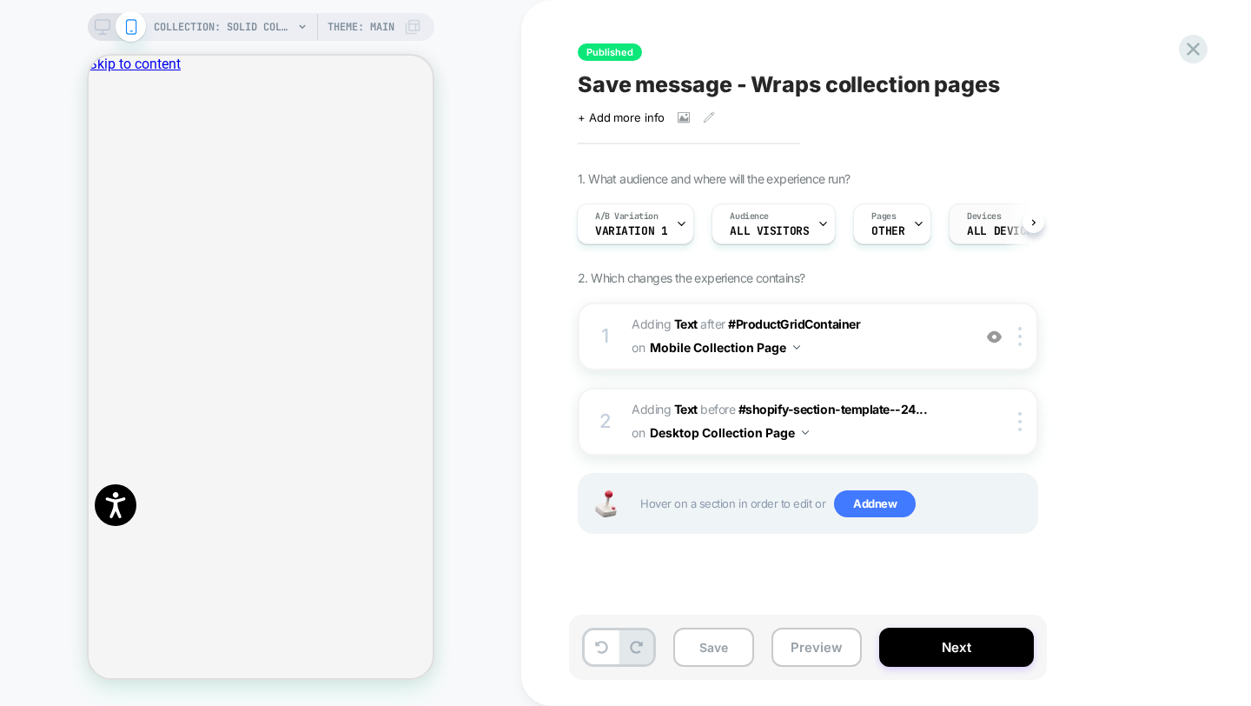
click at [1024, 214] on div "Devices ALL DEVICES" at bounding box center [1003, 223] width 107 height 39
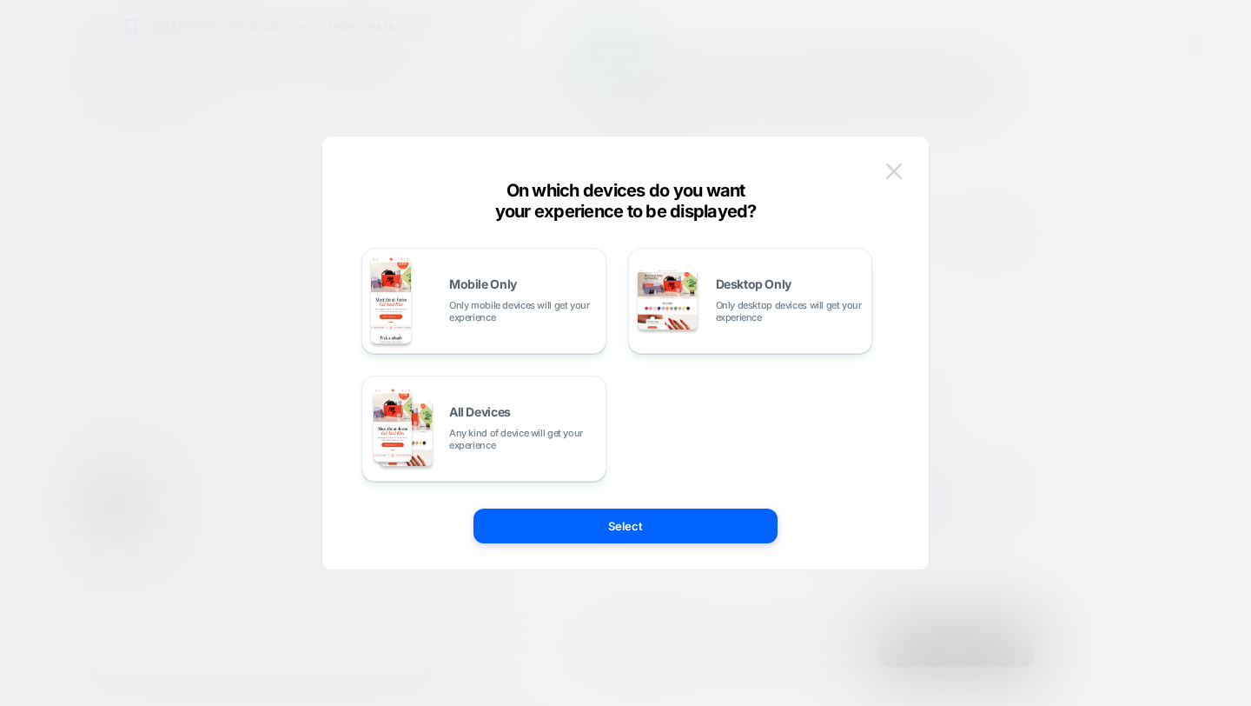
click at [886, 174] on img at bounding box center [894, 170] width 16 height 15
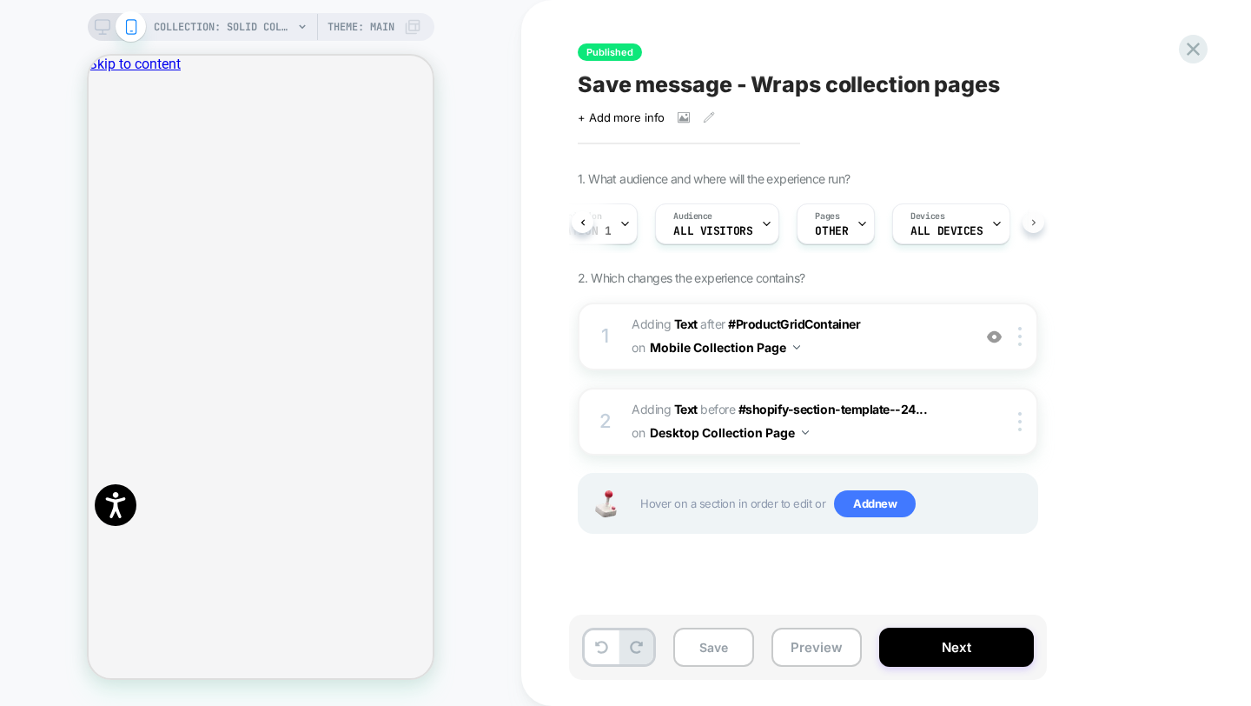
click at [1034, 224] on icon at bounding box center [1033, 222] width 7 height 7
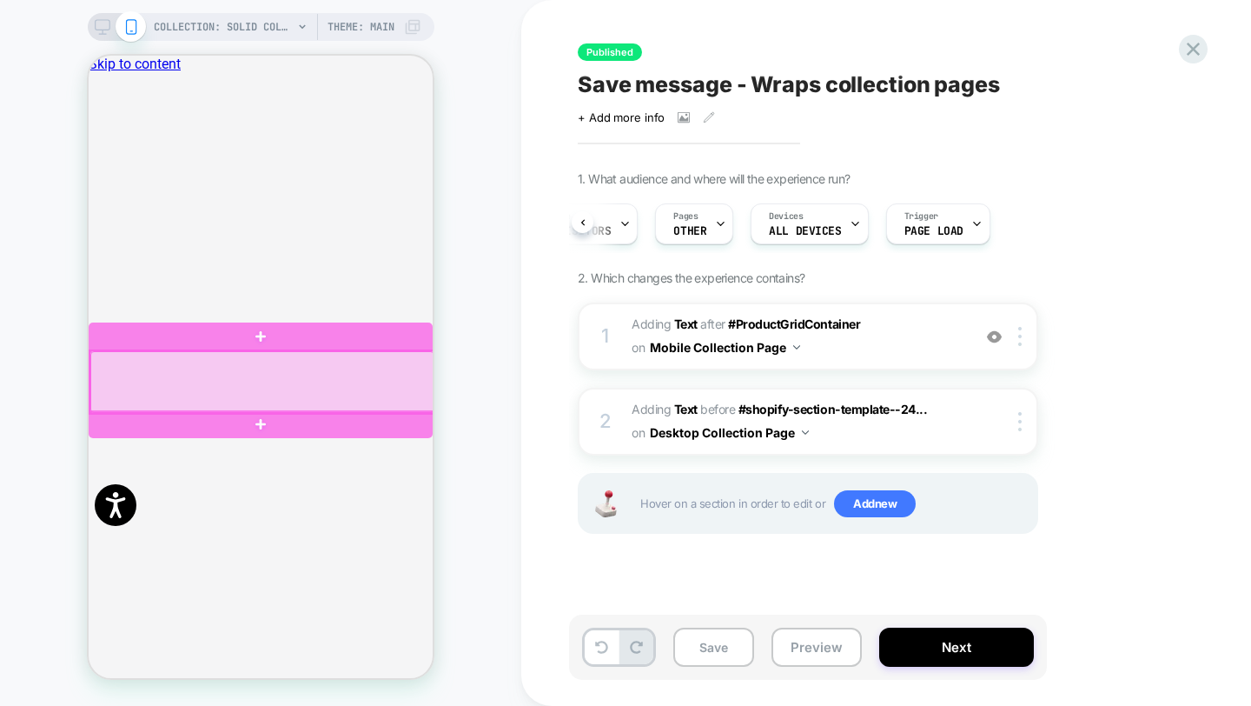
click at [387, 376] on div at bounding box center [262, 382] width 344 height 62
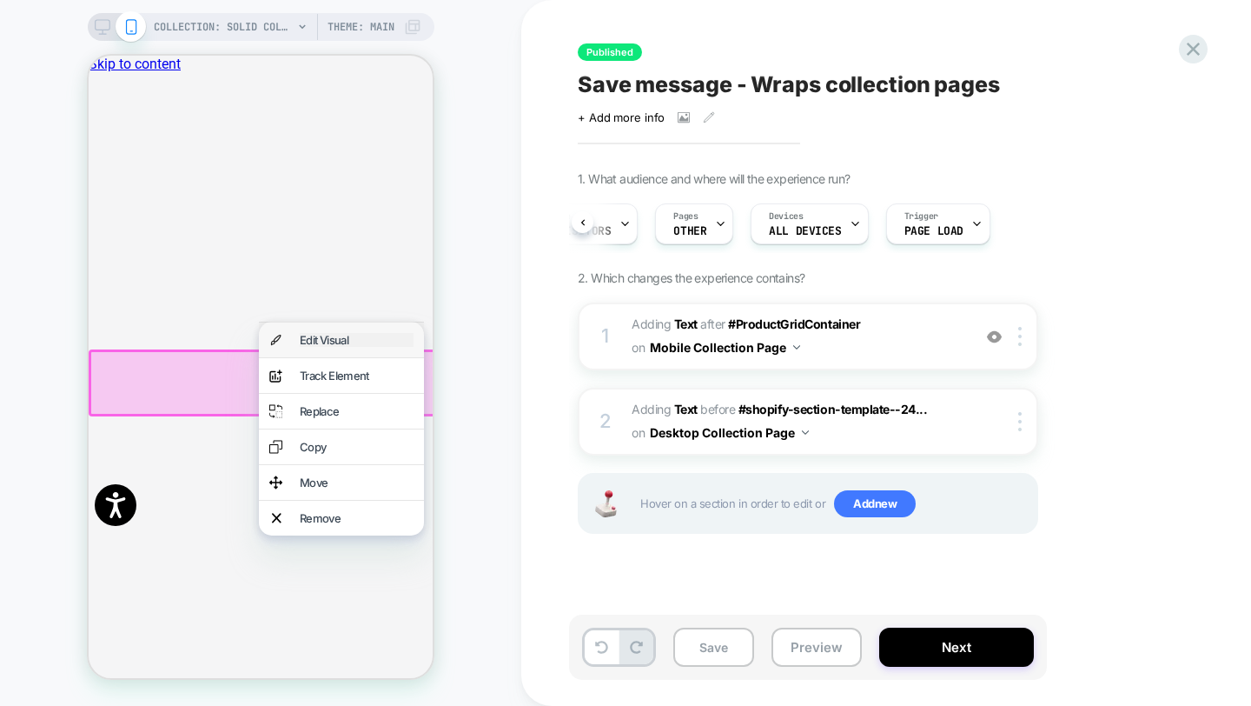
click at [331, 345] on div "Edit Visual" at bounding box center [357, 340] width 114 height 14
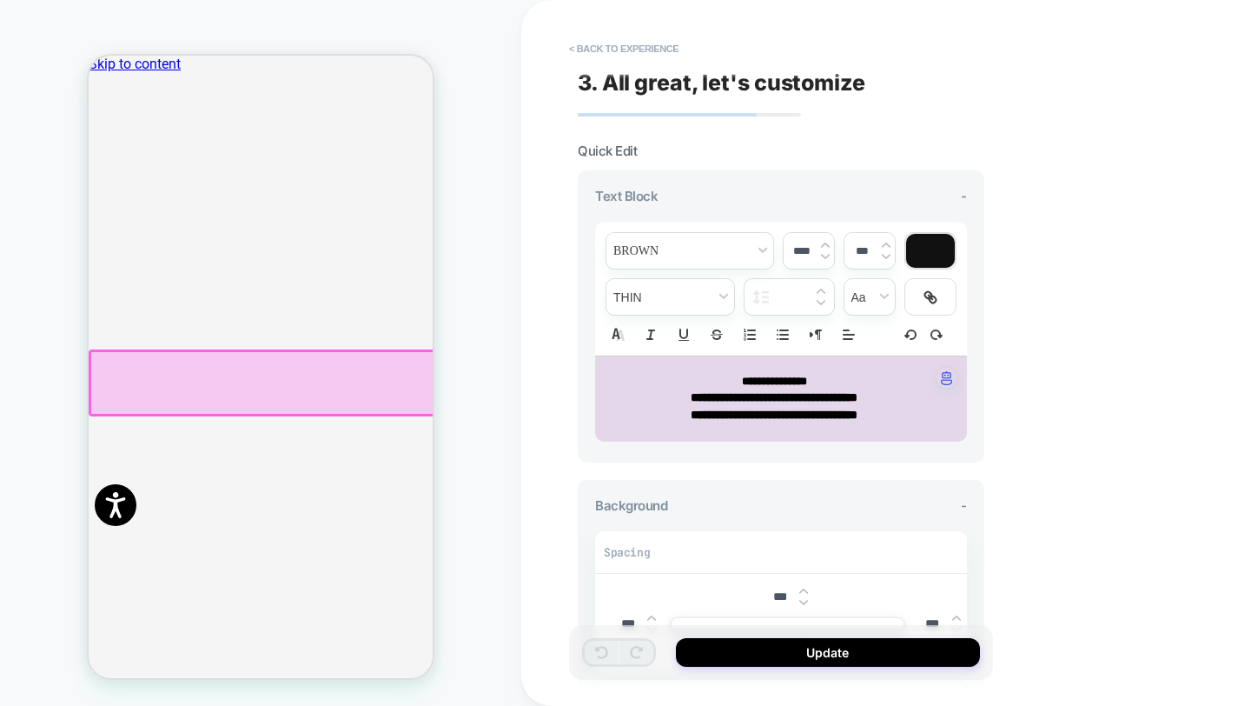
scroll to position [13, 0]
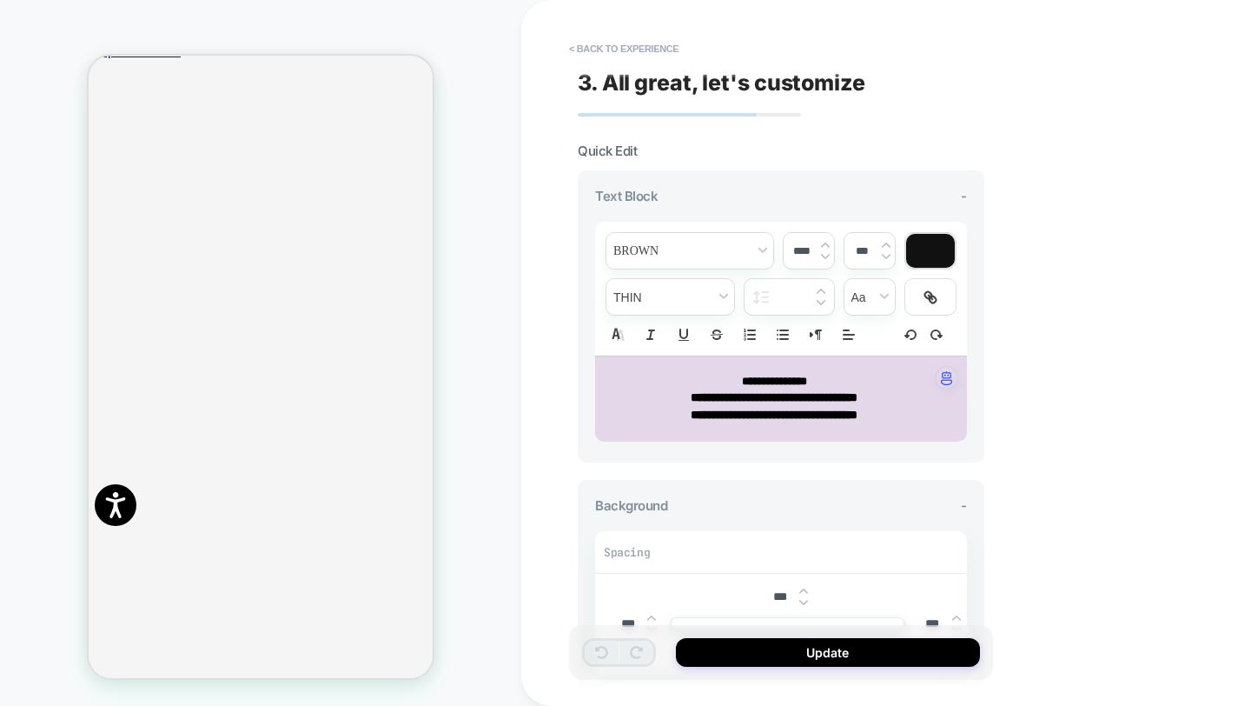
click at [823, 393] on span "**********" at bounding box center [774, 397] width 167 height 12
click at [1106, 107] on div "**********" at bounding box center [903, 353] width 765 height 706
click at [494, 36] on div "COLLECTION: Solid Colour Gel Nail Wraps (Category) COLLECTION: Solid Colour Gel…" at bounding box center [260, 352] width 521 height 671
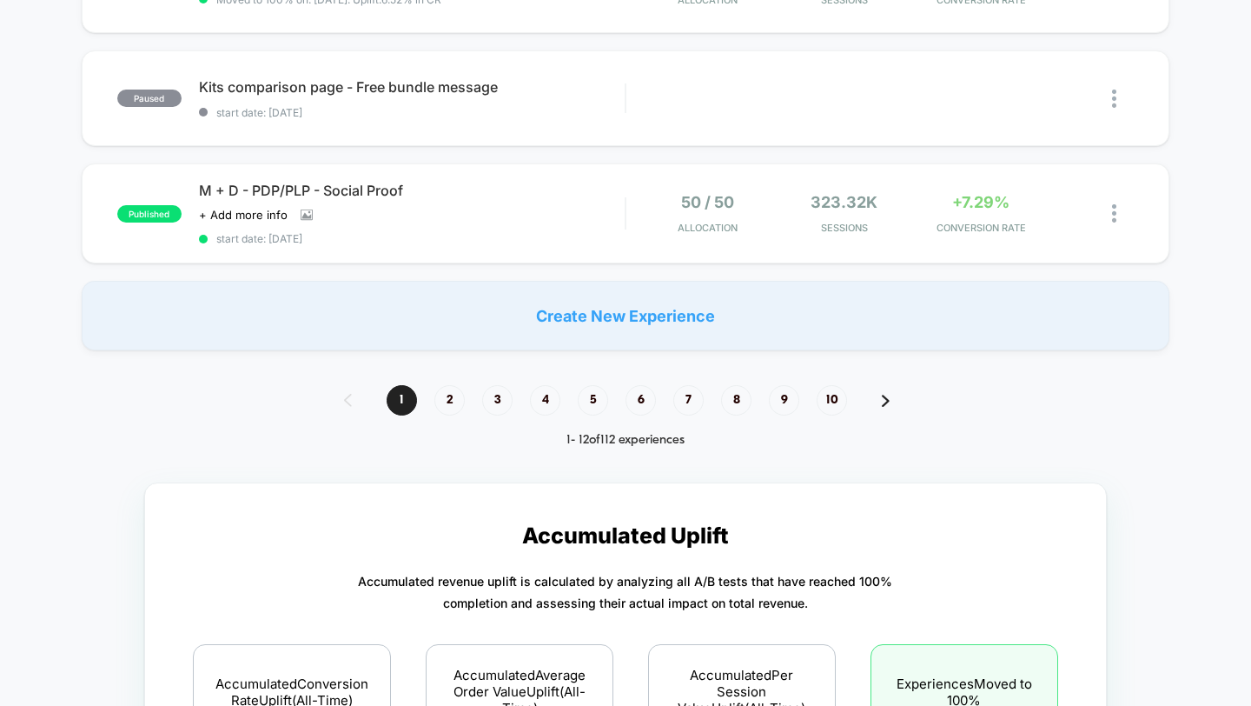
scroll to position [1169, 0]
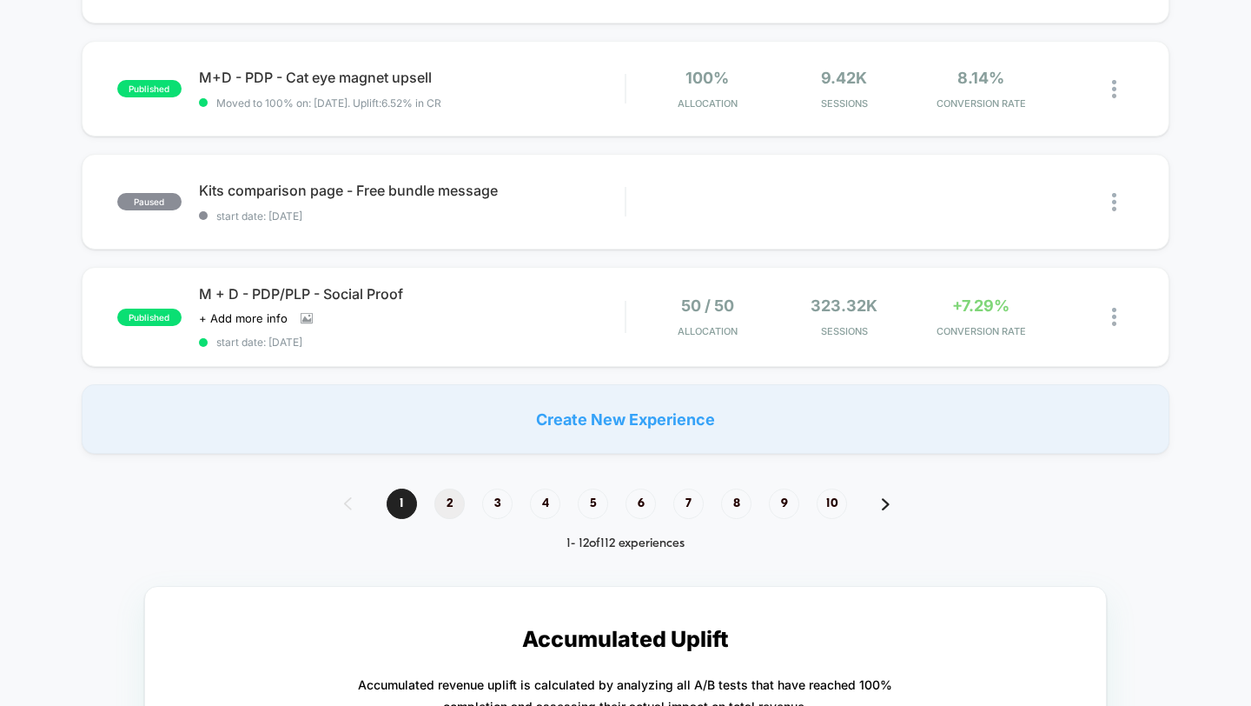
click at [448, 494] on span "2" at bounding box center [449, 503] width 30 height 30
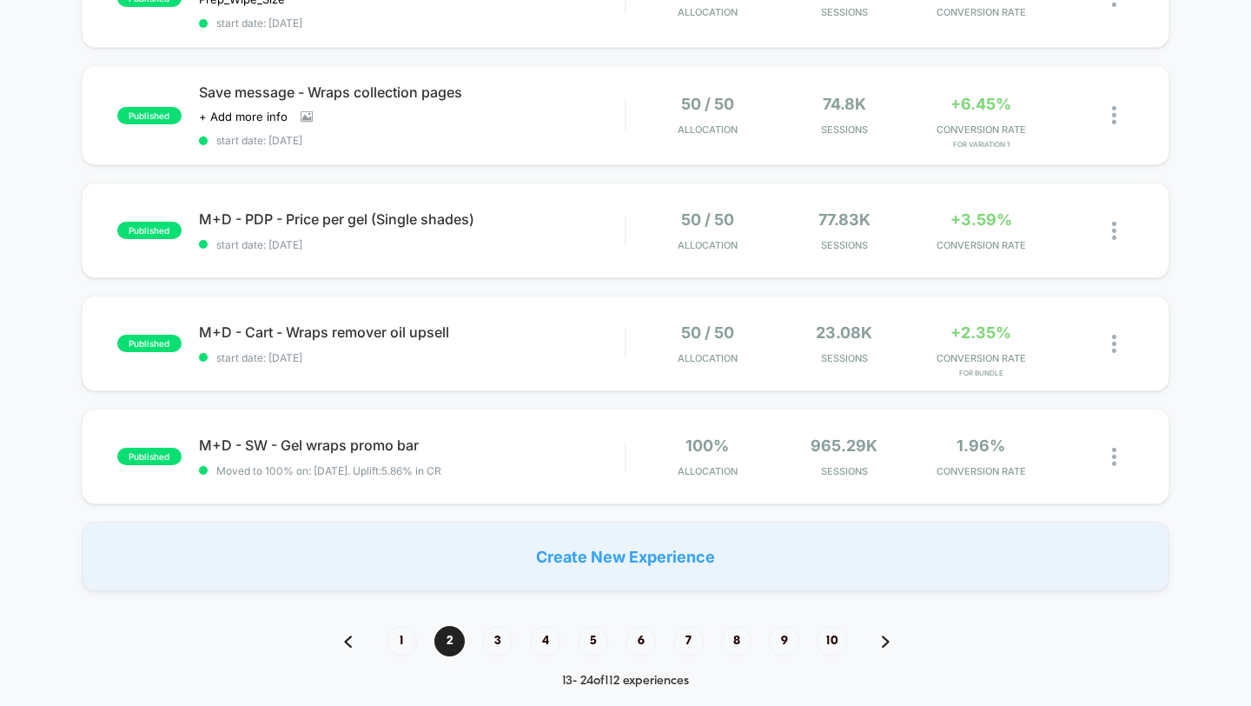
scroll to position [1046, 0]
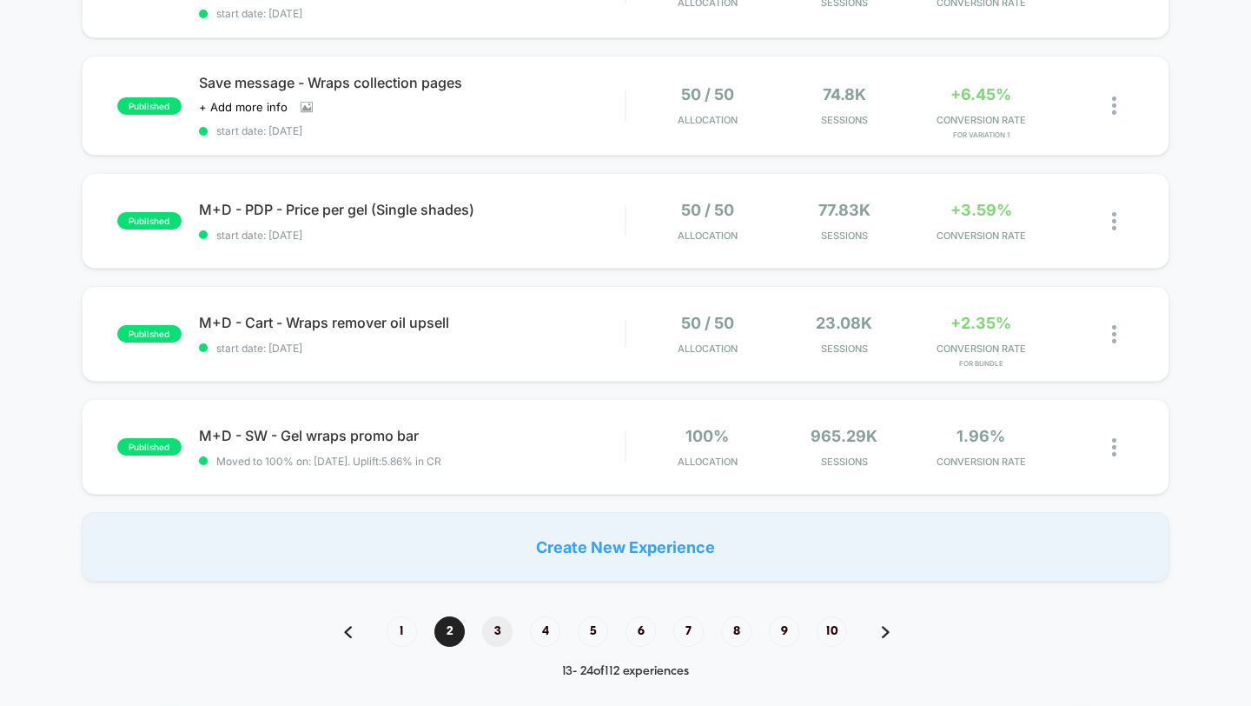
click at [494, 624] on span "3" at bounding box center [497, 631] width 30 height 30
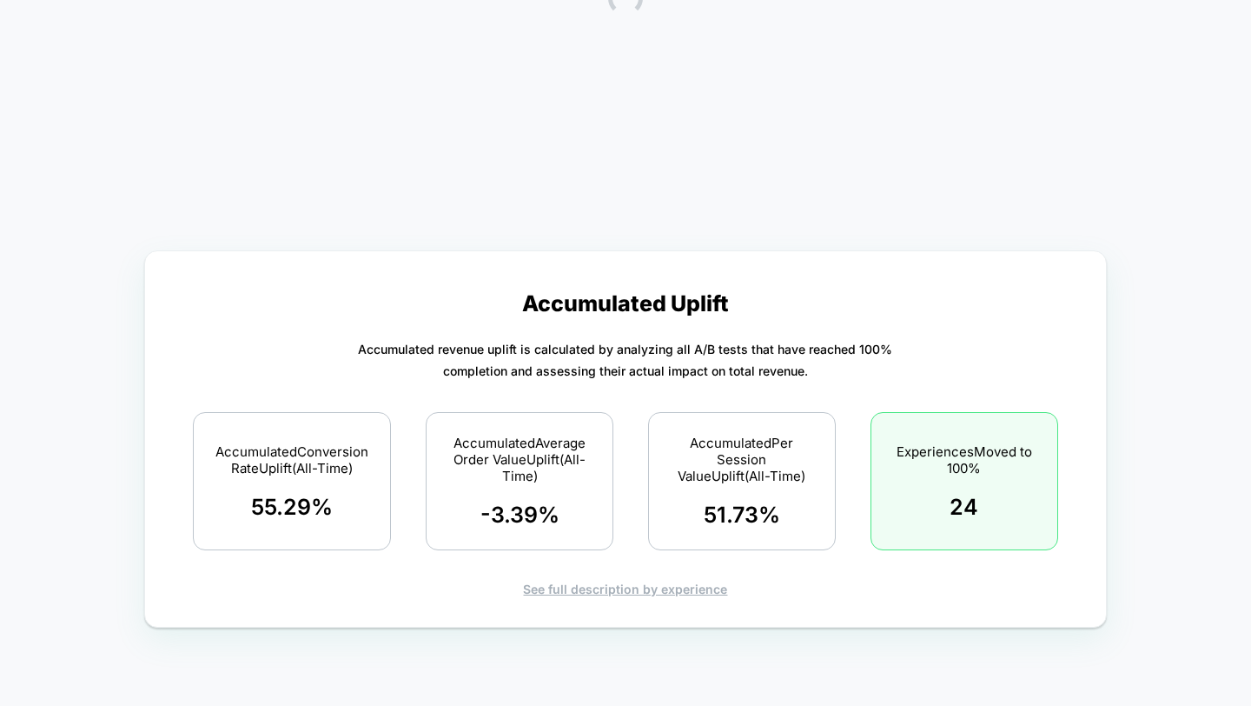
scroll to position [0, 0]
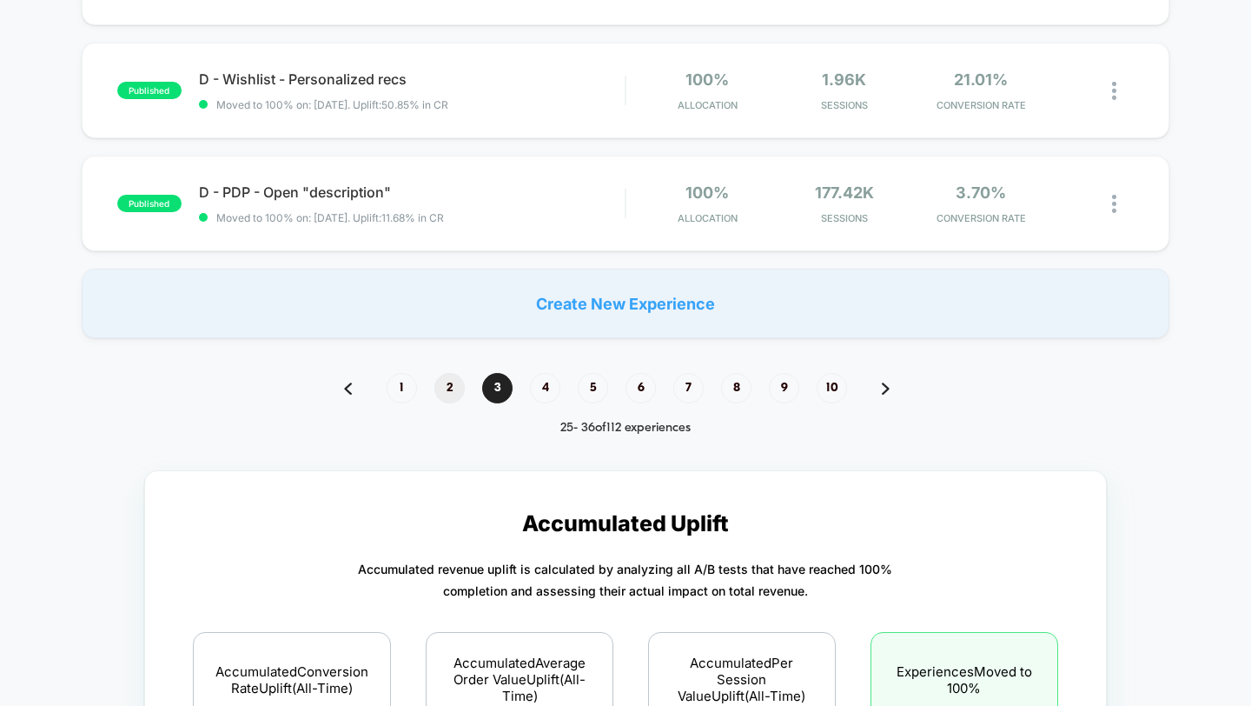
click at [446, 389] on span "2" at bounding box center [449, 388] width 30 height 30
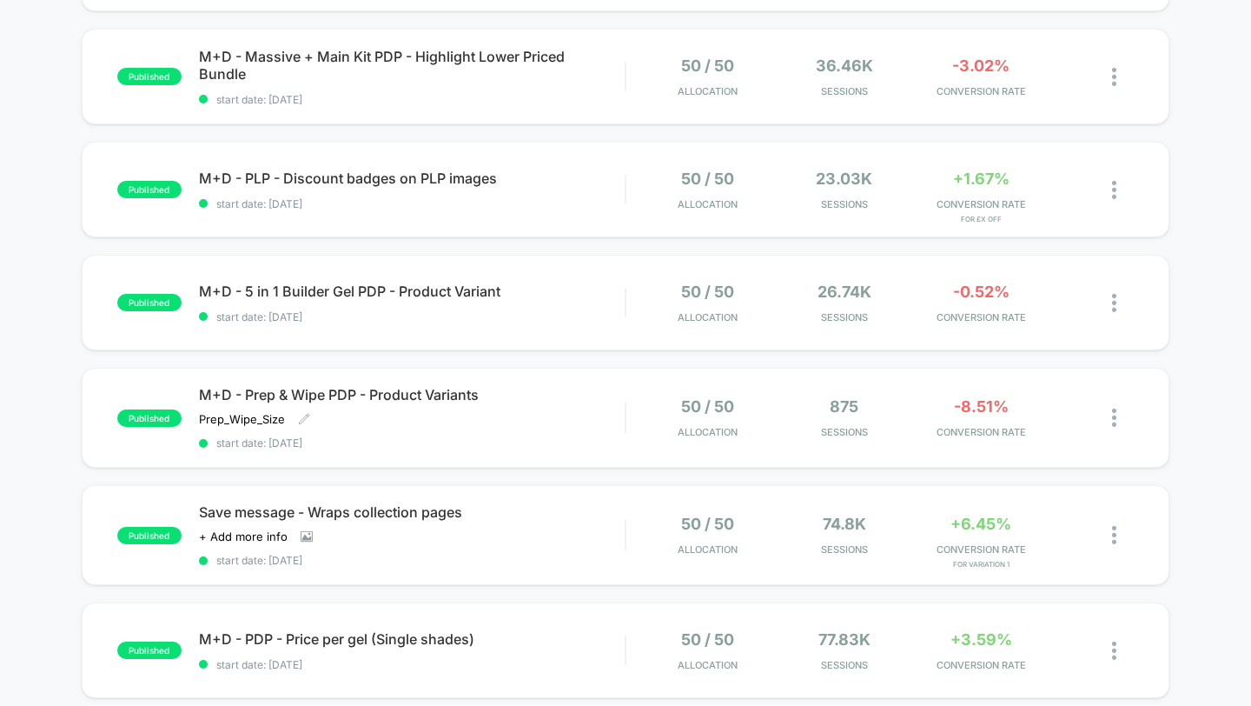
scroll to position [811, 0]
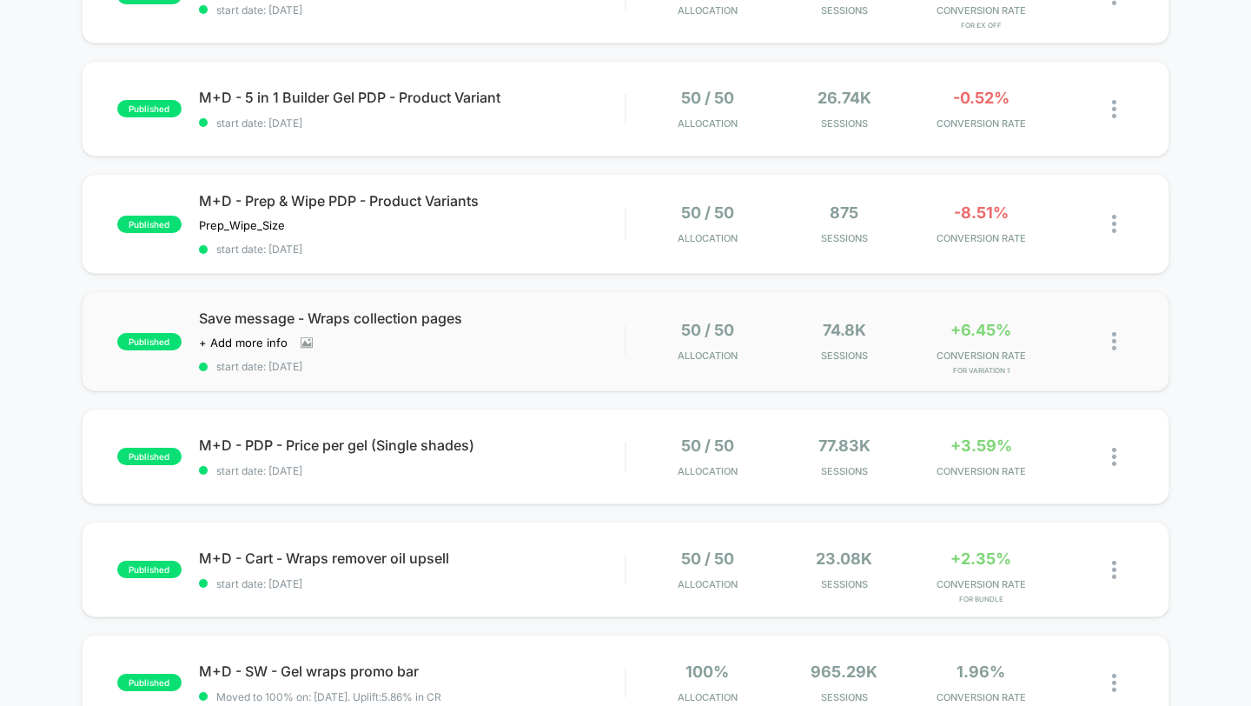
click at [1114, 338] on img at bounding box center [1114, 341] width 4 height 18
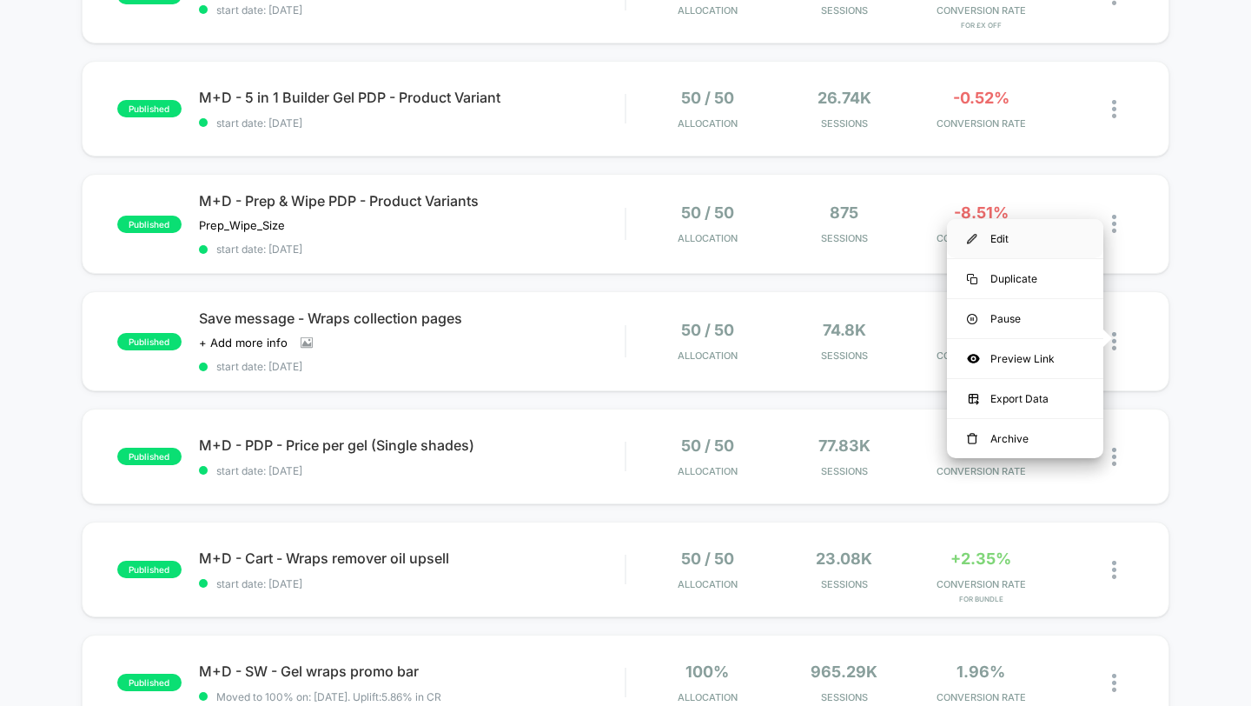
click at [1018, 250] on div "Edit" at bounding box center [1025, 238] width 156 height 39
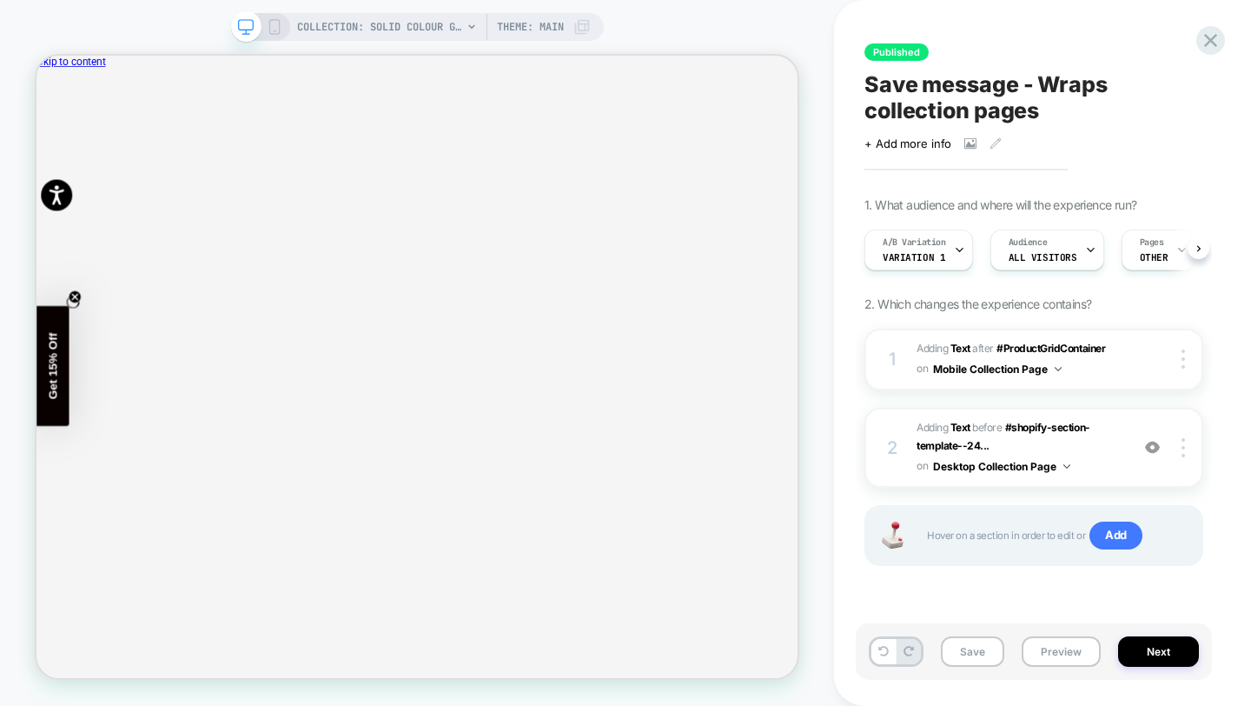
scroll to position [0, 1]
click at [1203, 48] on icon at bounding box center [1210, 40] width 23 height 23
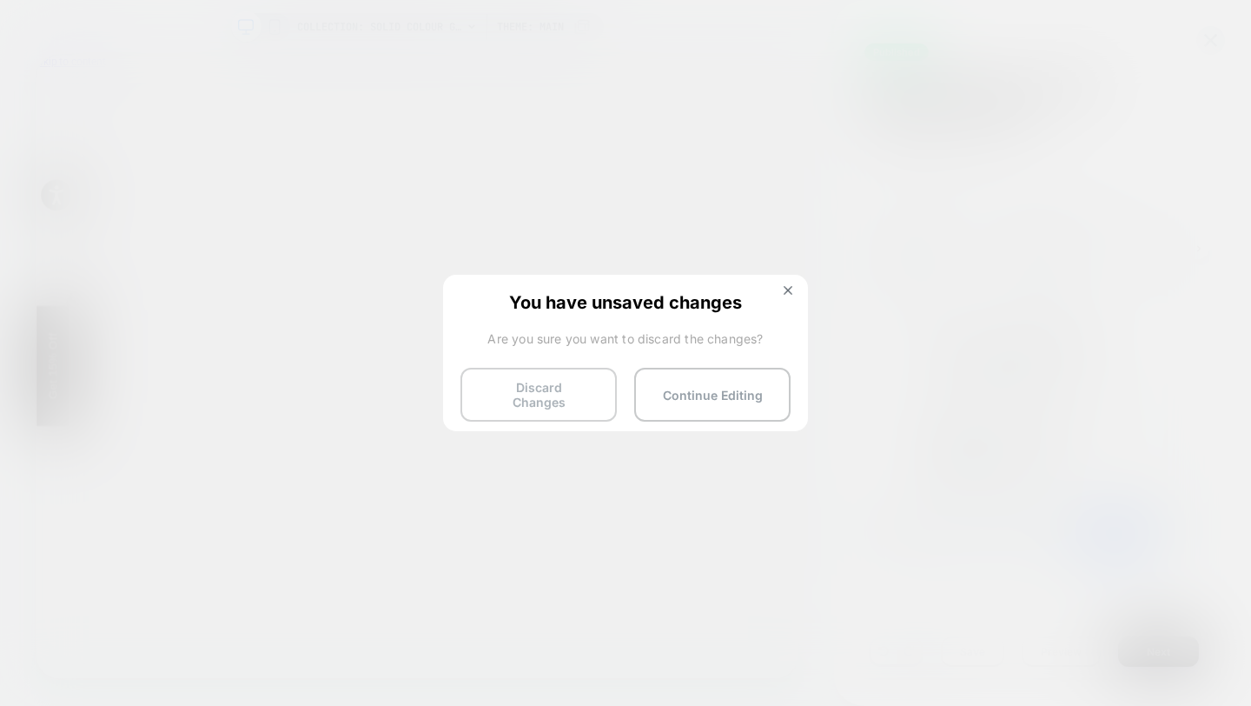
click at [598, 393] on button "Discard Changes" at bounding box center [538, 395] width 156 height 54
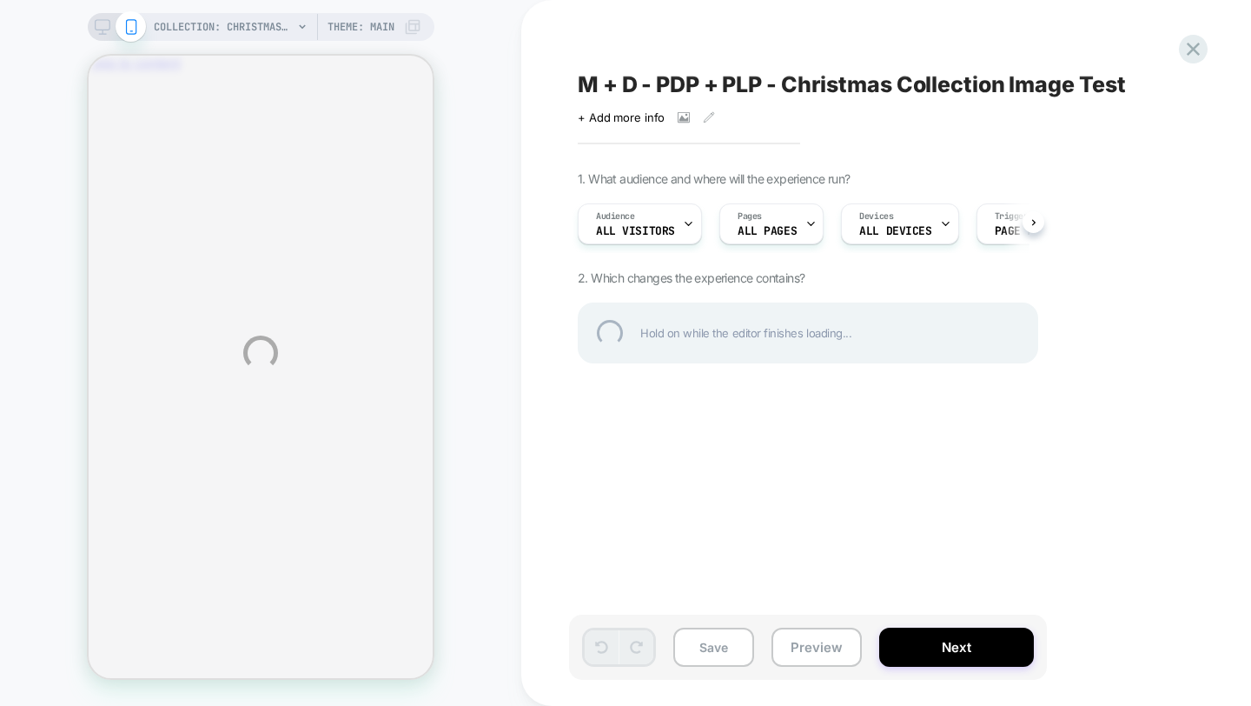
click at [803, 640] on div "COLLECTION: Christmas 2025 (Category) COLLECTION: Christmas 2025 (Category) The…" at bounding box center [625, 353] width 1251 height 706
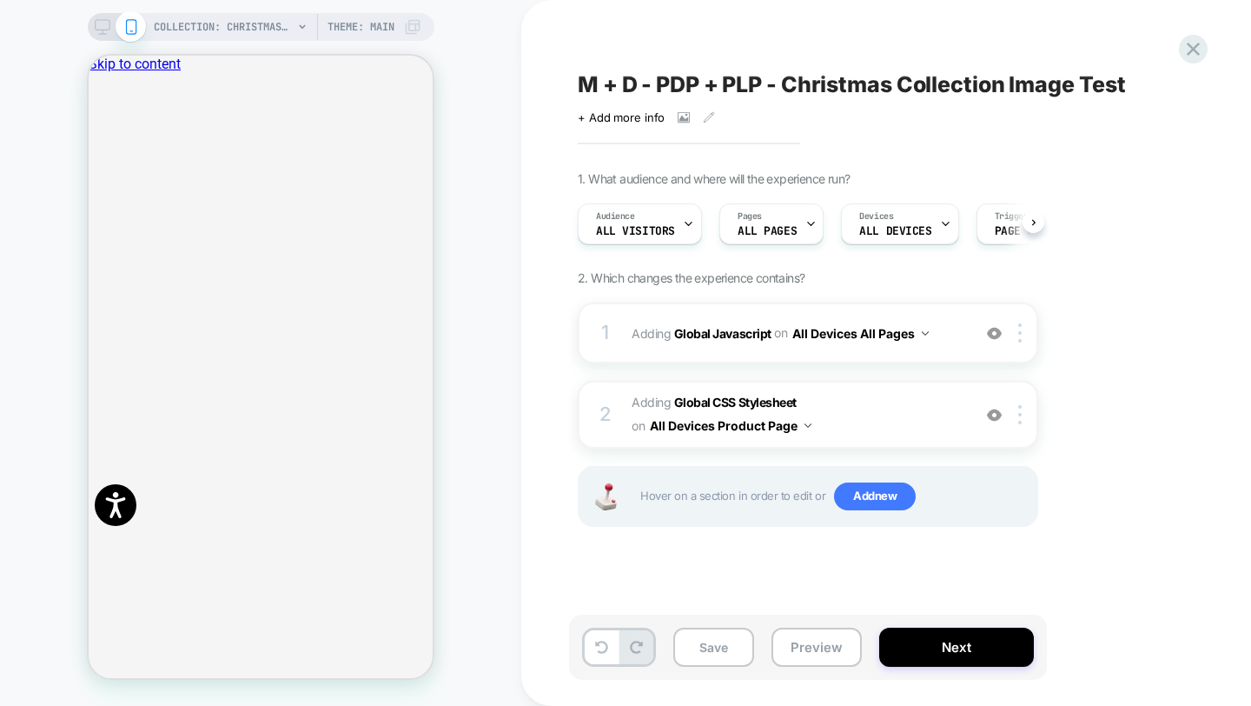
scroll to position [0, 1]
click at [811, 649] on button "Preview" at bounding box center [817, 646] width 90 height 39
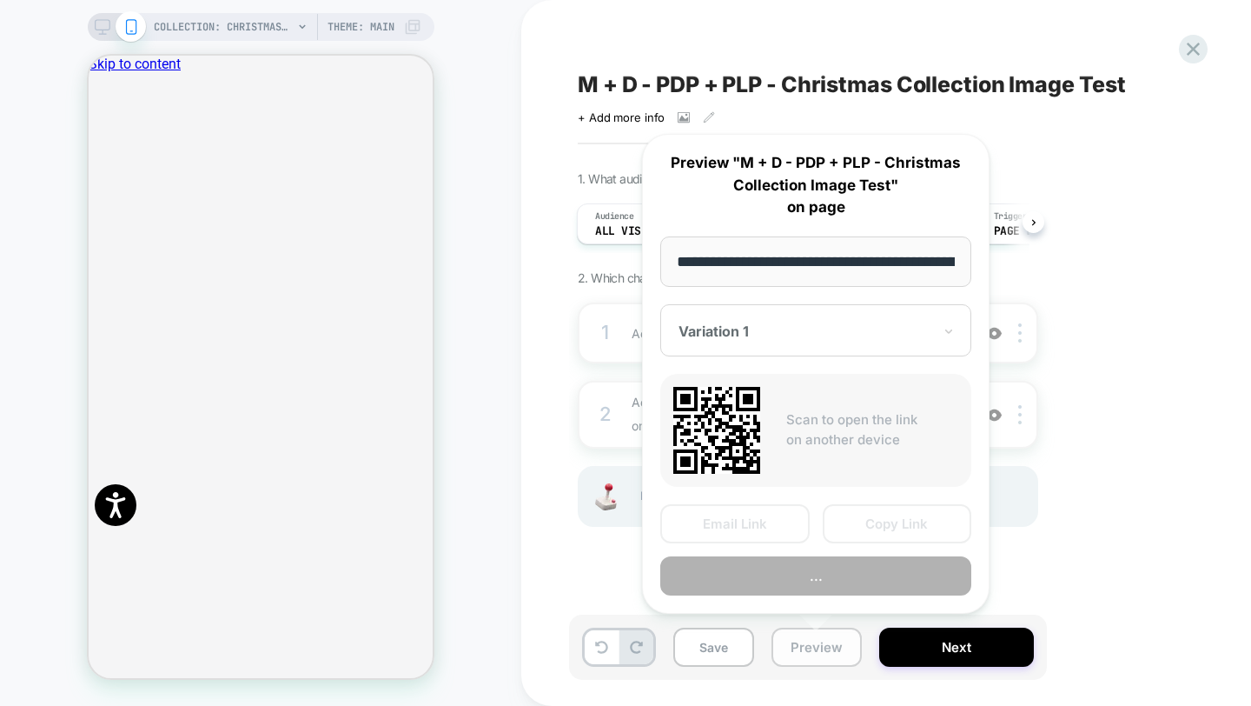
scroll to position [0, 185]
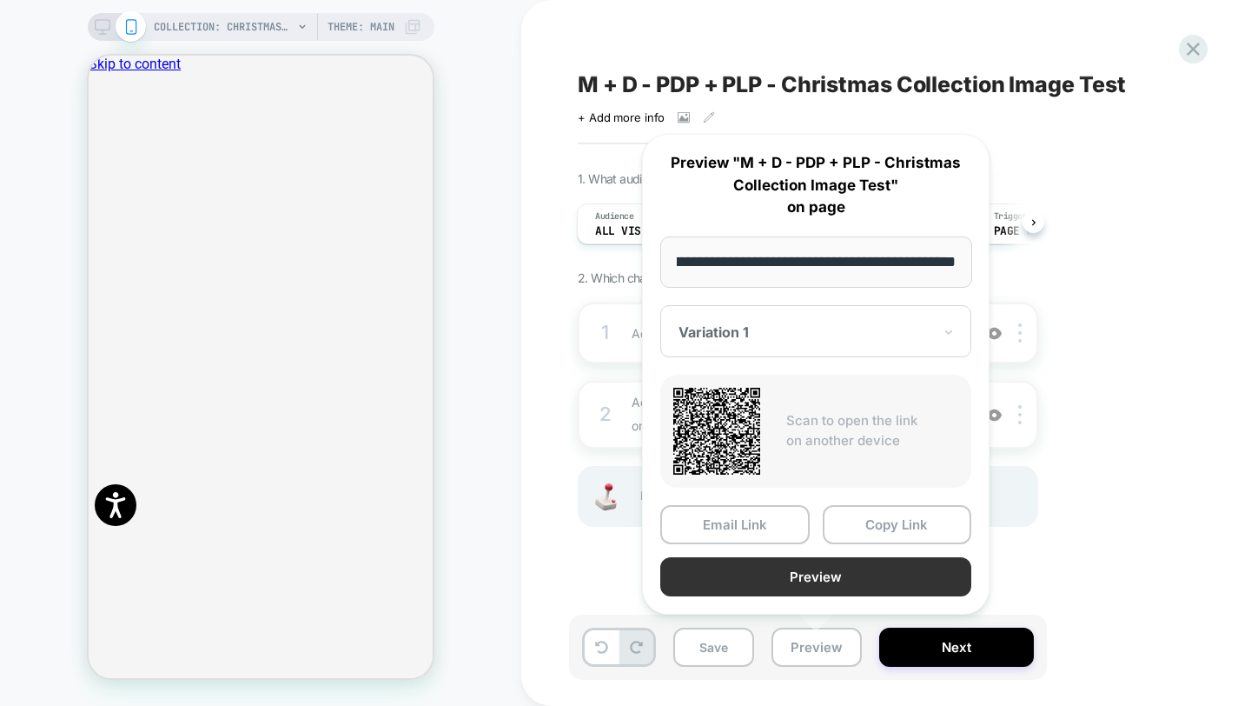
click at [858, 566] on button "Preview" at bounding box center [815, 576] width 311 height 39
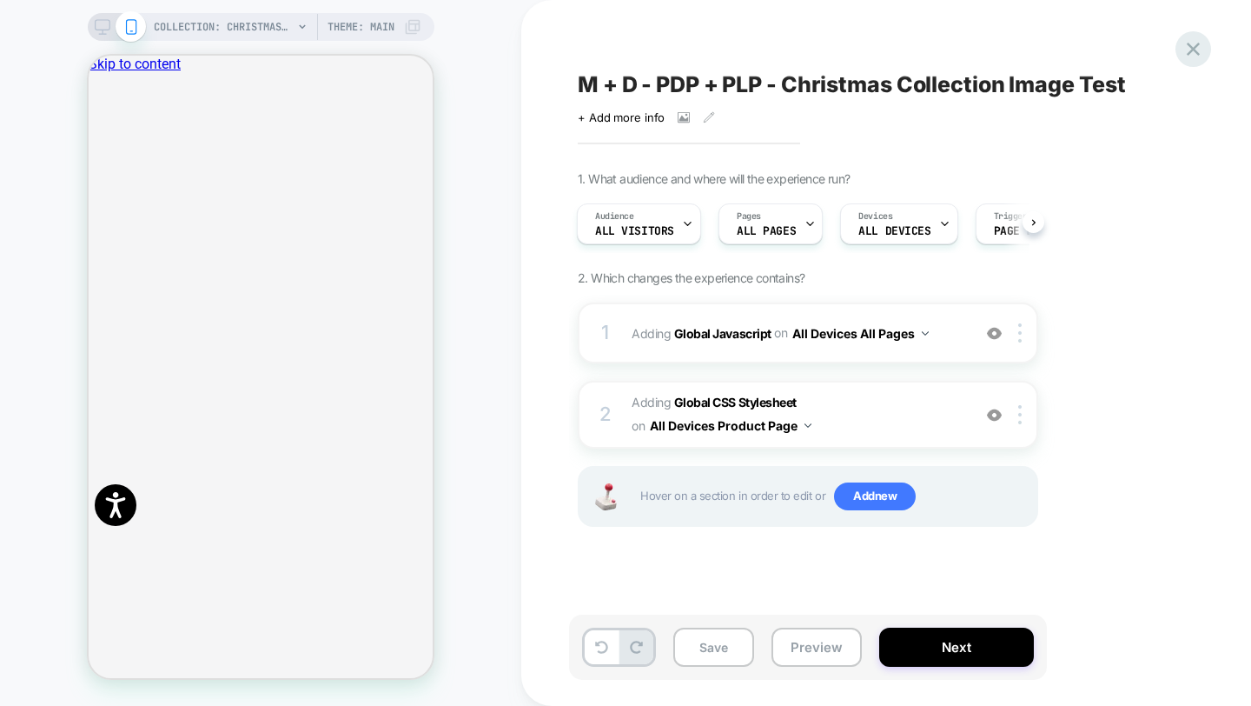
click at [1189, 47] on icon at bounding box center [1193, 49] width 13 height 13
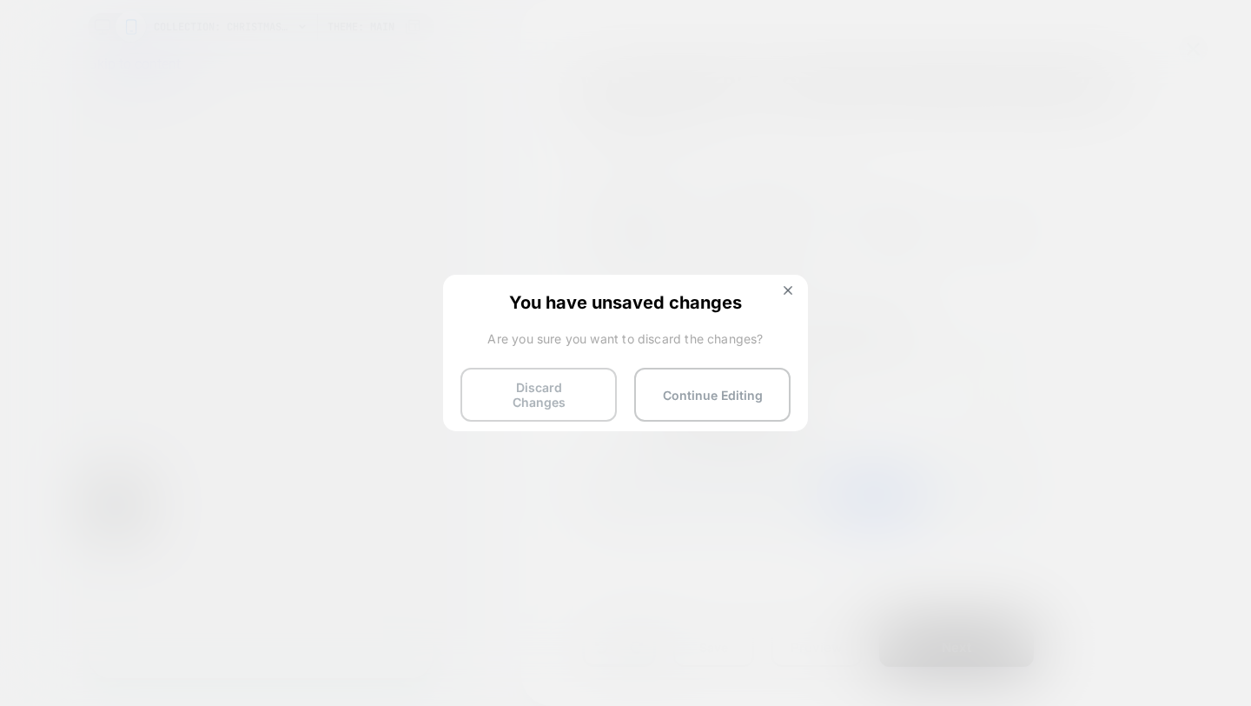
click at [584, 383] on button "Discard Changes" at bounding box center [538, 395] width 156 height 54
